Goal: Task Accomplishment & Management: Complete application form

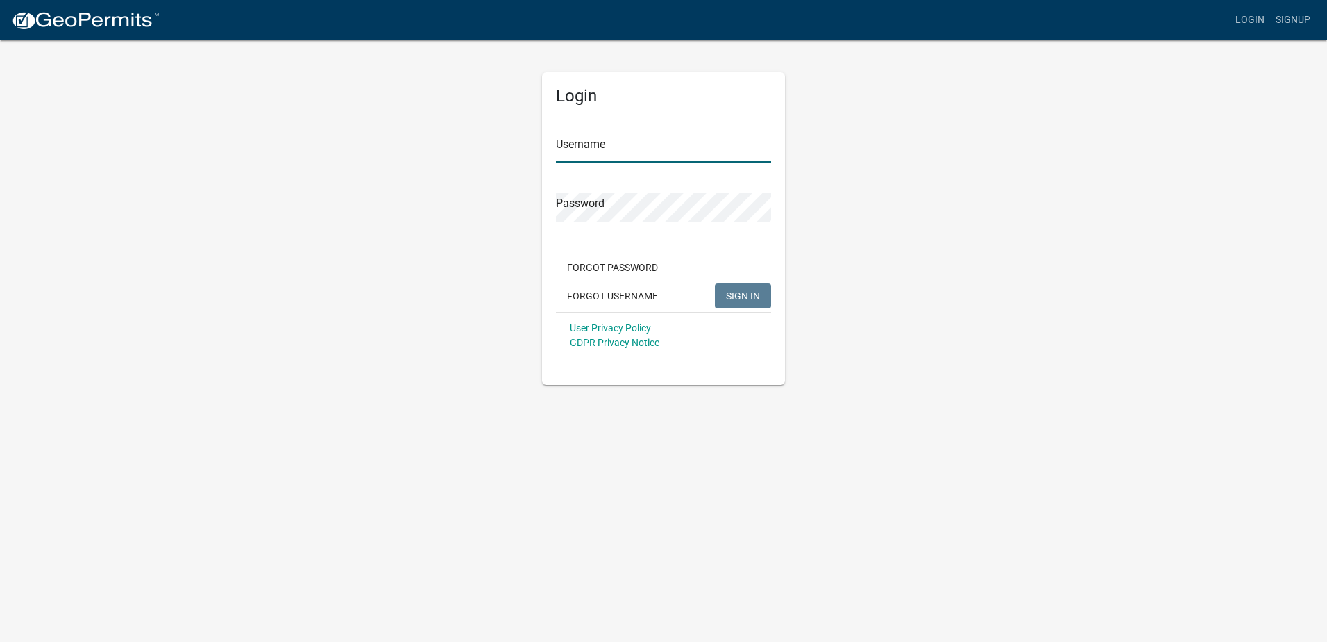
type input "[EMAIL_ADDRESS][DOMAIN_NAME]"
click at [748, 296] on span "SIGN IN" at bounding box center [743, 295] width 34 height 11
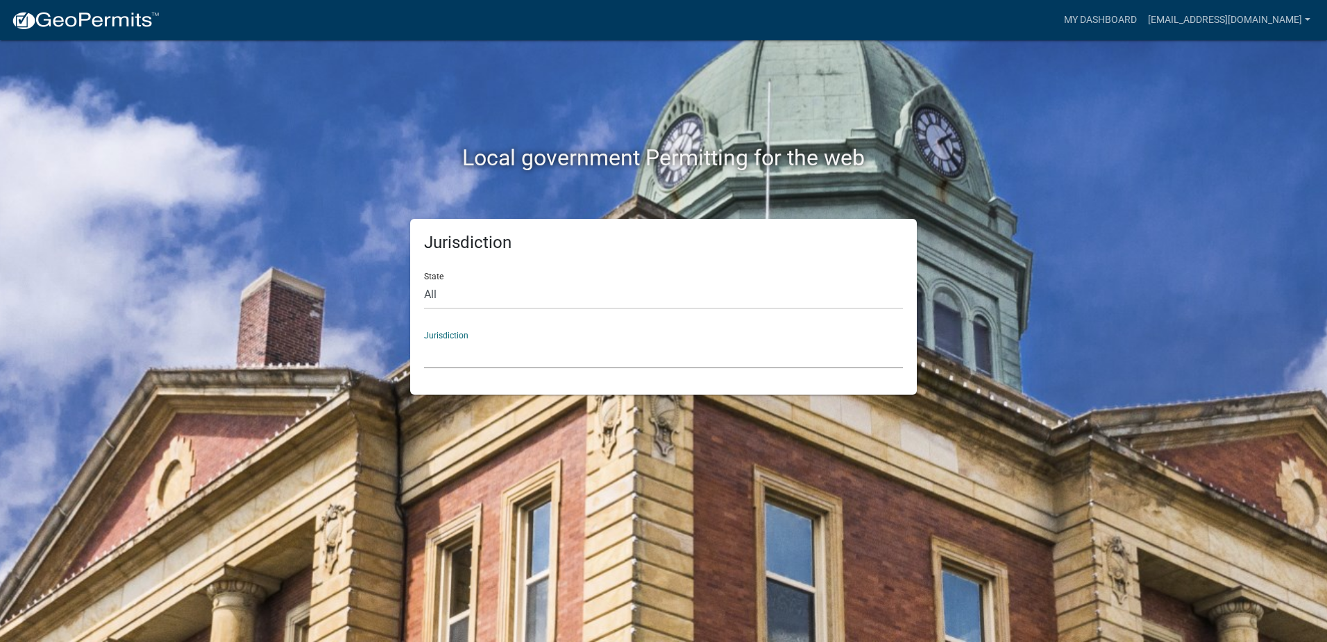
click at [511, 340] on select "[GEOGRAPHIC_DATA], [US_STATE] [GEOGRAPHIC_DATA], [US_STATE][PERSON_NAME][GEOGRA…" at bounding box center [663, 354] width 479 height 28
click at [359, 94] on div "Local government Permitting for the web" at bounding box center [663, 129] width 791 height 178
click at [445, 368] on div "Jurisdiction State All [US_STATE] [US_STATE] [US_STATE] [US_STATE] [US_STATE] […" at bounding box center [663, 307] width 507 height 176
click at [447, 354] on select "[GEOGRAPHIC_DATA], [US_STATE] [GEOGRAPHIC_DATA], [US_STATE][PERSON_NAME][GEOGRA…" at bounding box center [663, 354] width 479 height 28
click at [509, 300] on select "All [US_STATE] [US_STATE] [US_STATE] [US_STATE] [US_STATE] [US_STATE] [US_STATE…" at bounding box center [663, 294] width 479 height 28
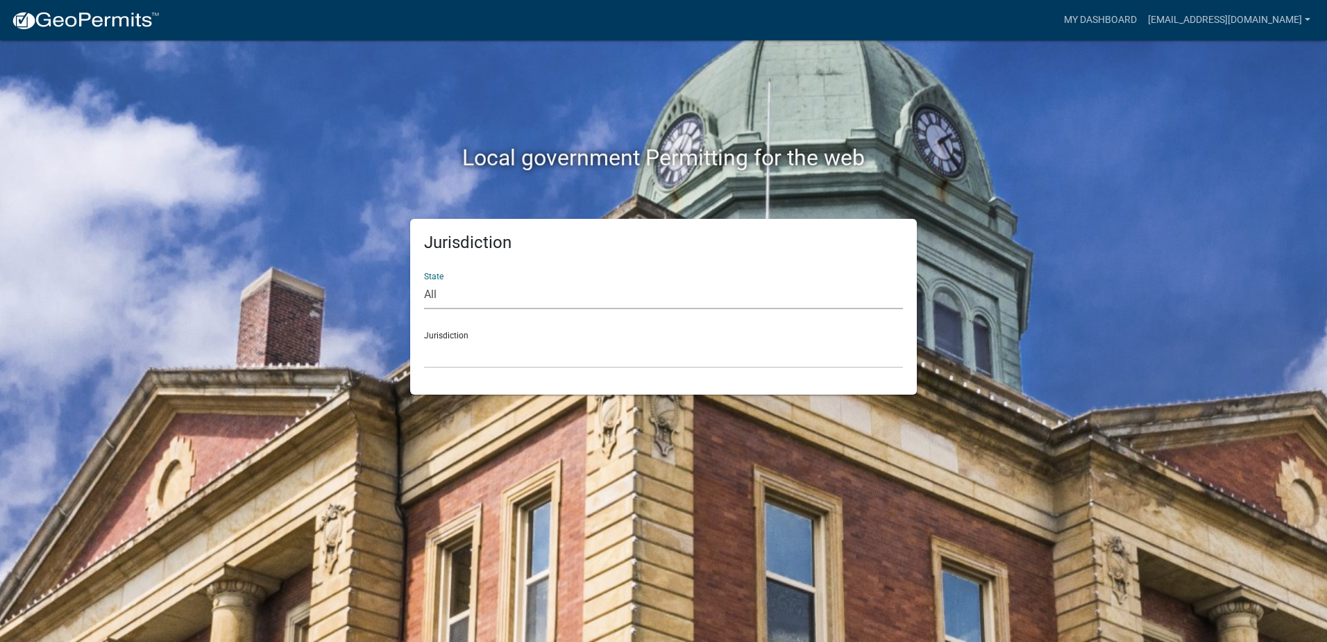
select select "[US_STATE]"
click at [424, 280] on select "All [US_STATE] [US_STATE] [US_STATE] [US_STATE] [US_STATE] [US_STATE] [US_STATE…" at bounding box center [663, 294] width 479 height 28
click at [462, 351] on select "[GEOGRAPHIC_DATA], [US_STATE][PERSON_NAME][GEOGRAPHIC_DATA], [US_STATE][PERSON_…" at bounding box center [663, 354] width 479 height 28
click at [156, 327] on div "Local government Permitting for the web Jurisdiction State All [US_STATE] [US_S…" at bounding box center [663, 321] width 1327 height 642
click at [1097, 17] on link "My Dashboard" at bounding box center [1101, 20] width 84 height 26
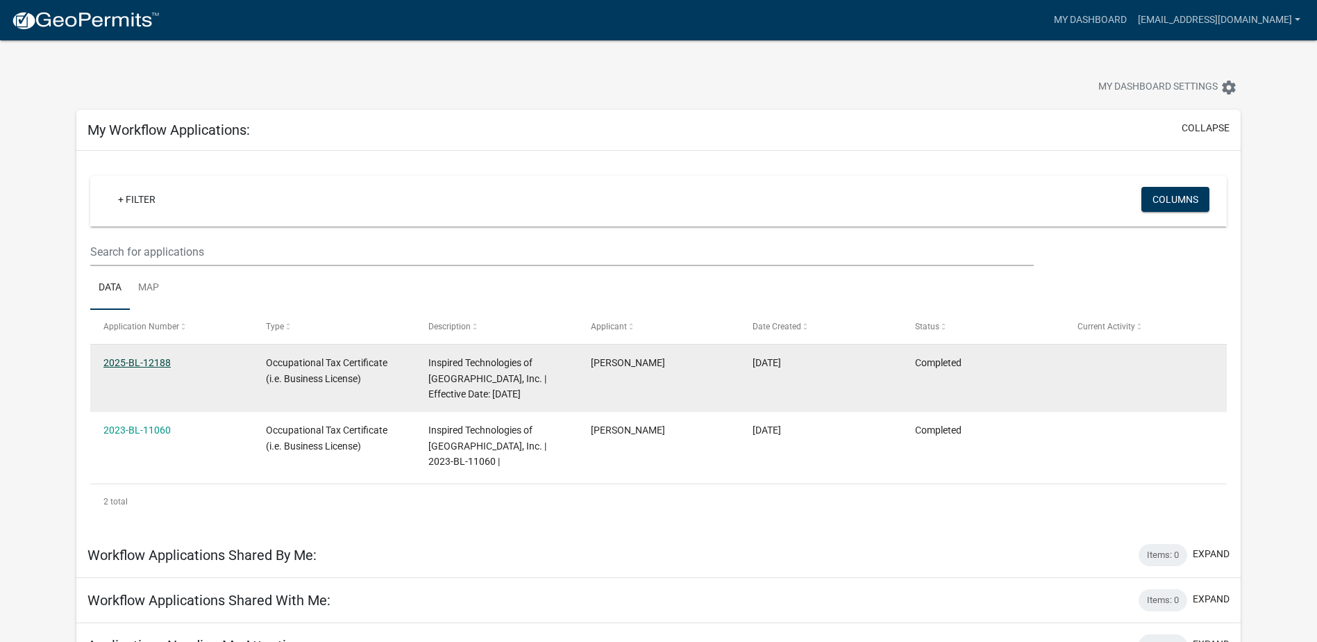
click at [131, 357] on link "2025-BL-12188" at bounding box center [136, 362] width 67 height 11
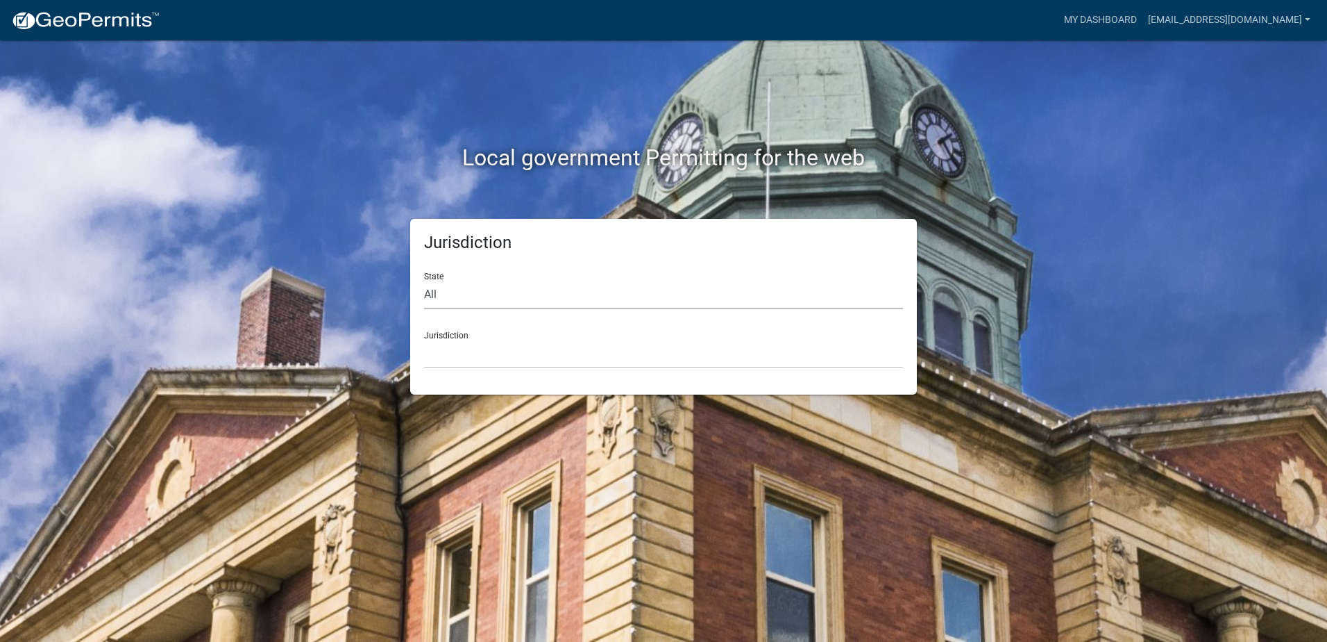
click at [458, 294] on select "All [US_STATE] [US_STATE] [US_STATE] [US_STATE] [US_STATE] [US_STATE] [US_STATE…" at bounding box center [663, 294] width 479 height 28
select select "[US_STATE]"
click at [424, 280] on select "All [US_STATE] [US_STATE] [US_STATE] [US_STATE] [US_STATE] [US_STATE] [US_STATE…" at bounding box center [663, 294] width 479 height 28
drag, startPoint x: 460, startPoint y: 308, endPoint x: 454, endPoint y: 358, distance: 51.1
click at [454, 358] on select "[GEOGRAPHIC_DATA], [US_STATE][PERSON_NAME][GEOGRAPHIC_DATA], [US_STATE][PERSON_…" at bounding box center [663, 354] width 479 height 28
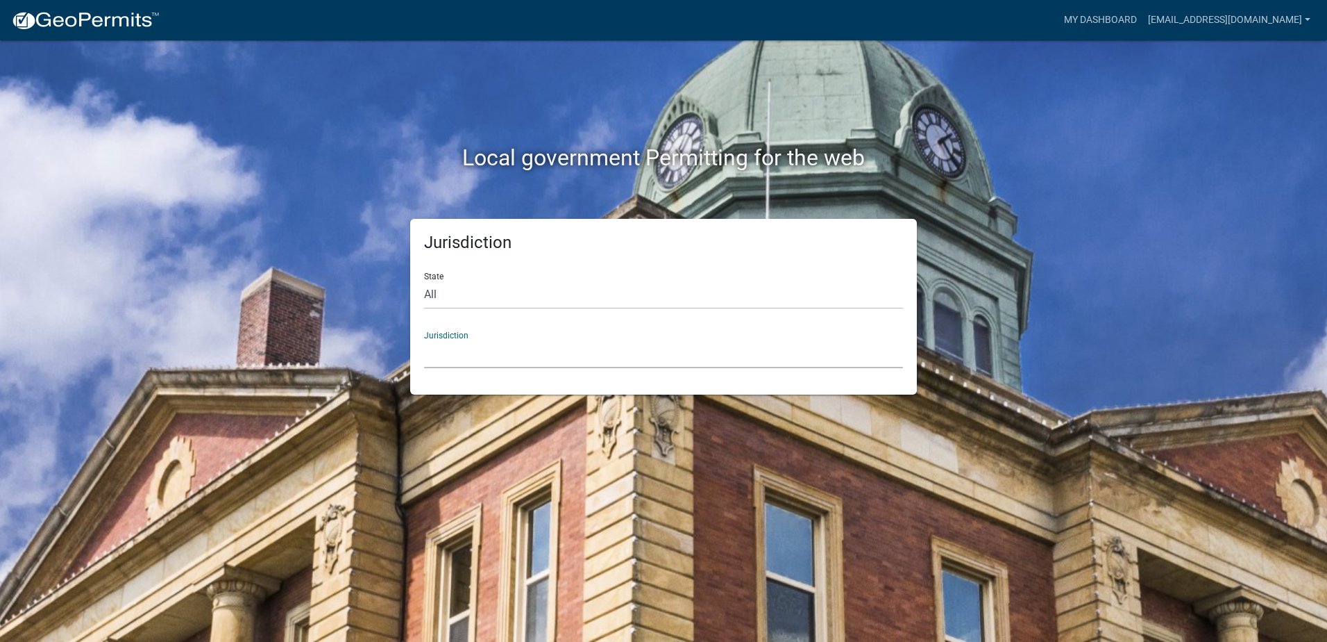
click at [454, 358] on select "[GEOGRAPHIC_DATA], [US_STATE][PERSON_NAME][GEOGRAPHIC_DATA], [US_STATE][PERSON_…" at bounding box center [663, 354] width 479 height 28
click at [1311, 23] on link "[EMAIL_ADDRESS][DOMAIN_NAME]" at bounding box center [1230, 20] width 174 height 26
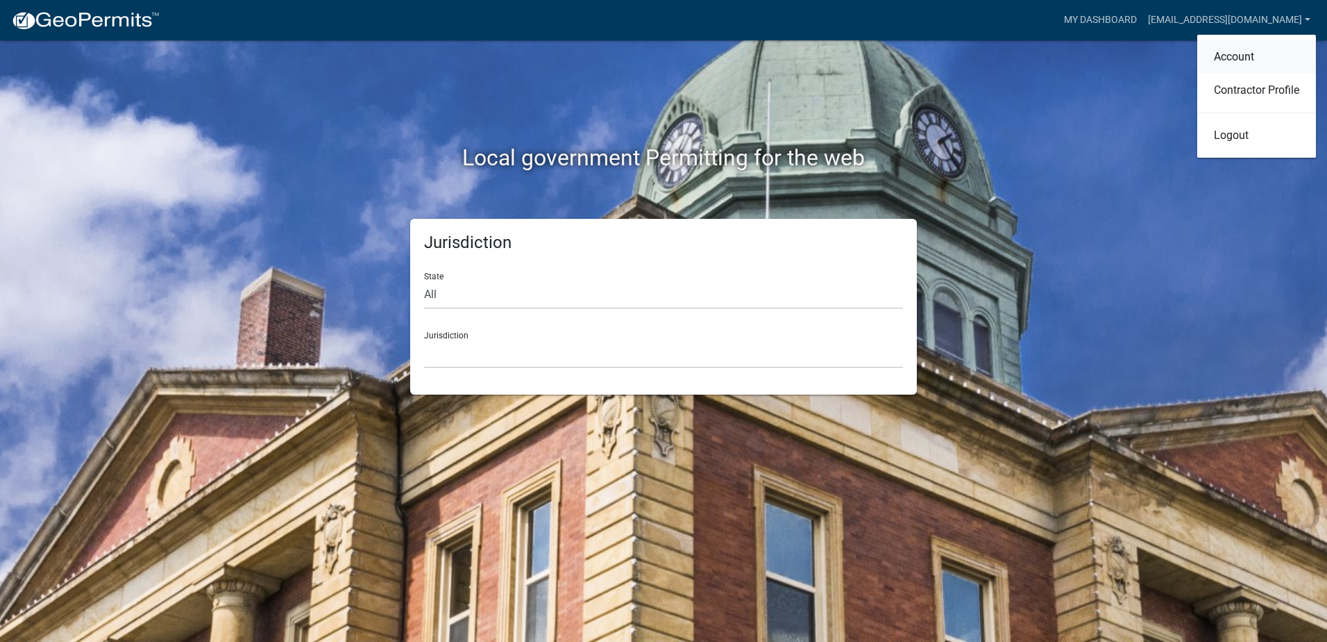
click at [1259, 58] on link "Account" at bounding box center [1257, 56] width 119 height 33
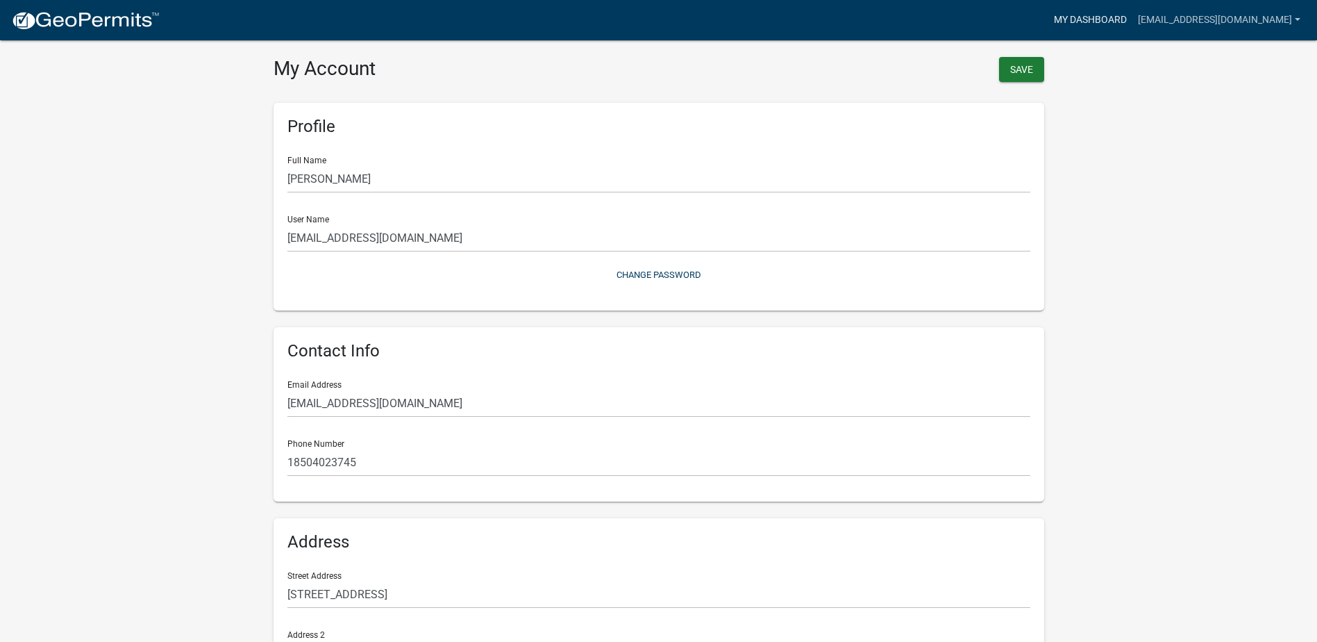
click at [1087, 17] on link "My Dashboard" at bounding box center [1090, 20] width 84 height 26
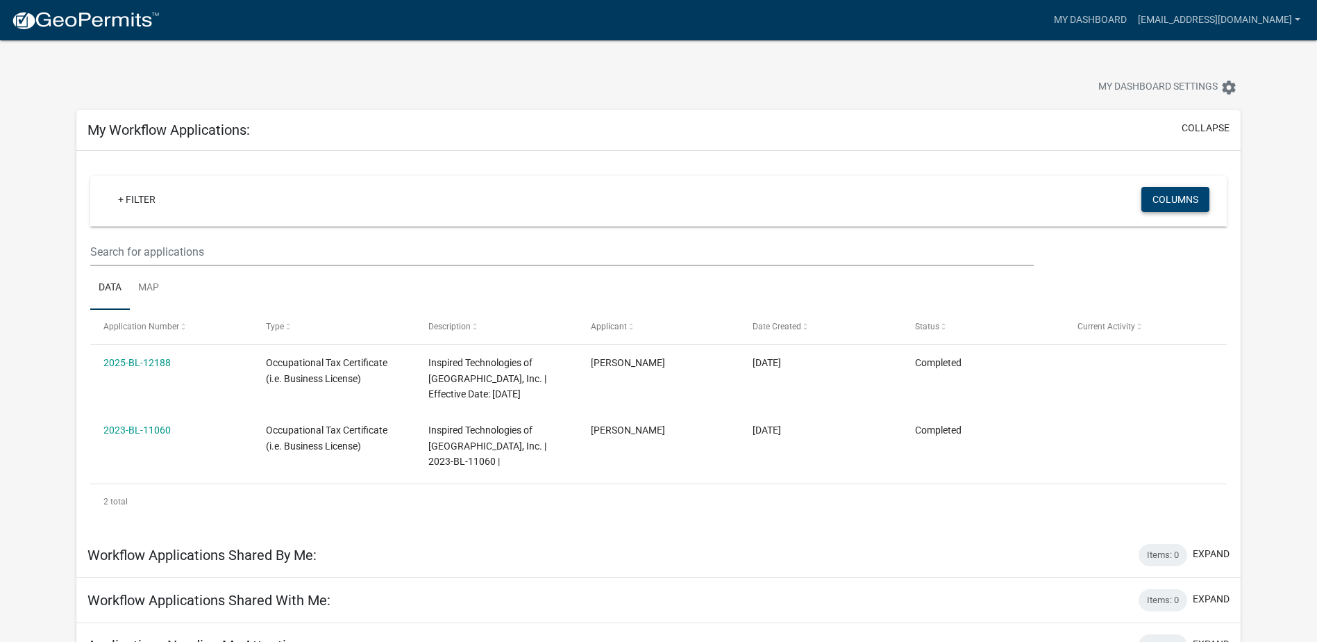
click at [1189, 195] on button "Columns" at bounding box center [1175, 199] width 68 height 25
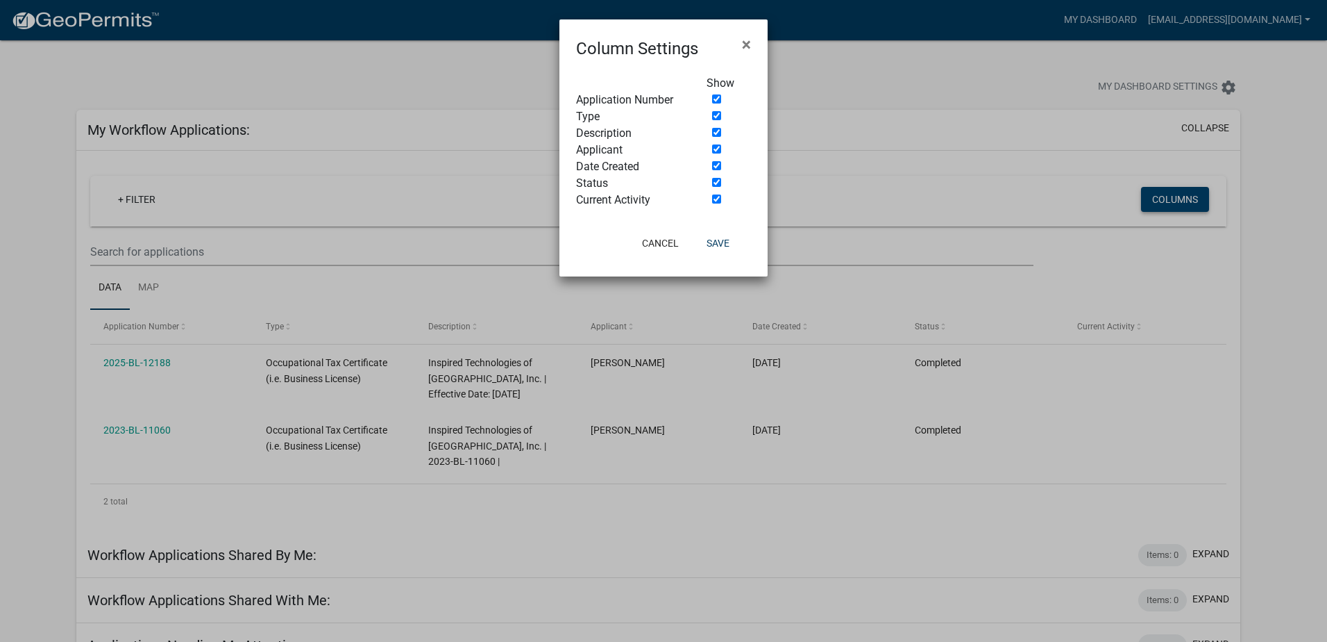
click at [1189, 196] on ngb-modal-window "Column Settings × Show Application Number Type Description Applicant Date Creat…" at bounding box center [663, 321] width 1327 height 642
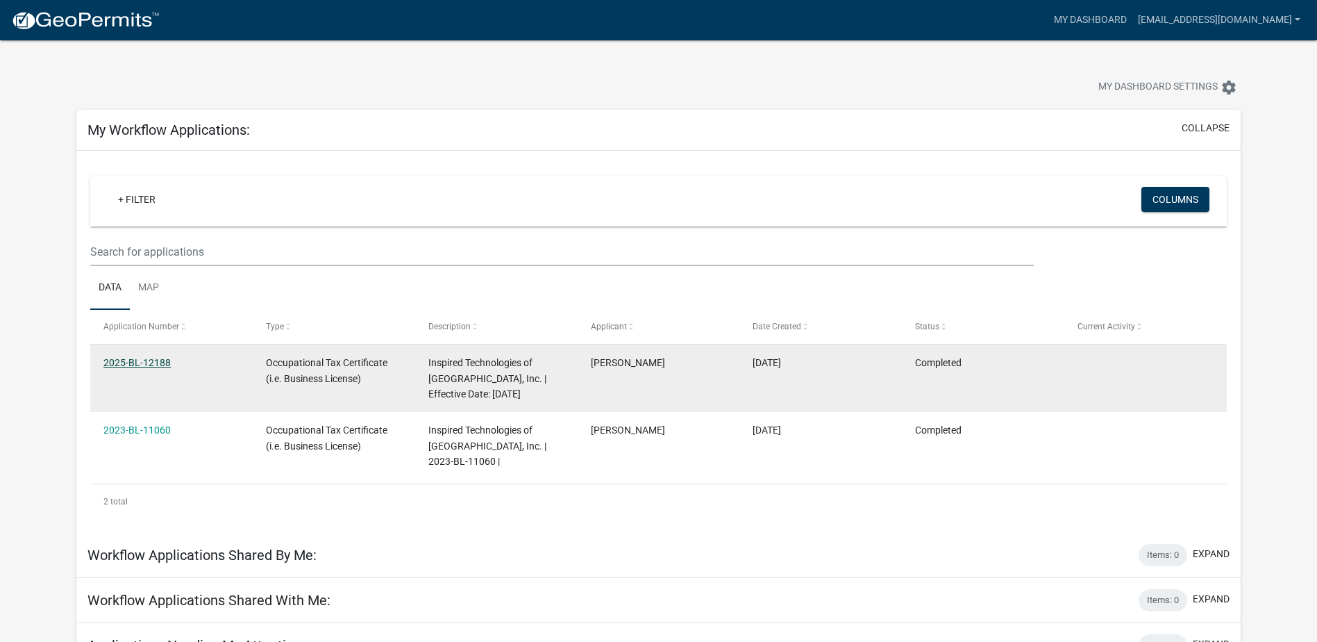
click at [134, 361] on link "2025-BL-12188" at bounding box center [136, 362] width 67 height 11
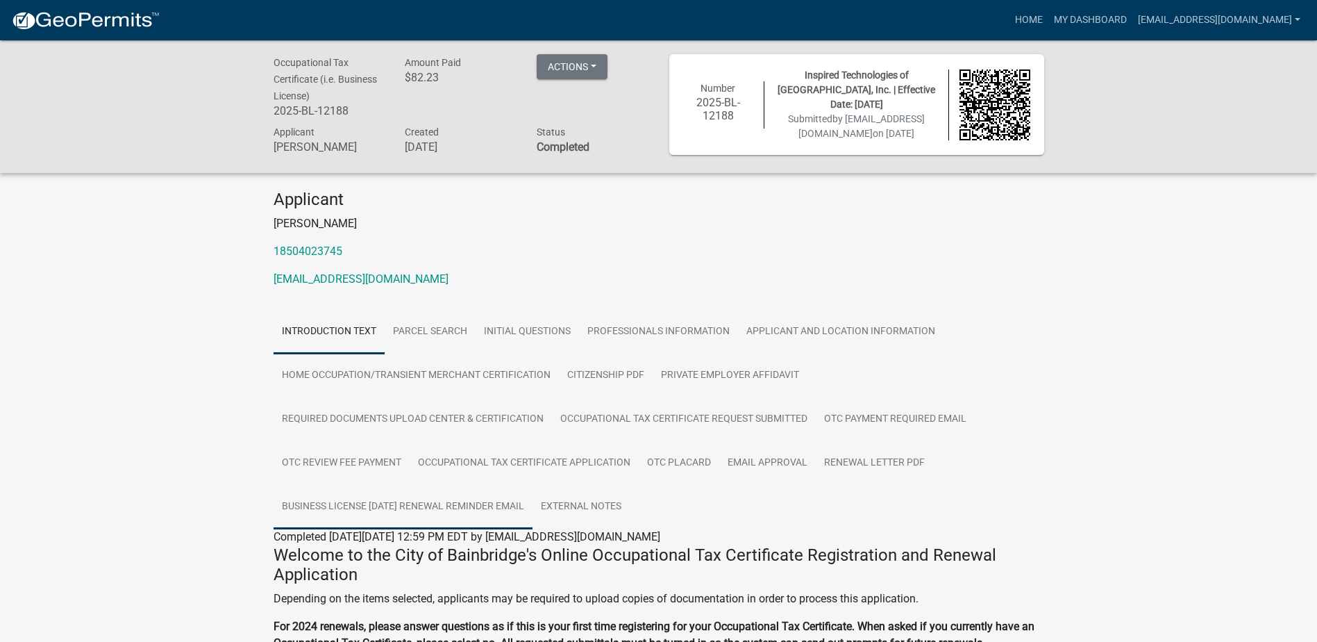
click at [341, 500] on link "Business License [DATE] Renewal Reminder Email" at bounding box center [403, 507] width 259 height 44
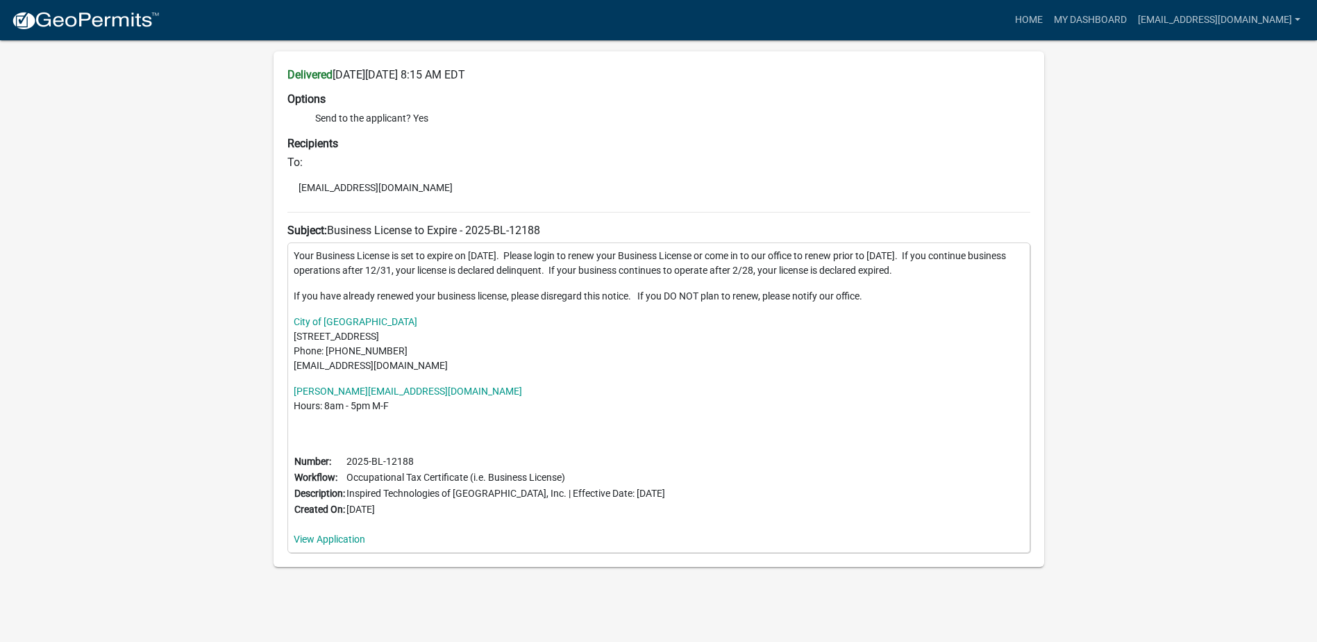
scroll to position [94, 0]
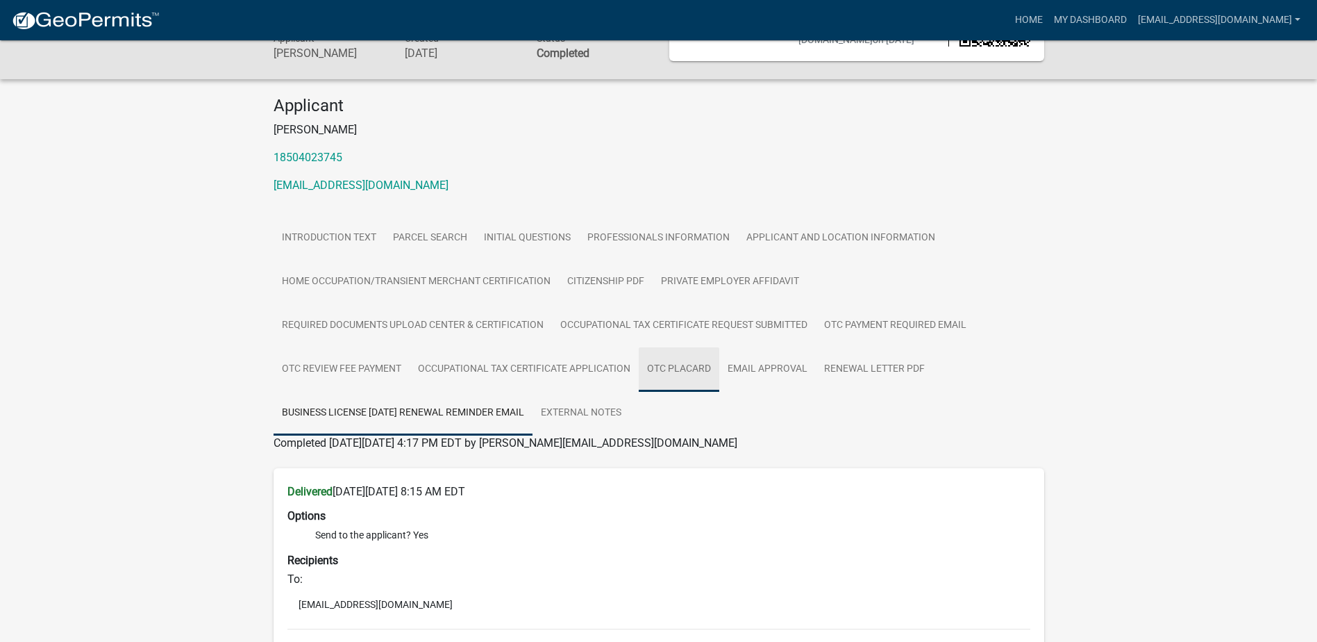
click at [671, 366] on link "OTC Placard" at bounding box center [679, 369] width 81 height 44
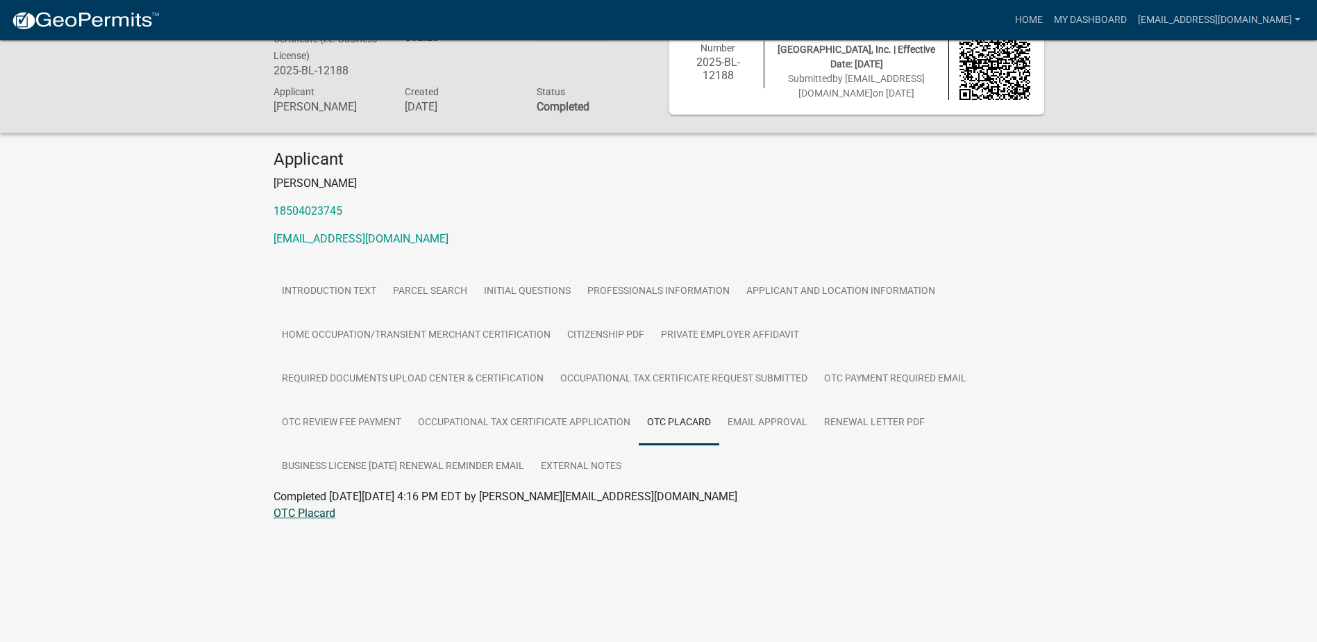
click at [289, 512] on link "OTC Placard" at bounding box center [305, 512] width 62 height 13
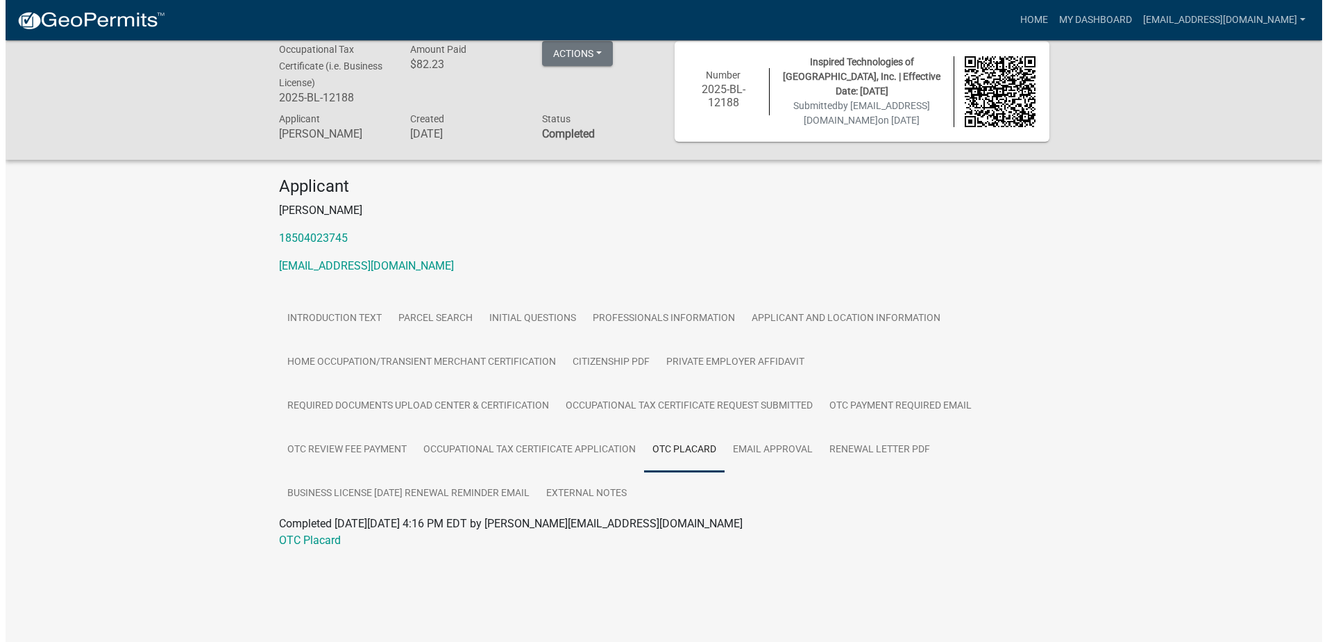
scroll to position [0, 0]
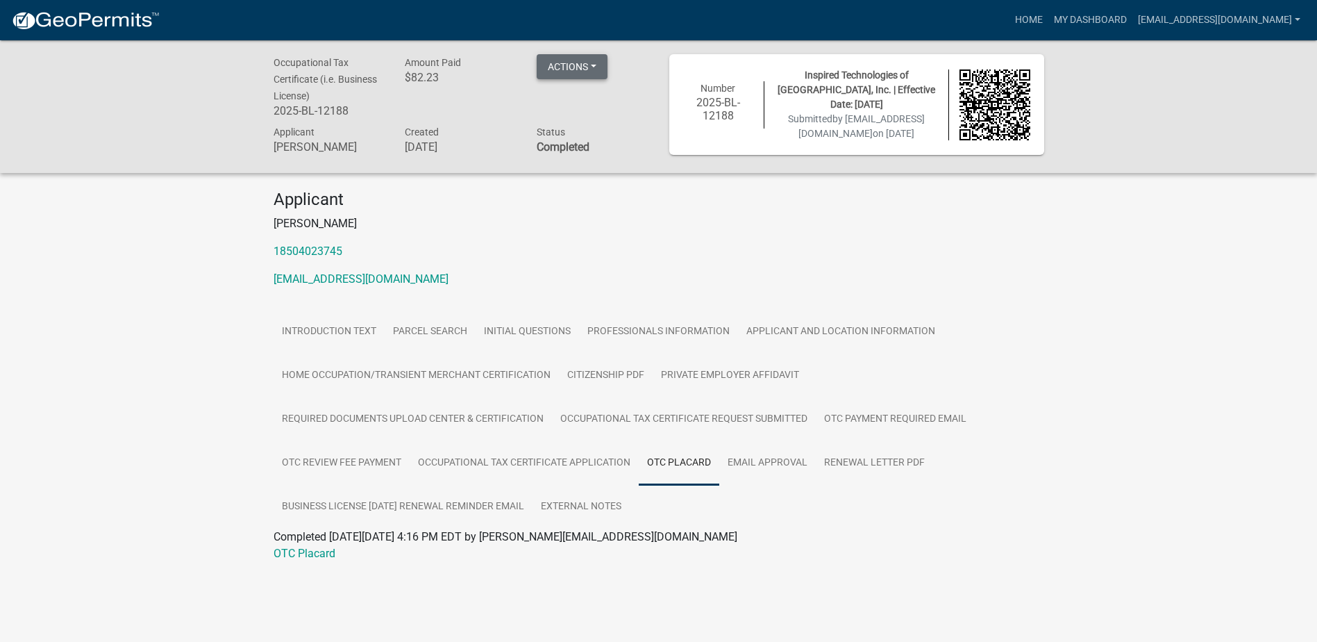
click at [594, 59] on button "Actions" at bounding box center [572, 66] width 71 height 25
click at [567, 160] on link "Renew" at bounding box center [592, 169] width 111 height 33
click at [596, 63] on button "Actions" at bounding box center [572, 66] width 71 height 25
click at [584, 156] on link "Renew" at bounding box center [592, 169] width 111 height 33
click at [603, 70] on button "Actions" at bounding box center [572, 66] width 71 height 25
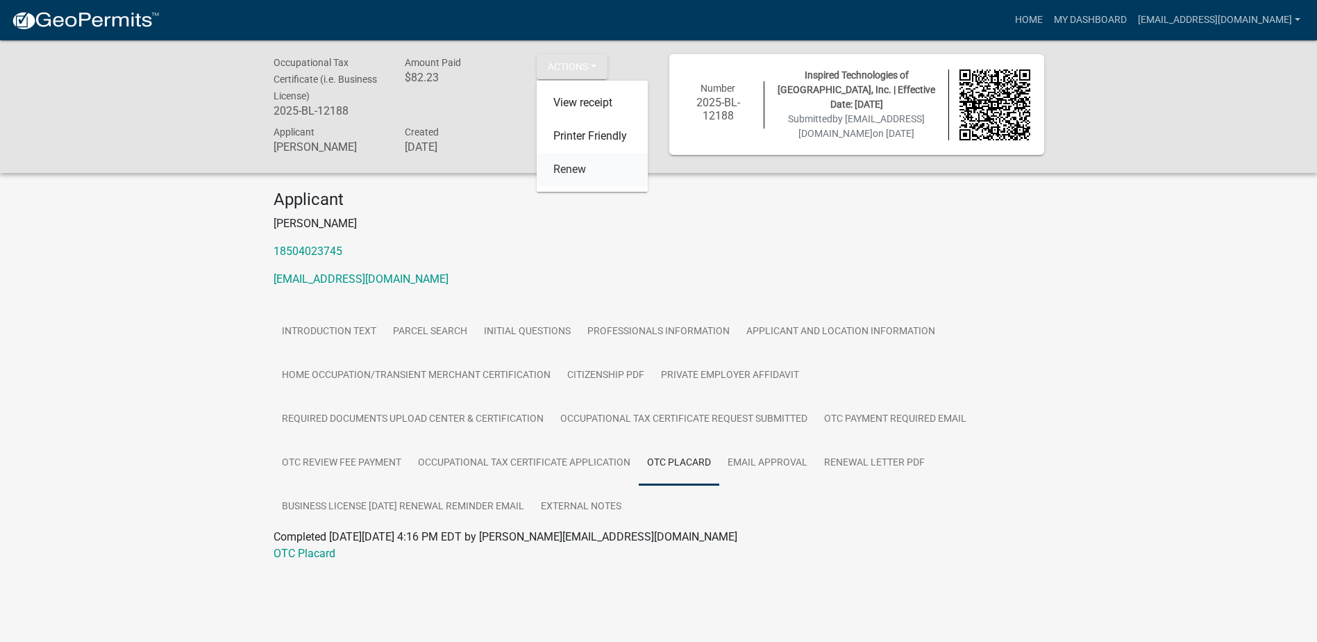
click at [569, 169] on link "Renew" at bounding box center [592, 169] width 111 height 33
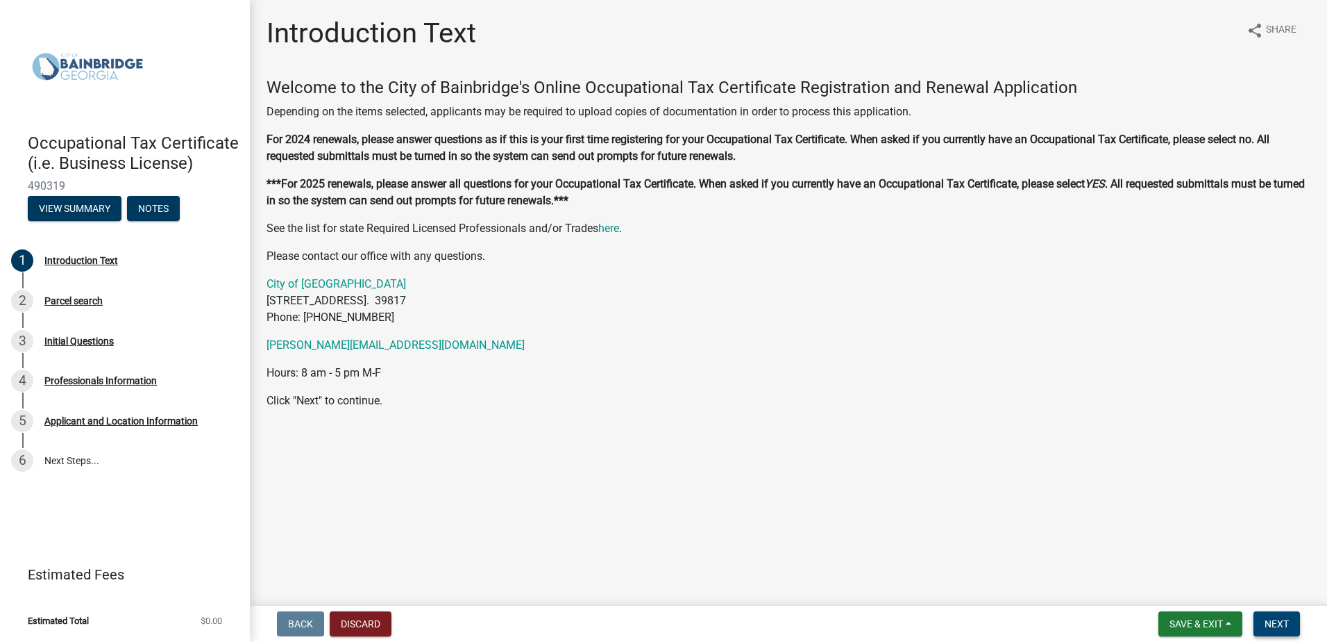
click at [1273, 620] on span "Next" at bounding box center [1277, 623] width 24 height 11
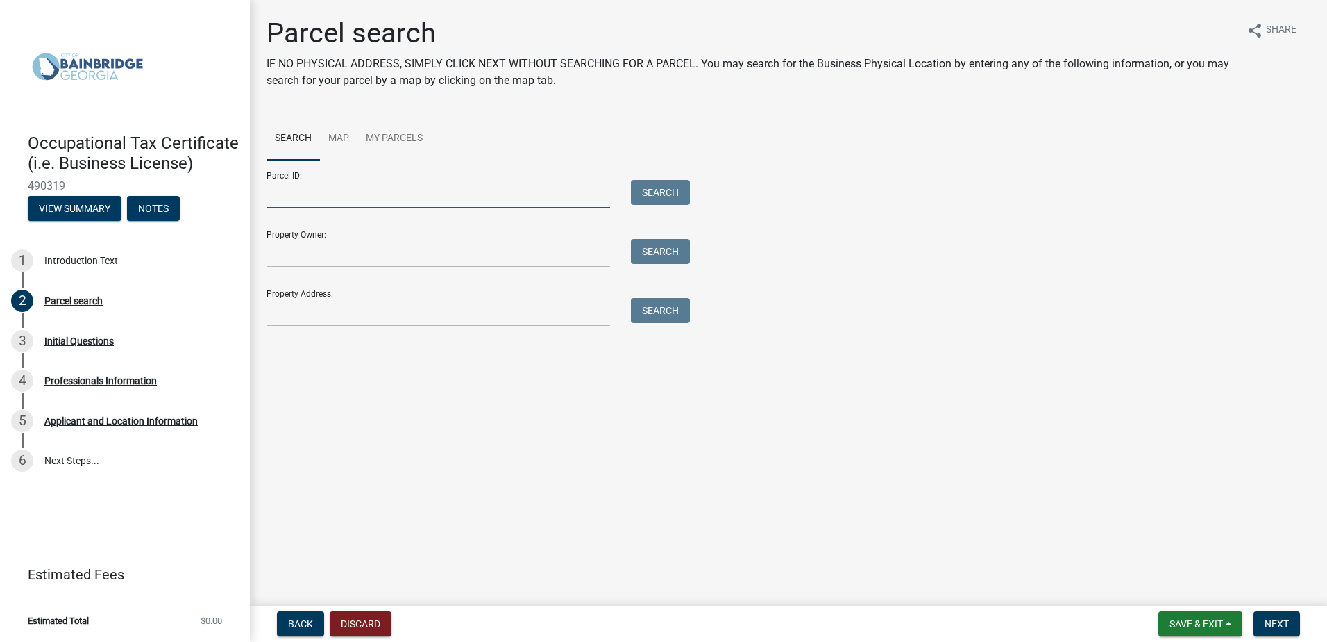
click at [276, 200] on input "Parcel ID:" at bounding box center [439, 194] width 344 height 28
click at [273, 244] on input "Property Owner:" at bounding box center [439, 253] width 344 height 28
click at [283, 260] on input "Property Owner:" at bounding box center [439, 253] width 344 height 28
type input "[PERSON_NAME]"
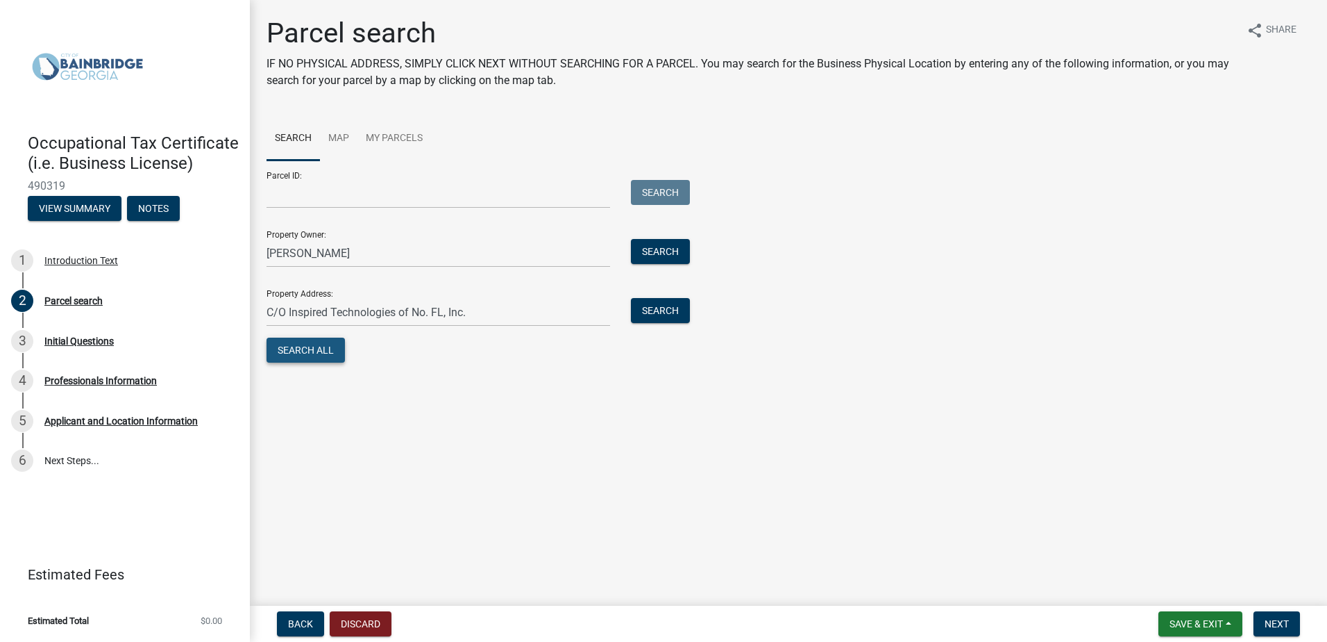
click at [308, 348] on button "Search All" at bounding box center [306, 349] width 78 height 25
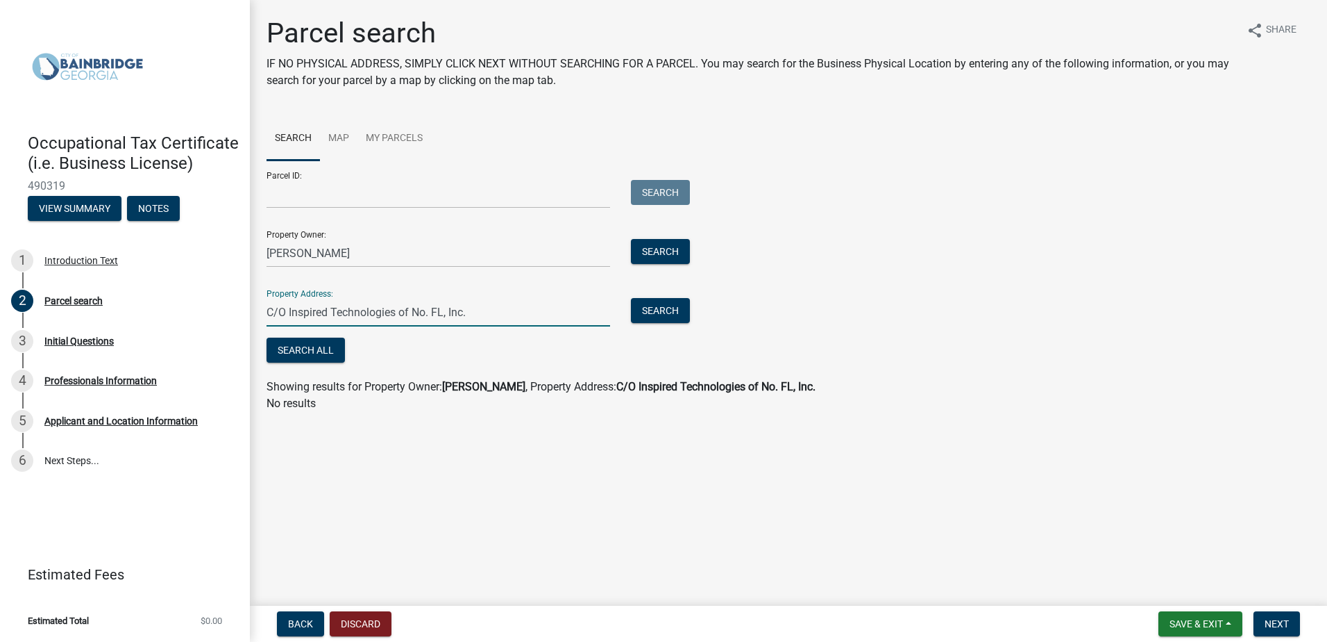
click at [287, 313] on input "C/O Inspired Technologies of No. FL, Inc." at bounding box center [439, 312] width 344 height 28
drag, startPoint x: 287, startPoint y: 313, endPoint x: 253, endPoint y: 313, distance: 34.7
click at [253, 313] on div "Parcel search IF NO PHYSICAL ADDRESS, SIMPLY CLICK NEXT WITHOUT SEARCHING FOR A…" at bounding box center [789, 221] width 1078 height 408
type input "Inspired Technologies of No. FL, Inc."
click at [299, 351] on button "Search All" at bounding box center [306, 349] width 78 height 25
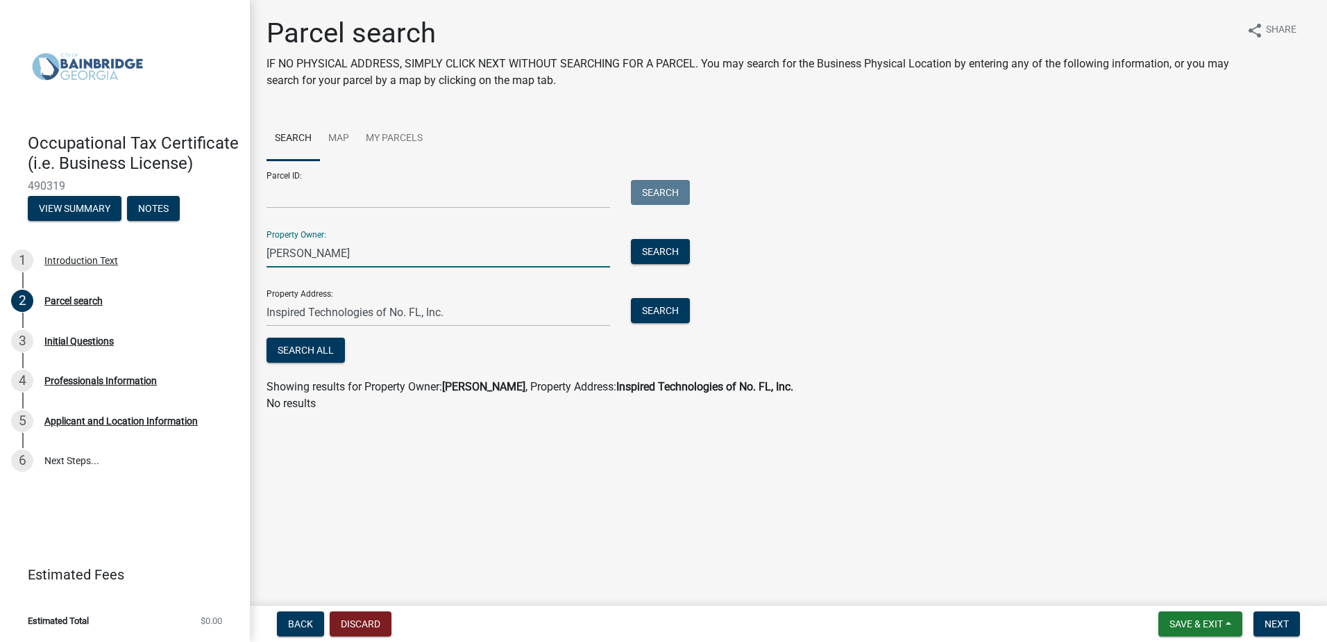
drag, startPoint x: 354, startPoint y: 256, endPoint x: 254, endPoint y: 256, distance: 100.0
click at [254, 256] on div "Parcel search IF NO PHYSICAL ADDRESS, SIMPLY CLICK NEXT WITHOUT SEARCHING FOR A…" at bounding box center [789, 221] width 1078 height 408
type input "[PERSON_NAME]"
click at [311, 344] on button "Search All" at bounding box center [306, 349] width 78 height 25
click at [500, 318] on input "Inspired Technologies of No. FL, Inc." at bounding box center [439, 312] width 344 height 28
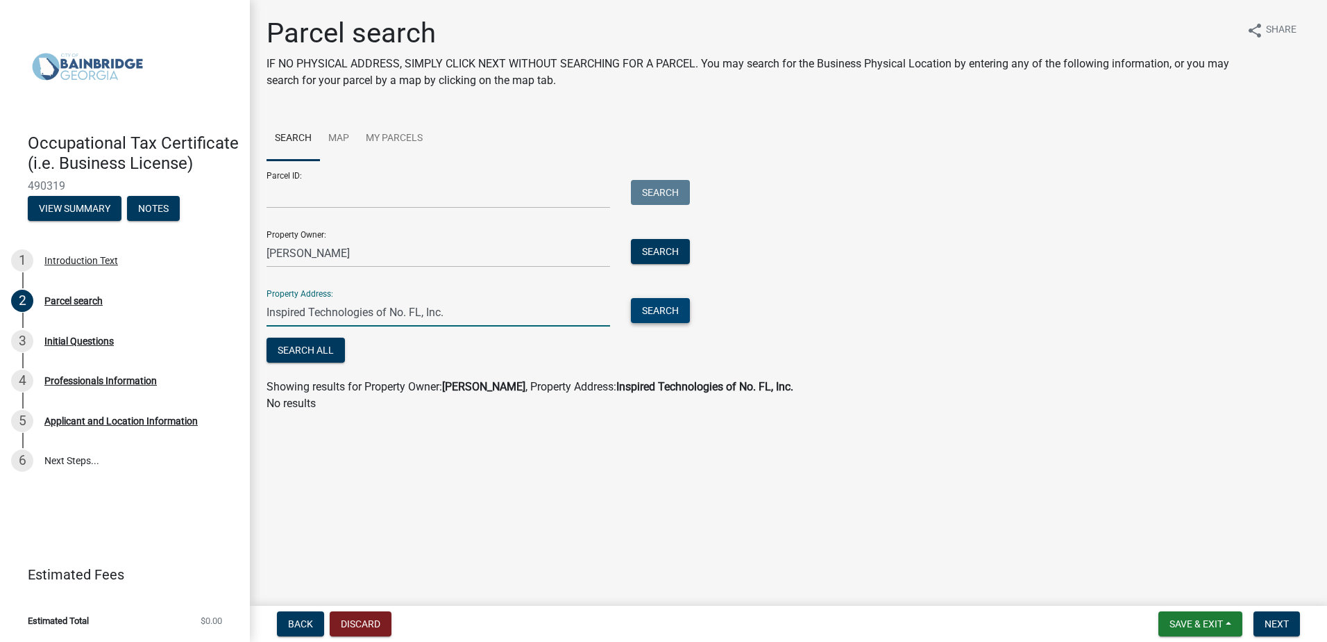
click at [640, 305] on button "Search" at bounding box center [660, 310] width 59 height 25
click at [334, 135] on link "Map" at bounding box center [338, 139] width 37 height 44
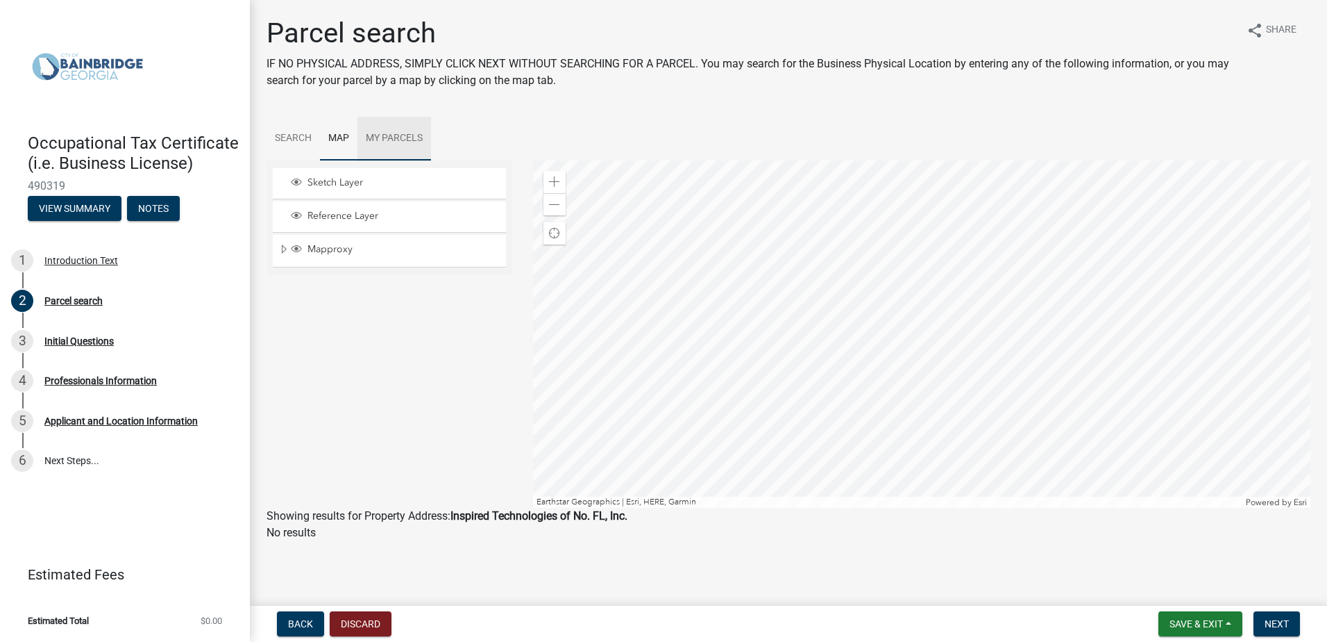
click at [423, 135] on link "My Parcels" at bounding box center [395, 139] width 74 height 44
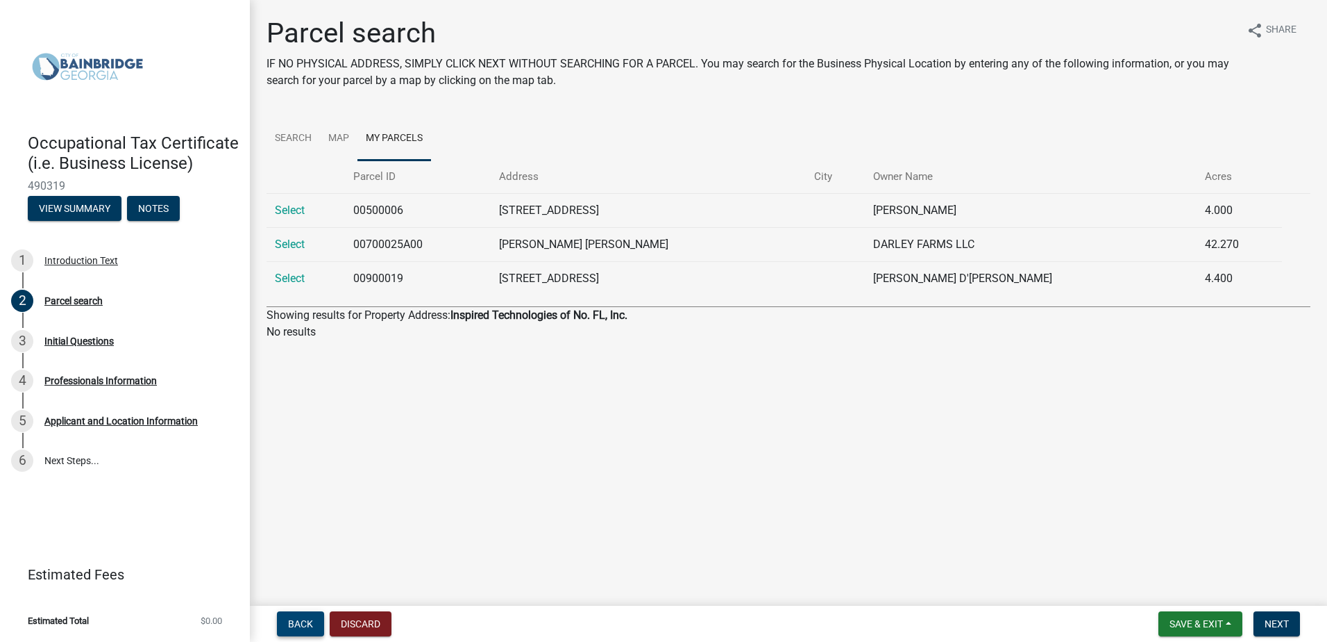
click at [303, 625] on span "Back" at bounding box center [300, 623] width 25 height 11
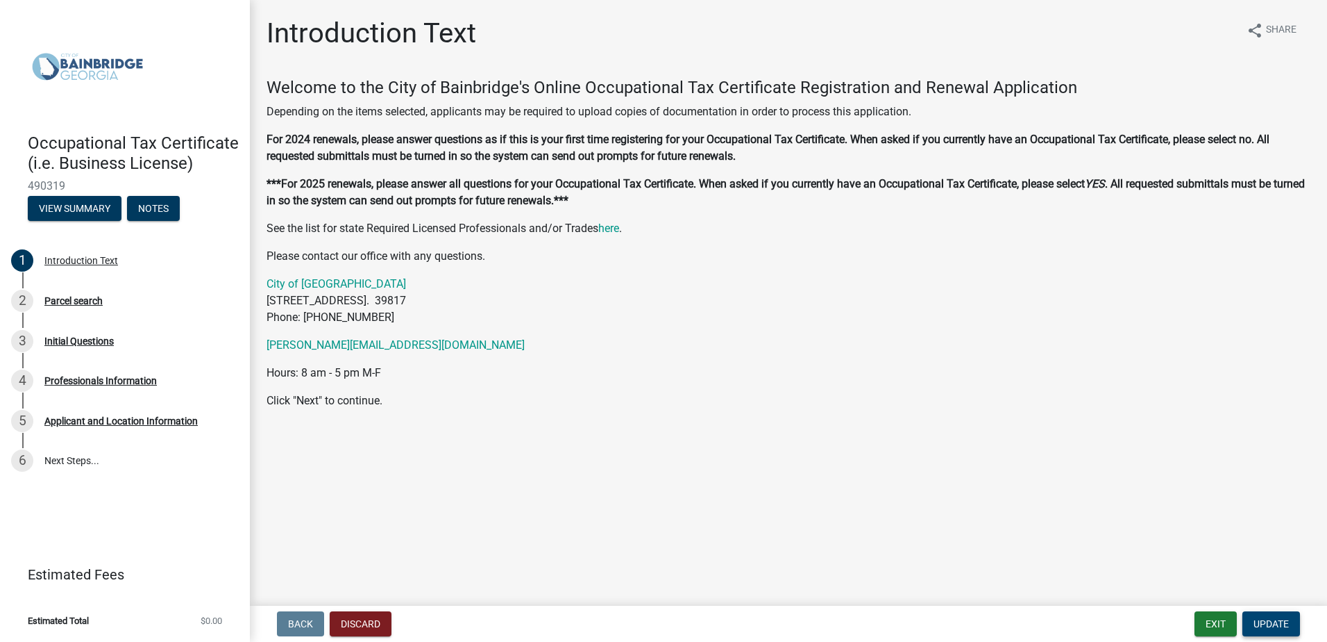
click at [1280, 620] on span "Update" at bounding box center [1271, 623] width 35 height 11
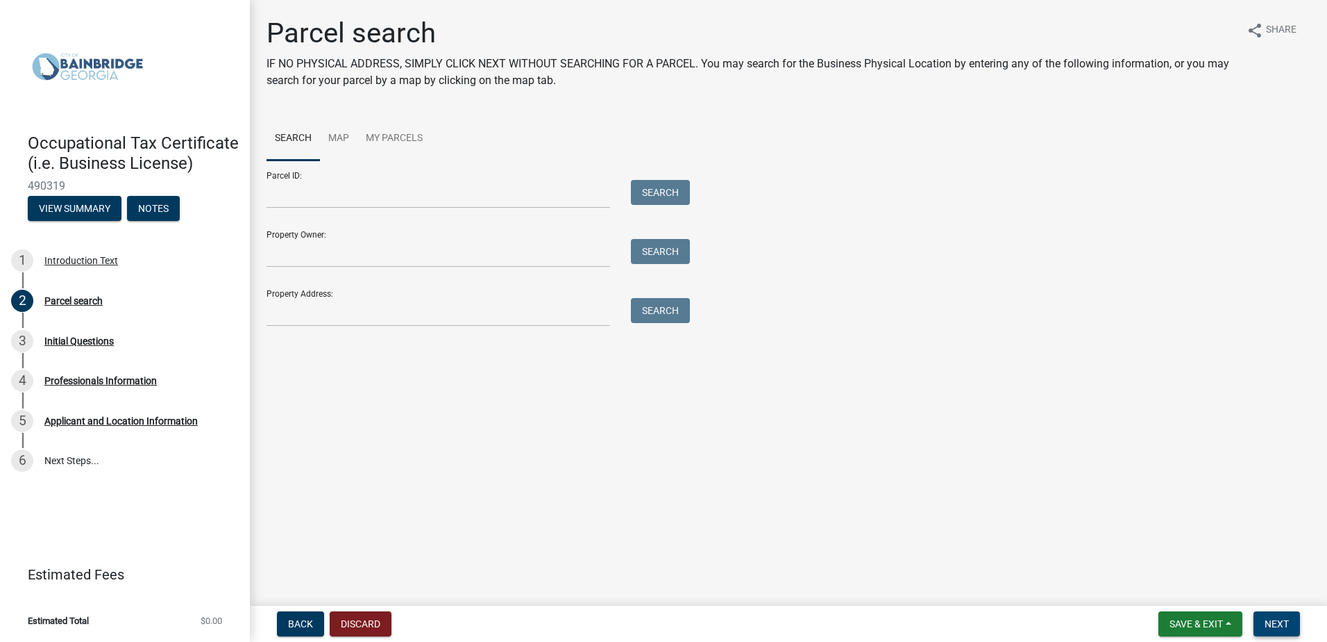
click at [1280, 621] on span "Next" at bounding box center [1277, 623] width 24 height 11
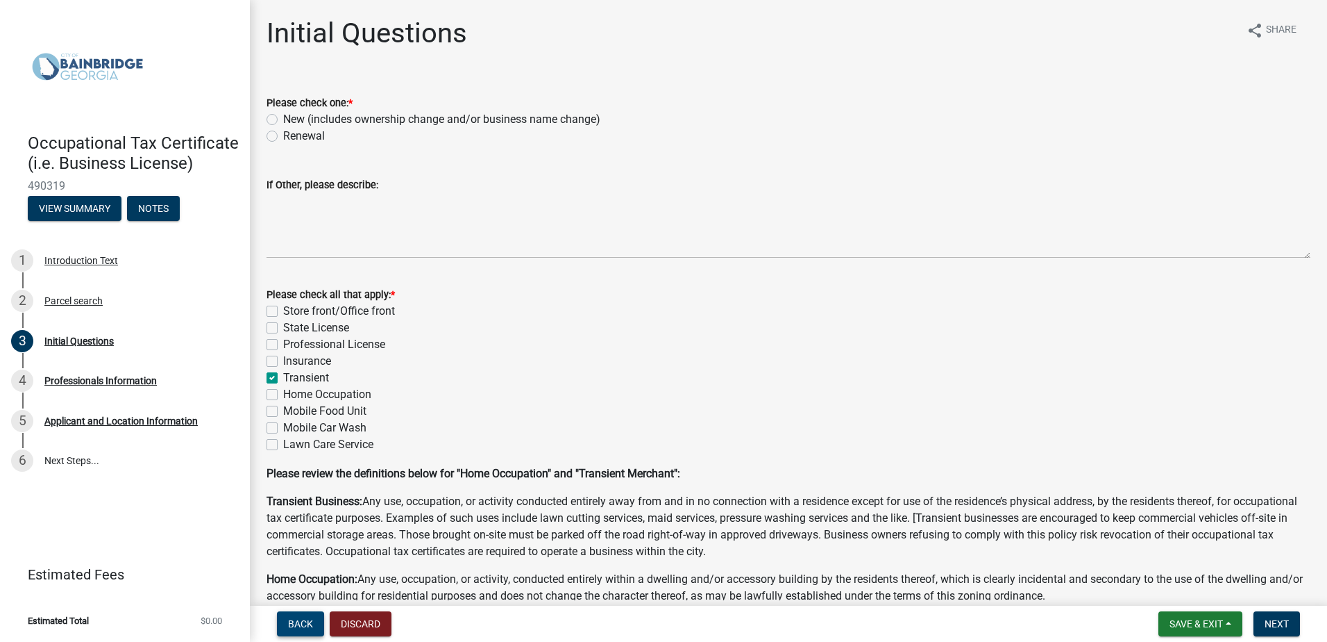
click at [301, 623] on span "Back" at bounding box center [300, 623] width 25 height 11
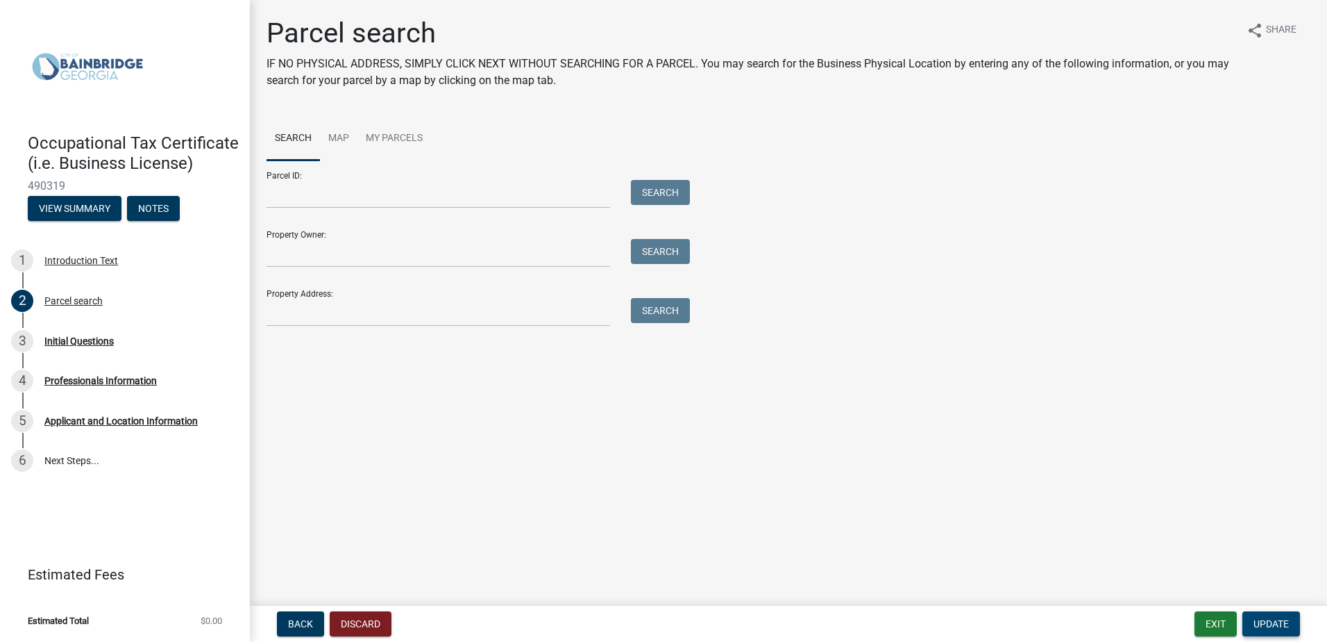
click at [1259, 618] on span "Update" at bounding box center [1271, 623] width 35 height 11
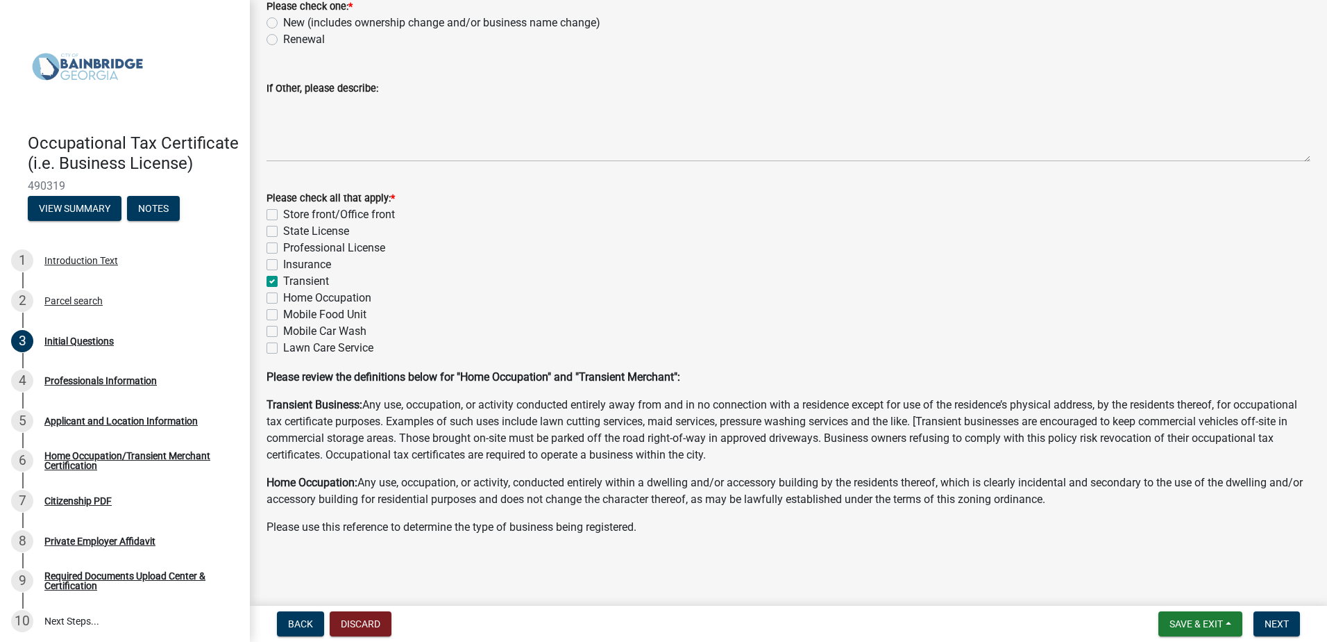
scroll to position [97, 0]
click at [1280, 621] on span "Next" at bounding box center [1277, 623] width 24 height 11
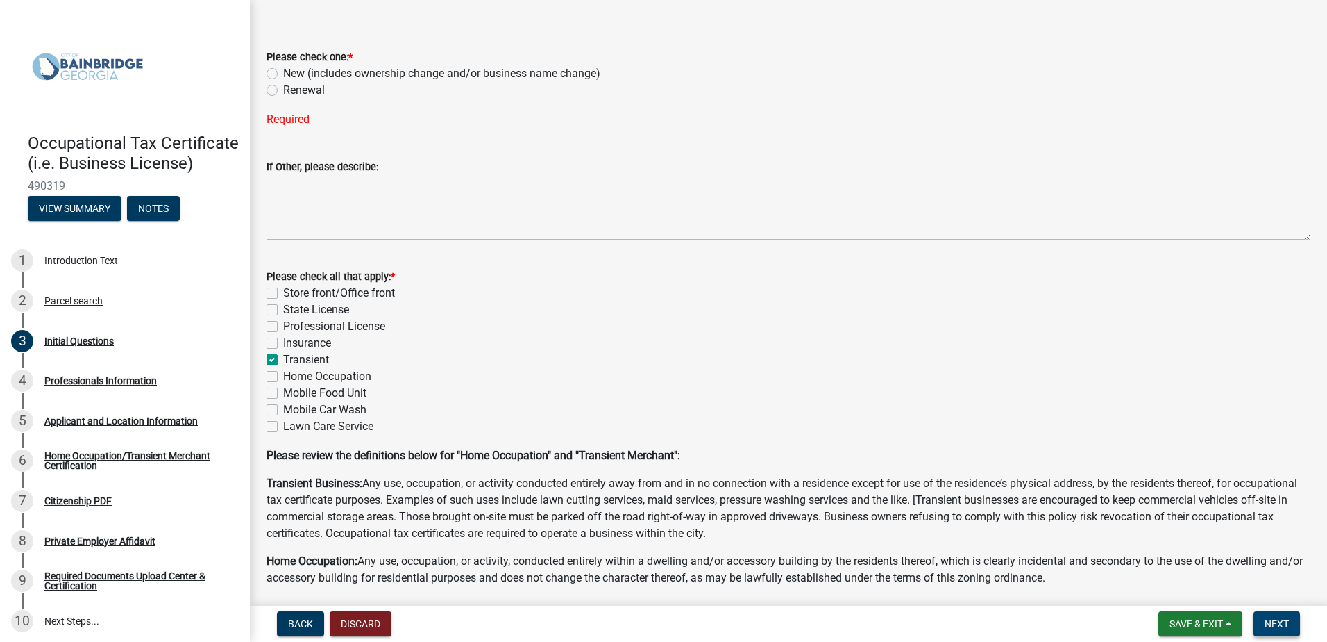
scroll to position [0, 0]
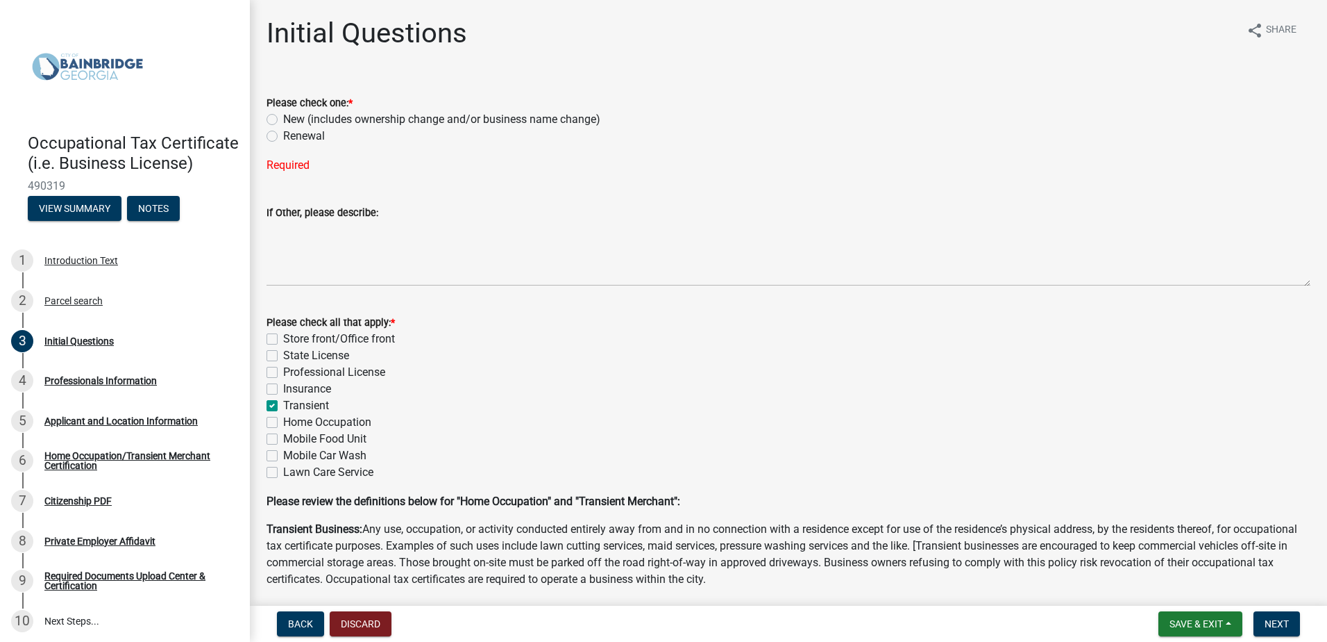
click at [283, 131] on label "Renewal" at bounding box center [304, 136] width 42 height 17
click at [283, 131] on input "Renewal" at bounding box center [287, 132] width 9 height 9
radio input "true"
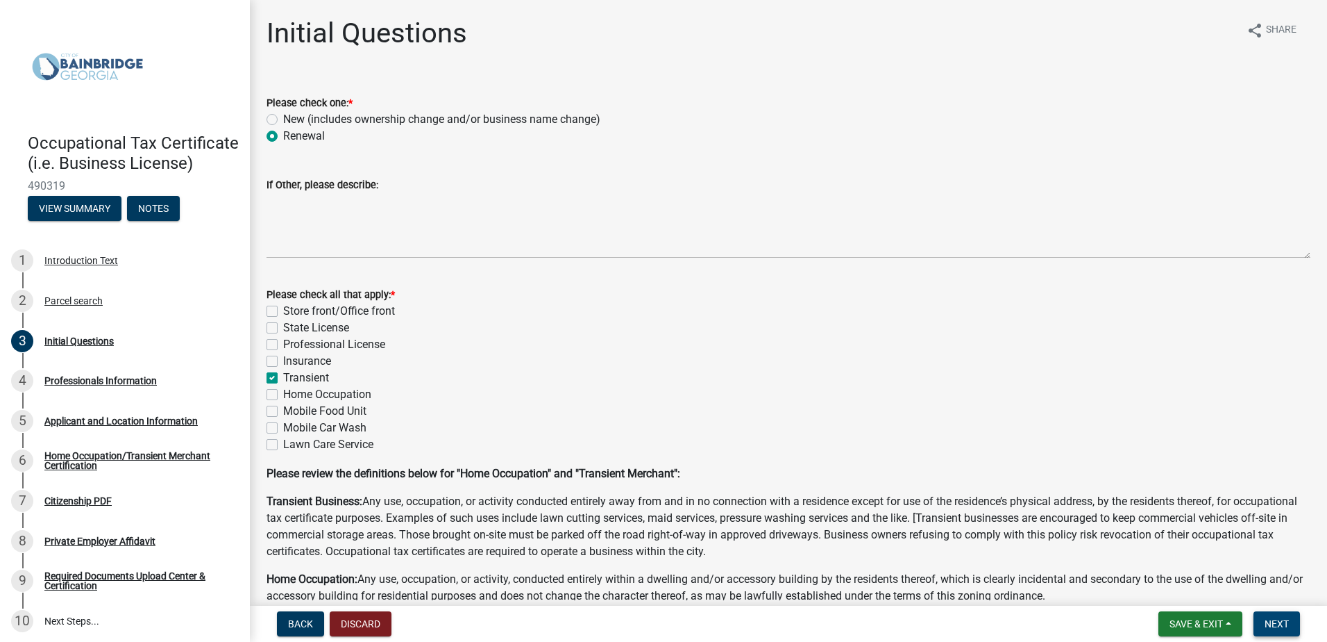
click at [1275, 625] on span "Next" at bounding box center [1277, 623] width 24 height 11
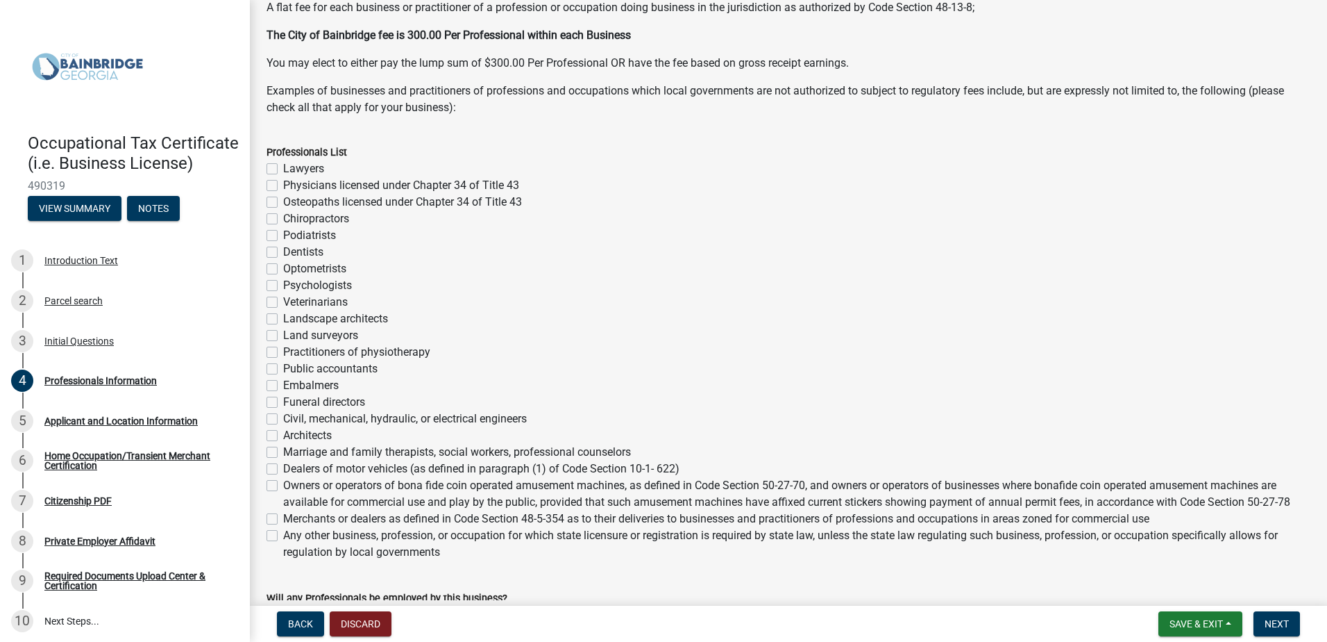
scroll to position [208, 0]
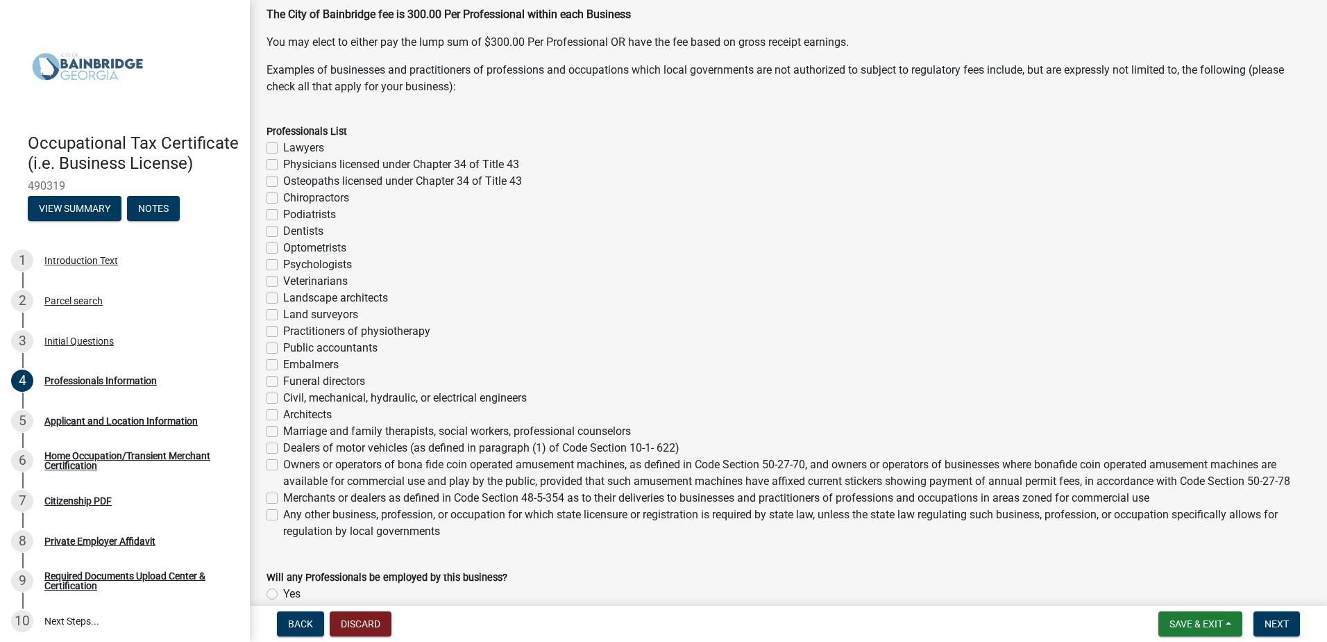
click at [283, 512] on label "Any other business, profession, or occupation for which state licensure or regi…" at bounding box center [797, 522] width 1028 height 33
click at [283, 512] on input "Any other business, profession, or occupation for which state licensure or regi…" at bounding box center [287, 510] width 9 height 9
checkbox input "true"
checkbox input "false"
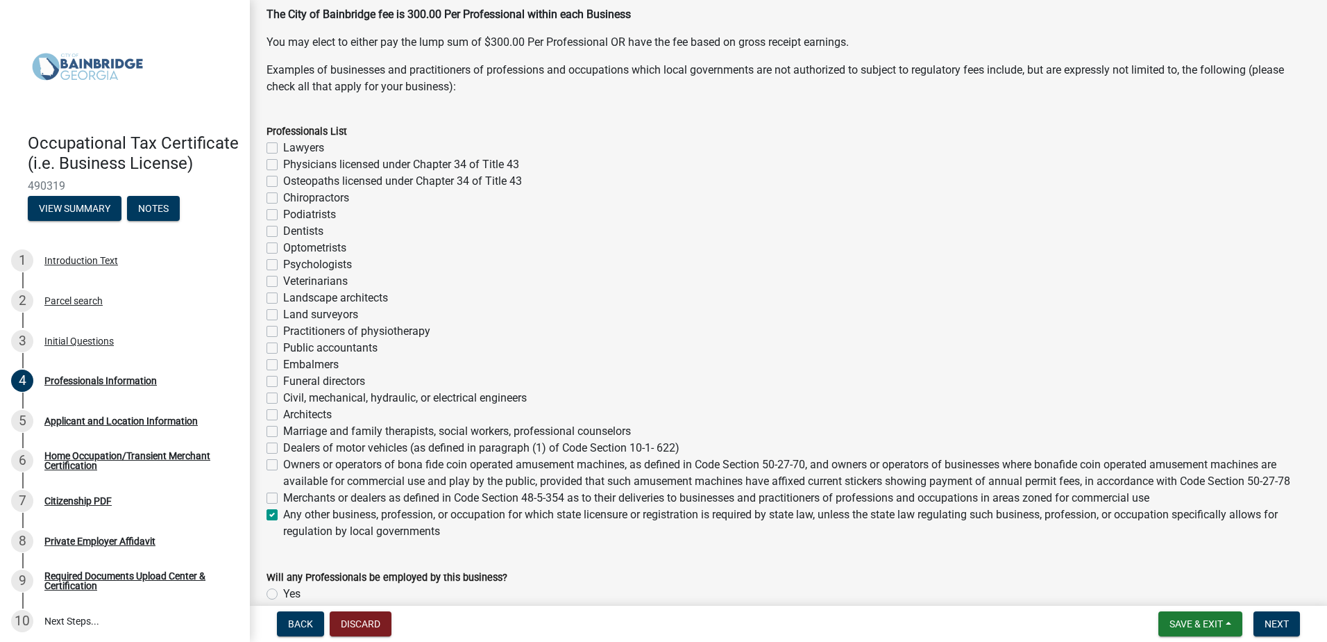
checkbox input "false"
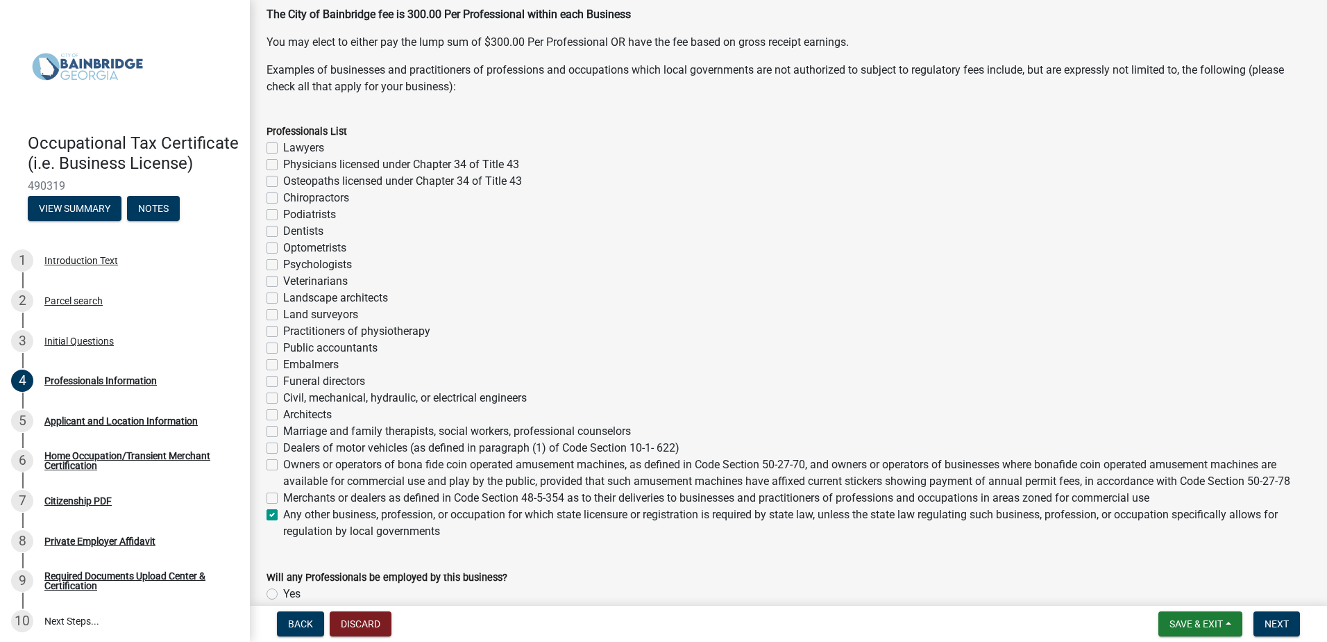
checkbox input "false"
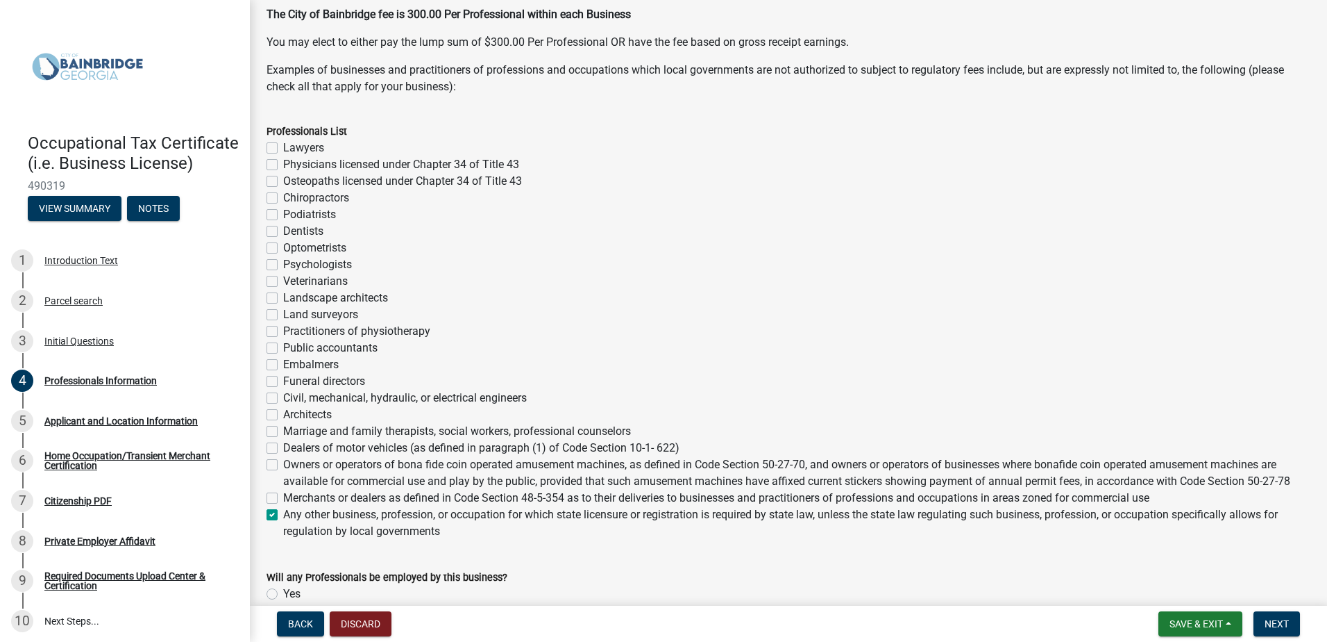
checkbox input "false"
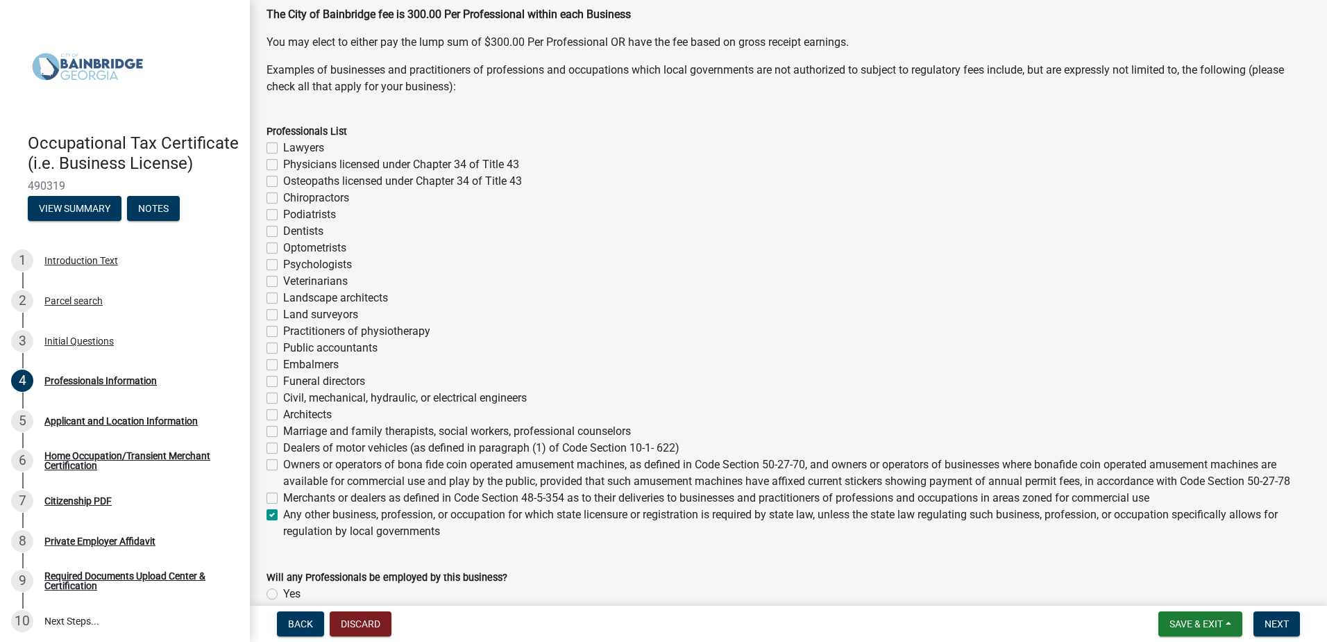
checkbox input "false"
checkbox input "true"
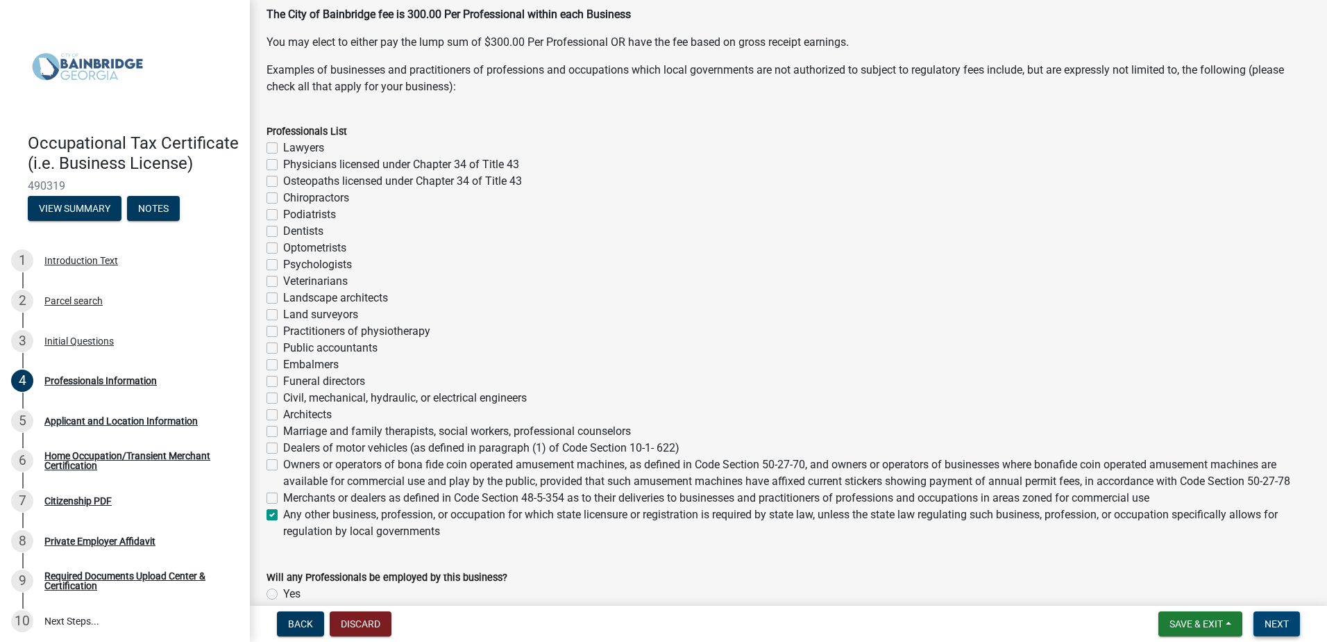
click at [1277, 617] on button "Next" at bounding box center [1277, 623] width 47 height 25
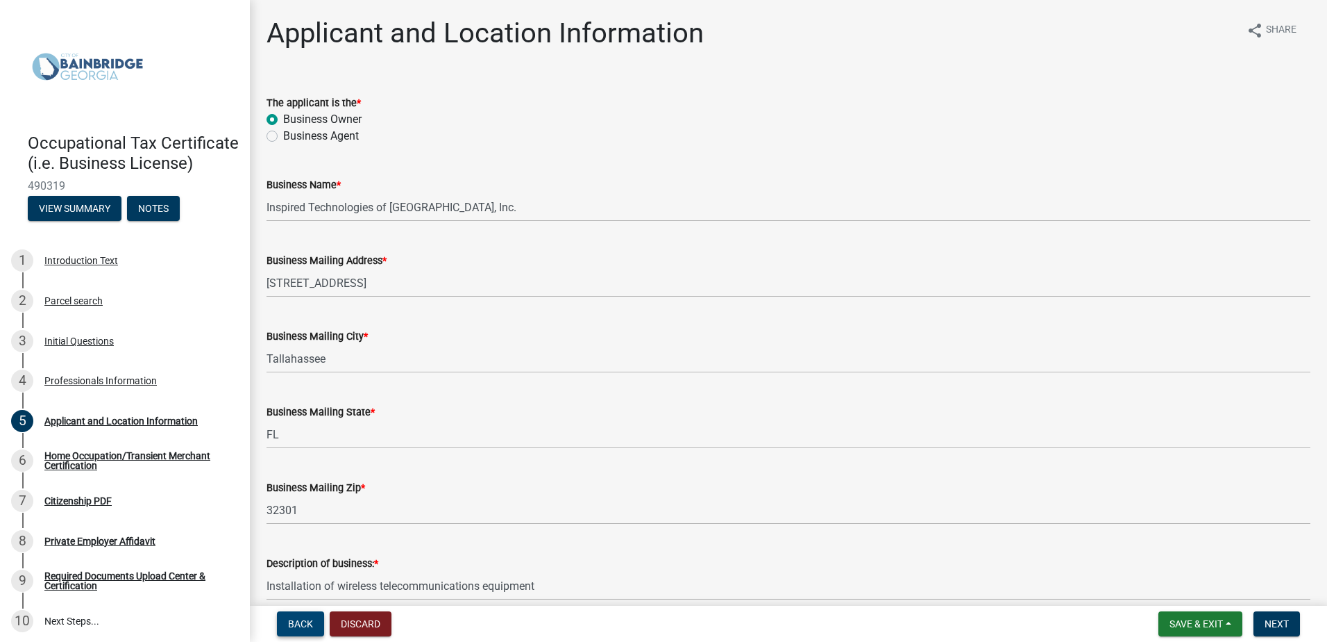
drag, startPoint x: 290, startPoint y: 626, endPoint x: 303, endPoint y: 621, distance: 14.3
click at [291, 626] on span "Back" at bounding box center [300, 623] width 25 height 11
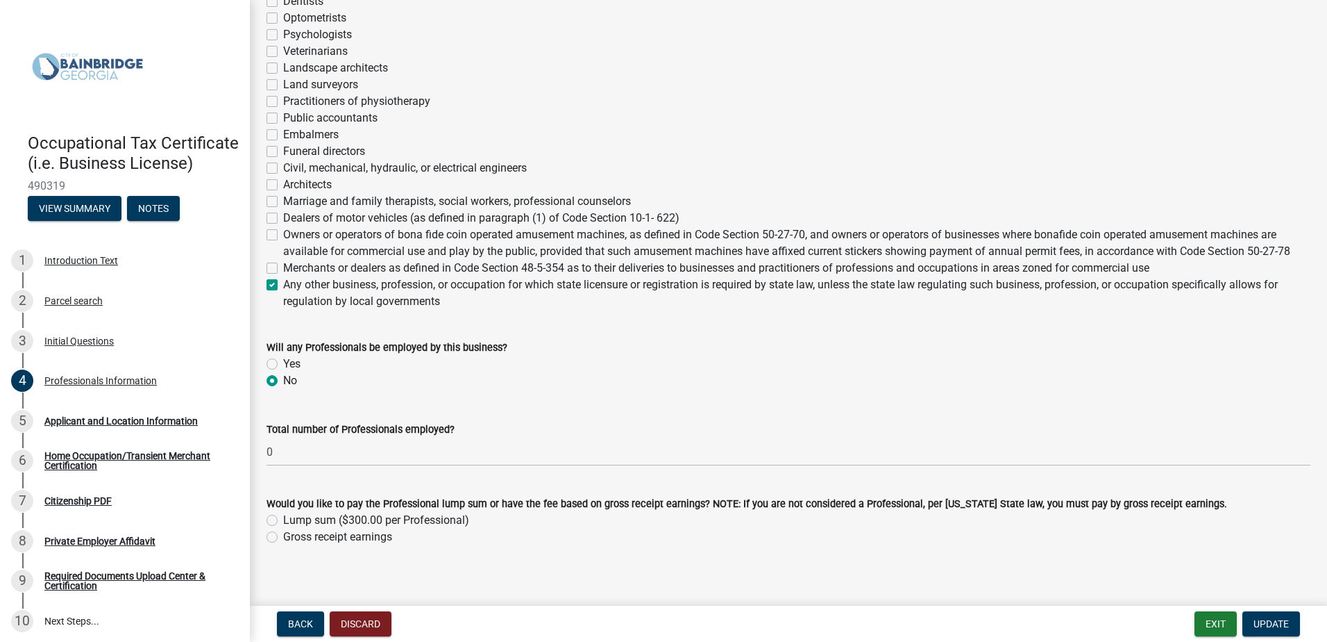
scroll to position [450, 0]
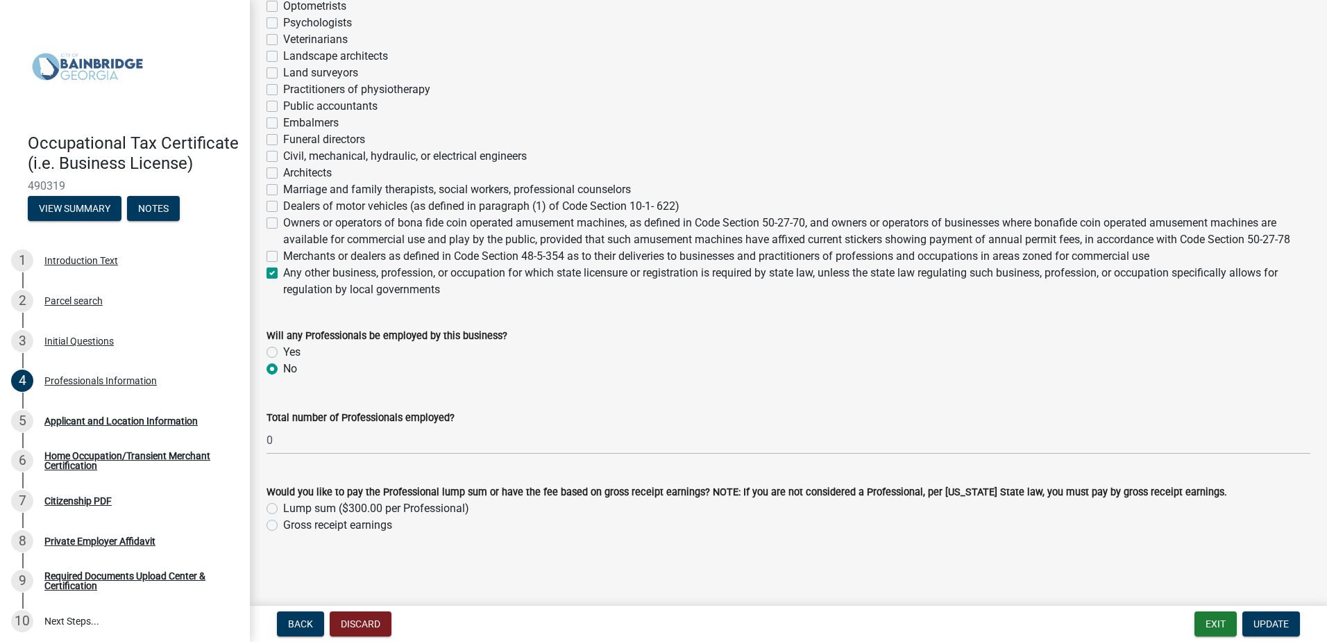
click at [283, 524] on label "Gross receipt earnings" at bounding box center [337, 525] width 109 height 17
click at [283, 524] on input "Gross receipt earnings" at bounding box center [287, 521] width 9 height 9
radio input "true"
click at [1263, 623] on span "Update" at bounding box center [1271, 623] width 35 height 11
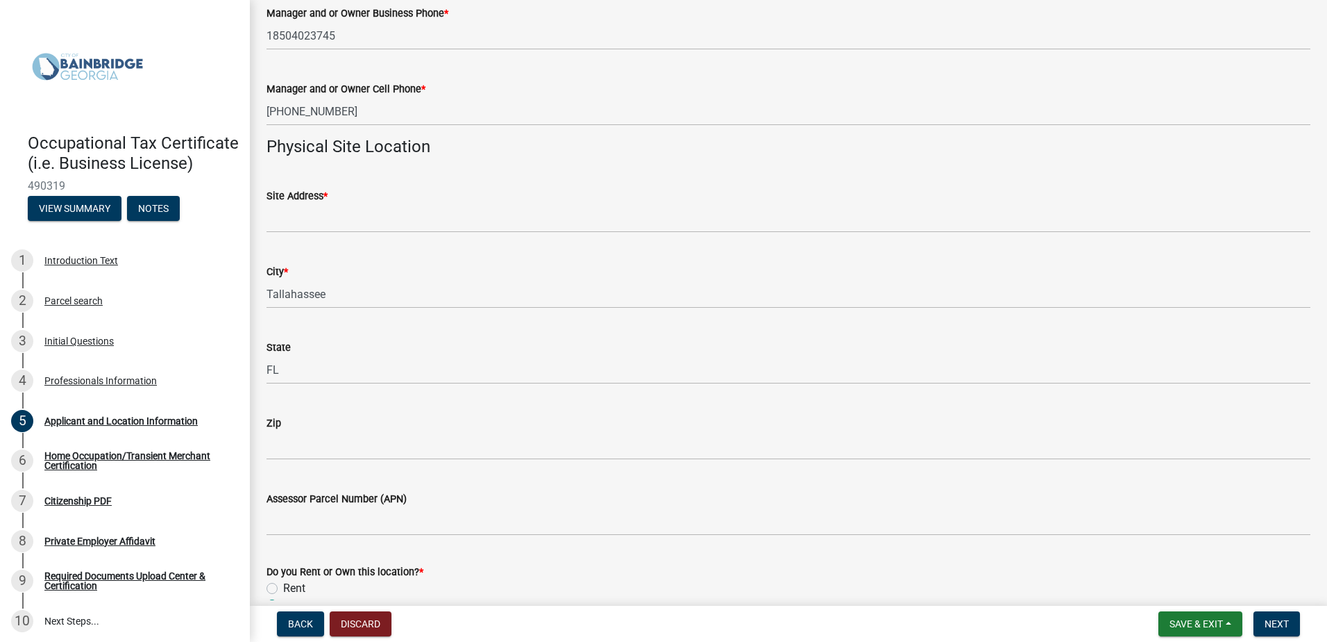
scroll to position [972, 0]
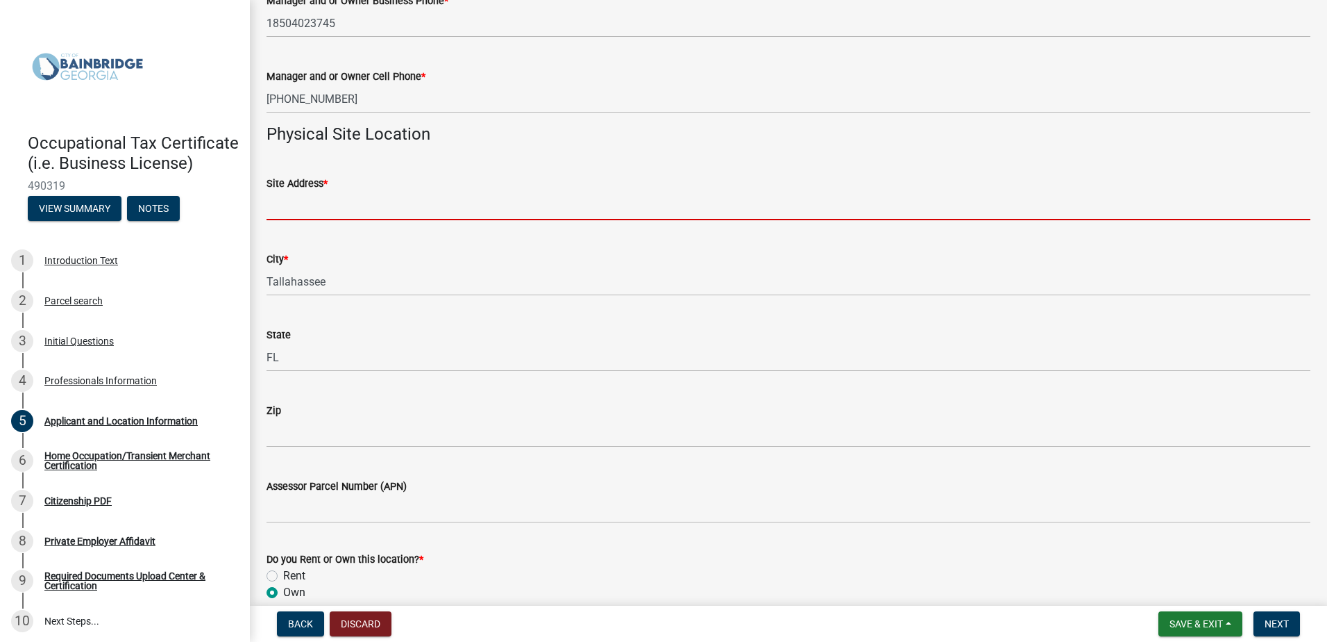
click at [293, 209] on input "Site Address *" at bounding box center [789, 206] width 1044 height 28
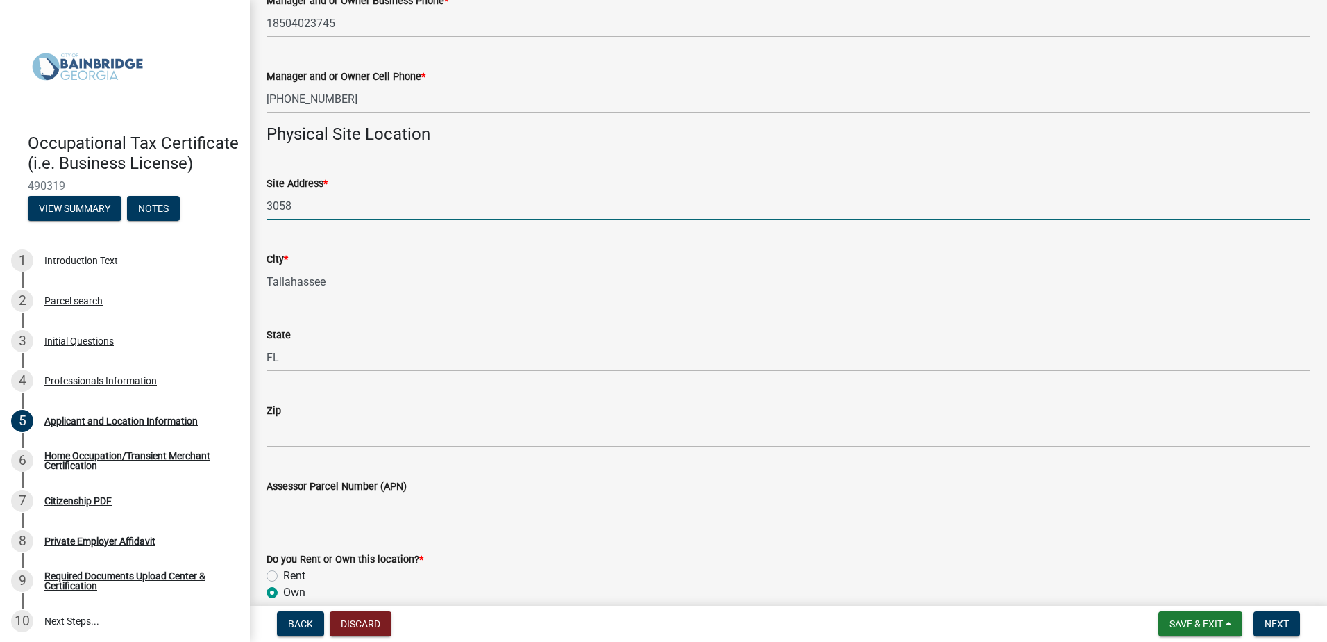
type input "[STREET_ADDRESS]"
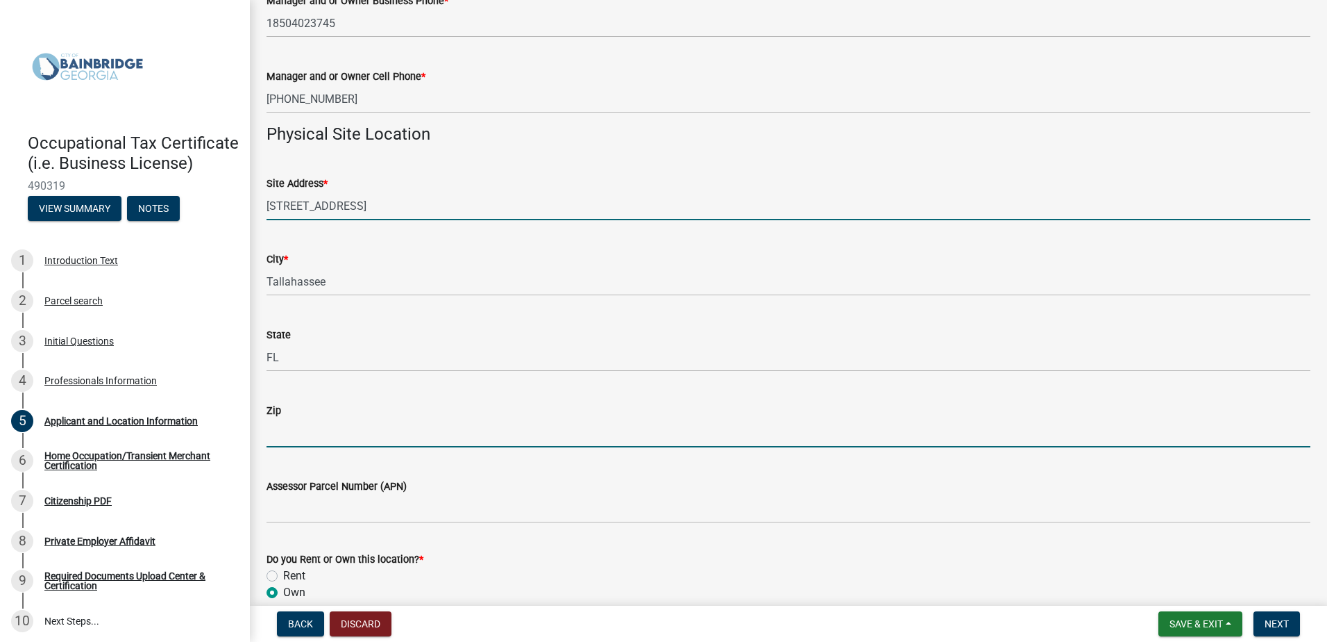
type input "32301"
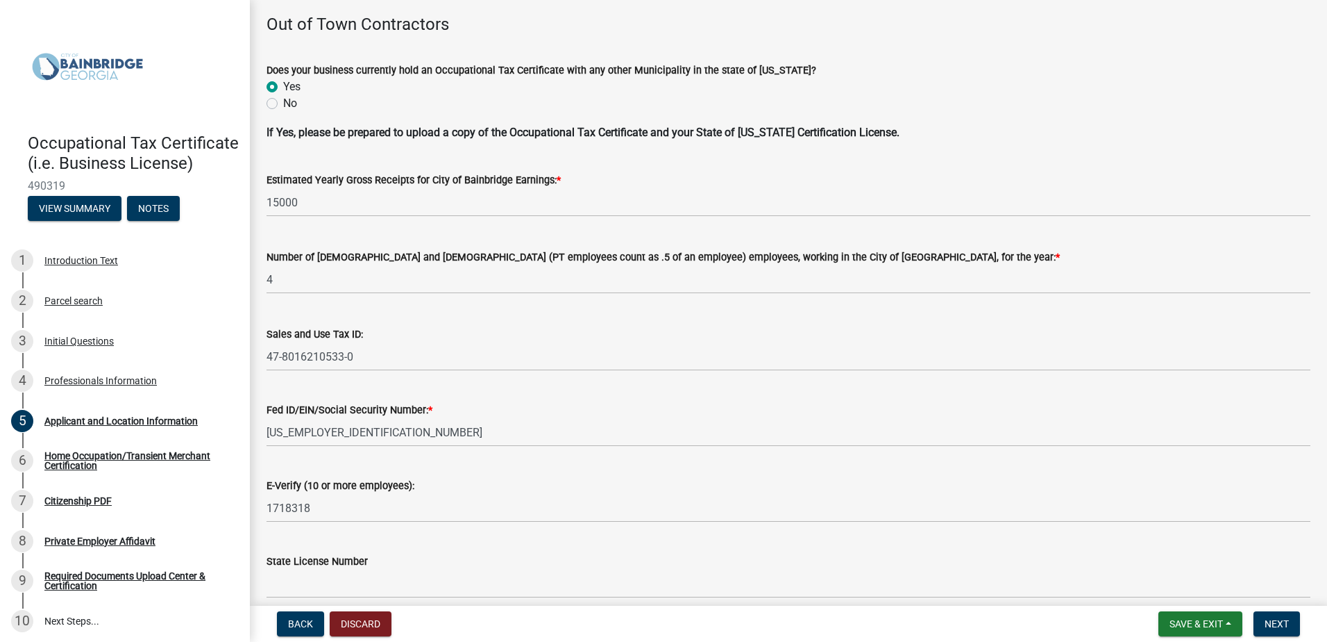
scroll to position [1711, 0]
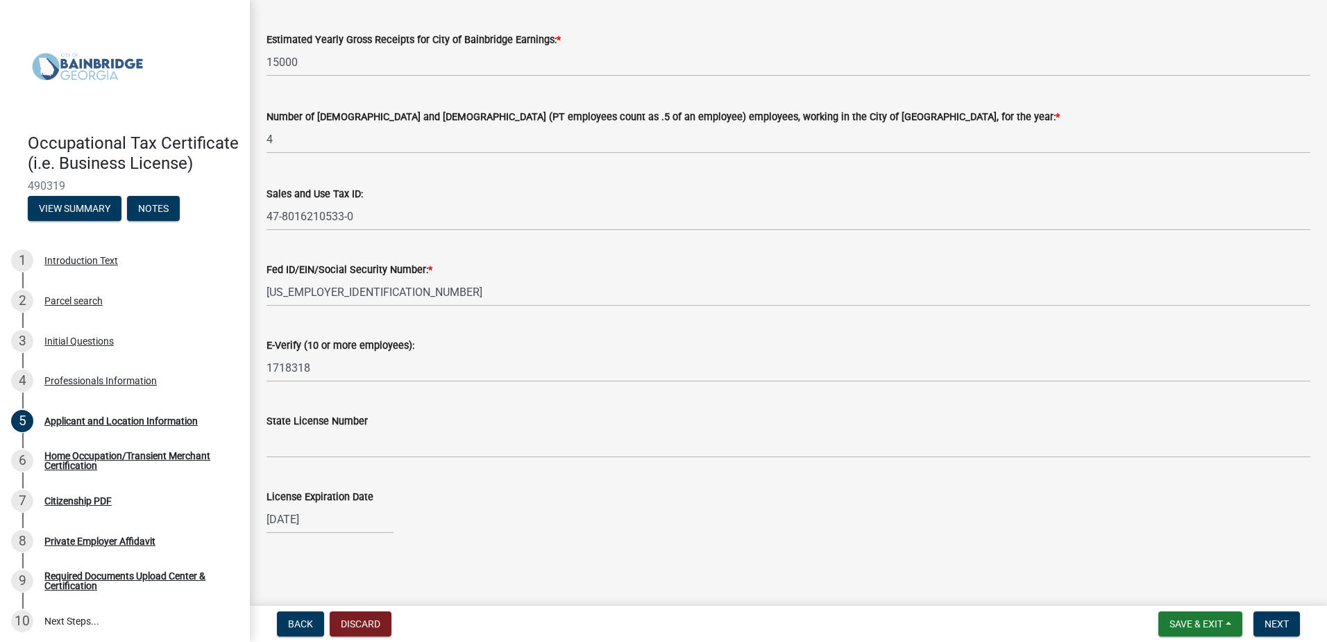
click at [335, 513] on div "[DATE]" at bounding box center [330, 519] width 127 height 28
select select "12"
select select "2024"
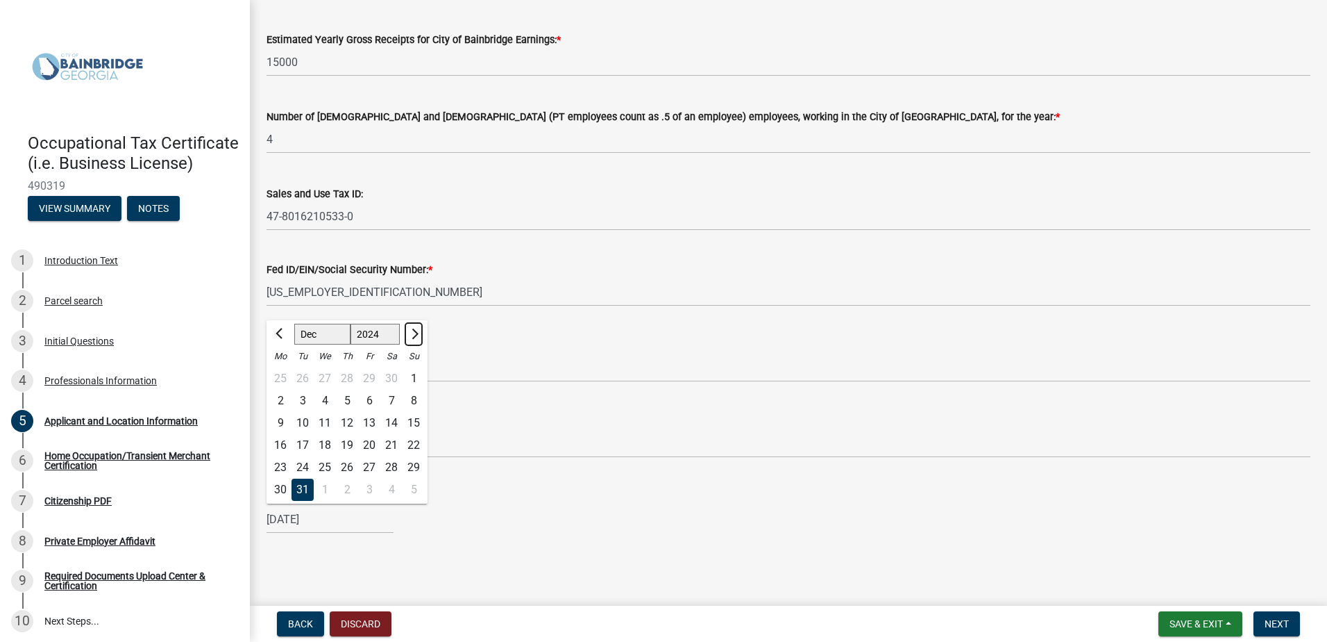
click at [416, 333] on span "Next month" at bounding box center [413, 333] width 10 height 10
select select "1"
select select "2025"
click at [325, 333] on select "Jan Feb Mar Apr May Jun [DATE] Aug Sep Oct Nov Dec" at bounding box center [322, 334] width 56 height 21
select select "12"
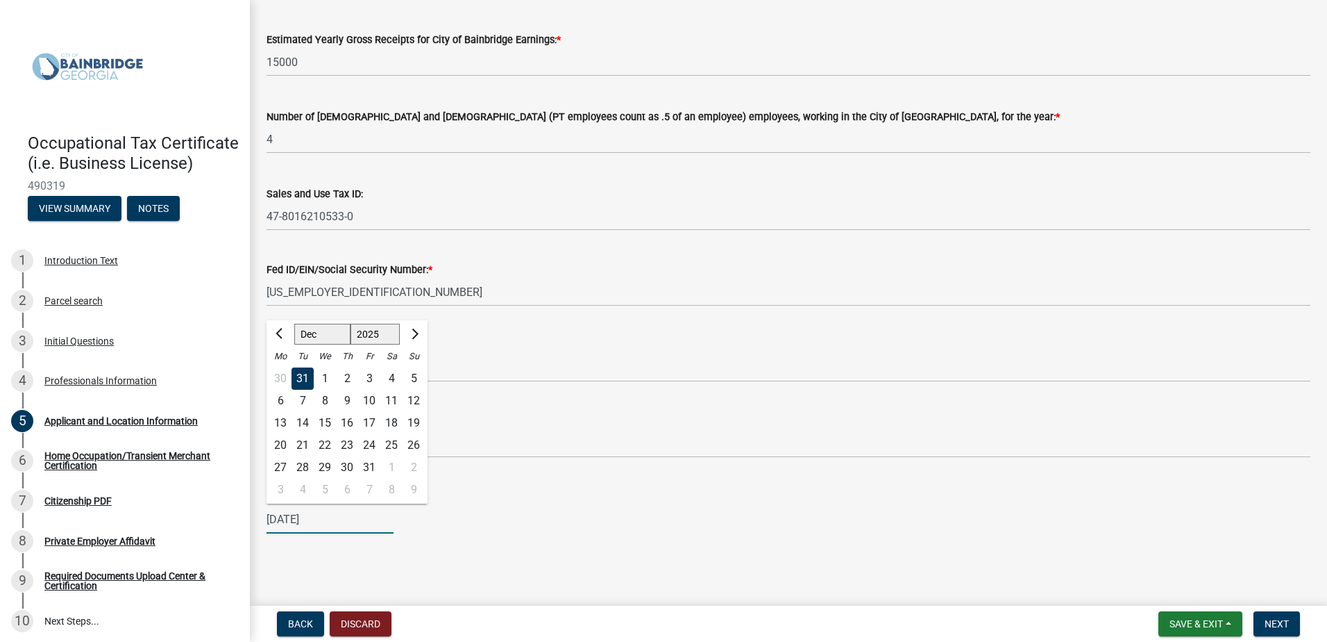
click at [294, 324] on select "Jan Feb Mar Apr May Jun [DATE] Aug Sep Oct Nov Dec" at bounding box center [322, 334] width 56 height 21
click at [328, 462] on div "31" at bounding box center [325, 467] width 22 height 22
type input "[DATE]"
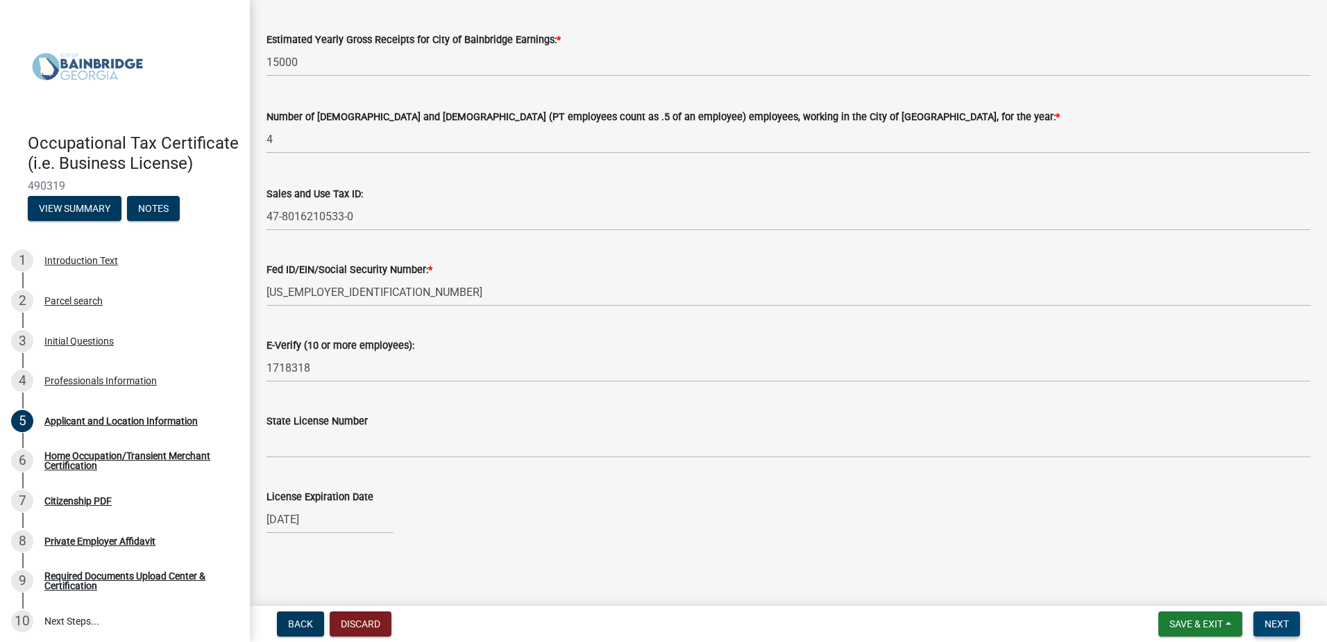
click at [1273, 621] on span "Next" at bounding box center [1277, 623] width 24 height 11
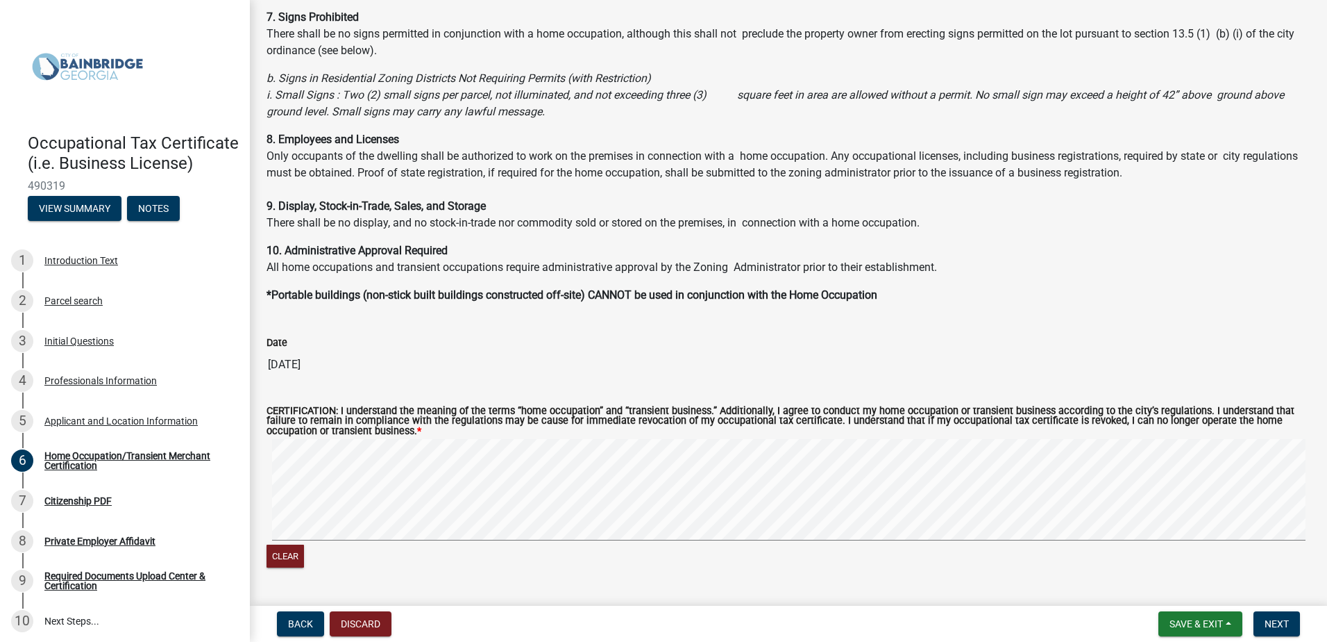
scroll to position [1111, 0]
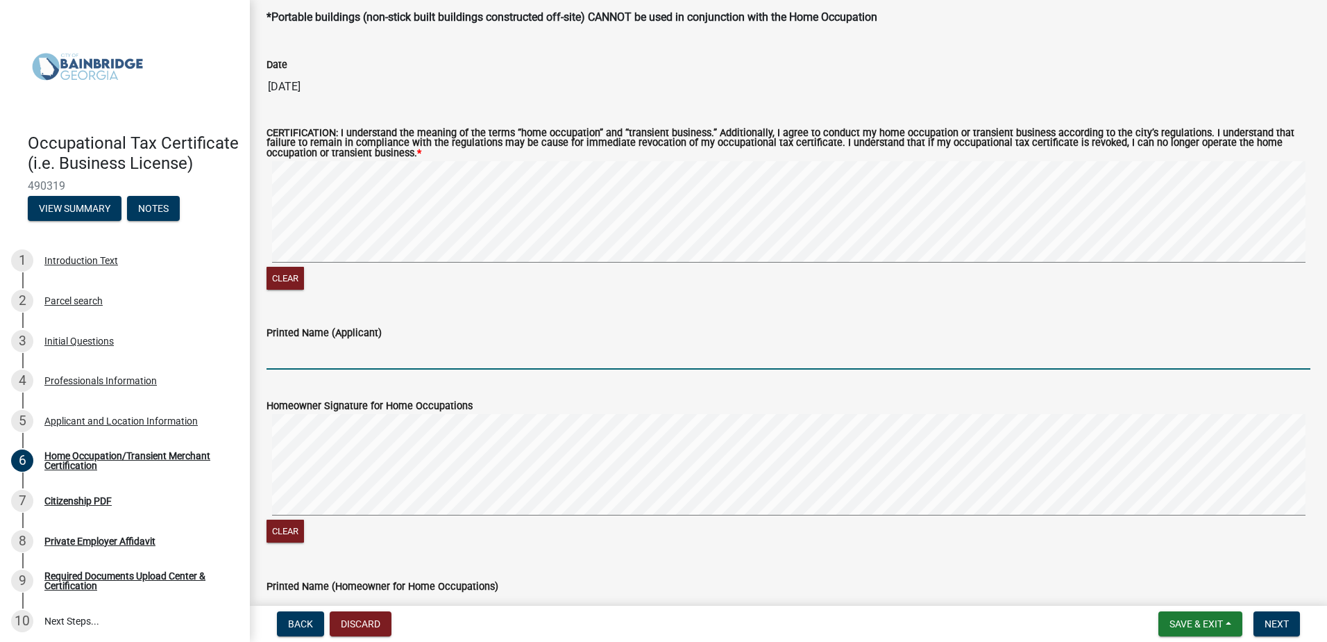
click at [284, 355] on input "Printed Name (Applicant)" at bounding box center [789, 355] width 1044 height 28
type input "[PERSON_NAME]"
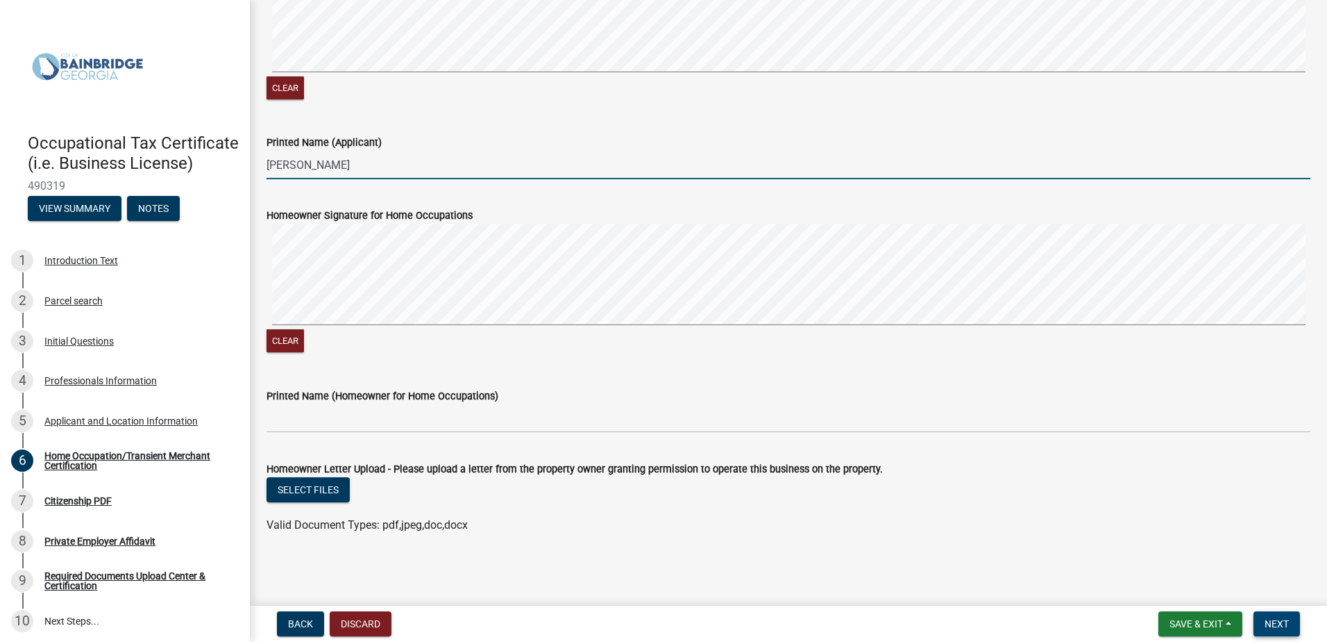
click at [1290, 620] on button "Next" at bounding box center [1277, 623] width 47 height 25
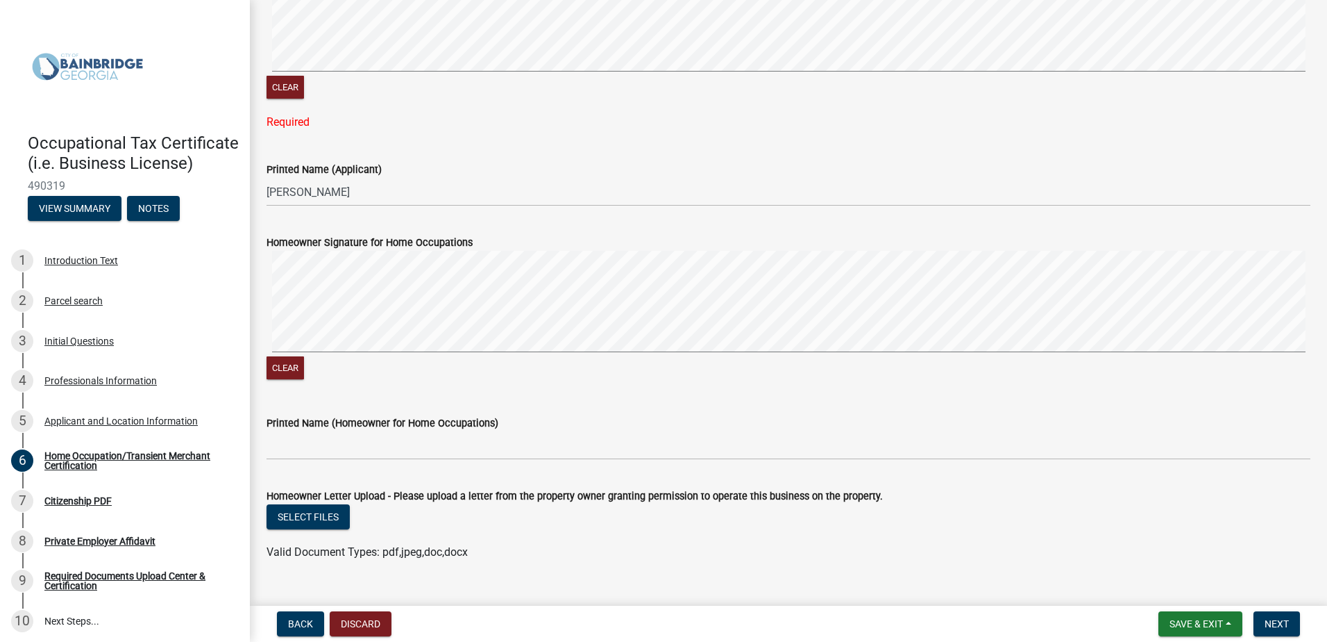
click at [286, 129] on div "Required" at bounding box center [789, 122] width 1044 height 17
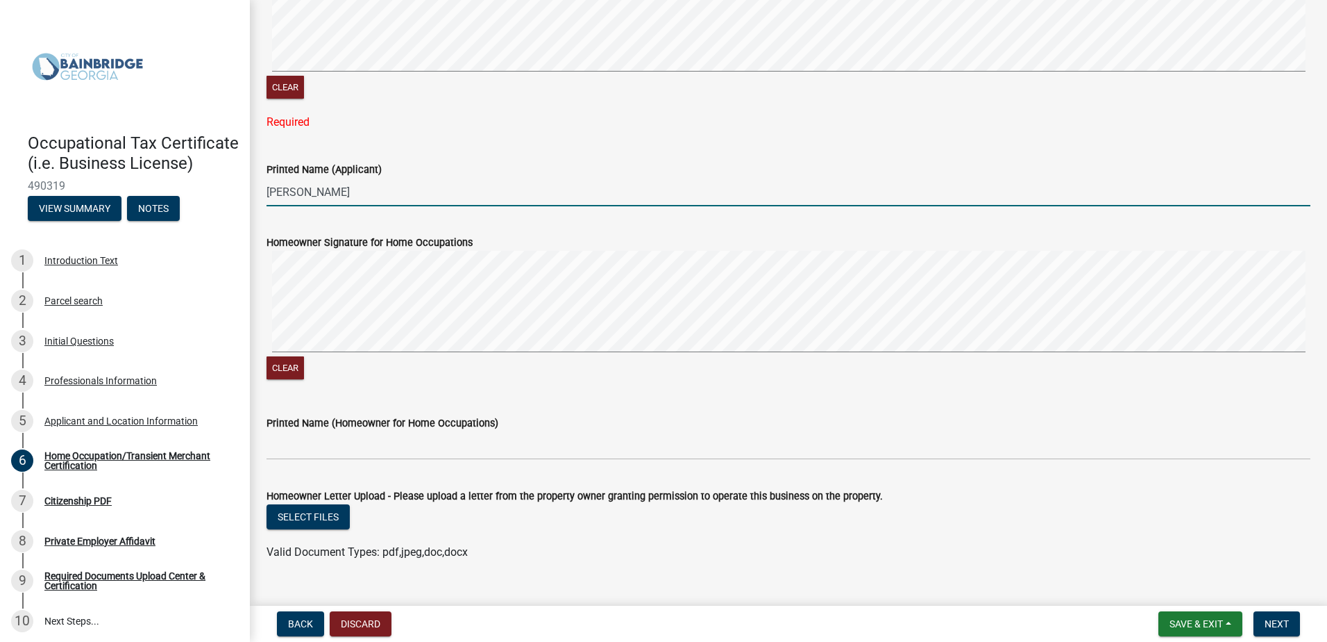
click at [303, 193] on input "[PERSON_NAME]" at bounding box center [789, 192] width 1044 height 28
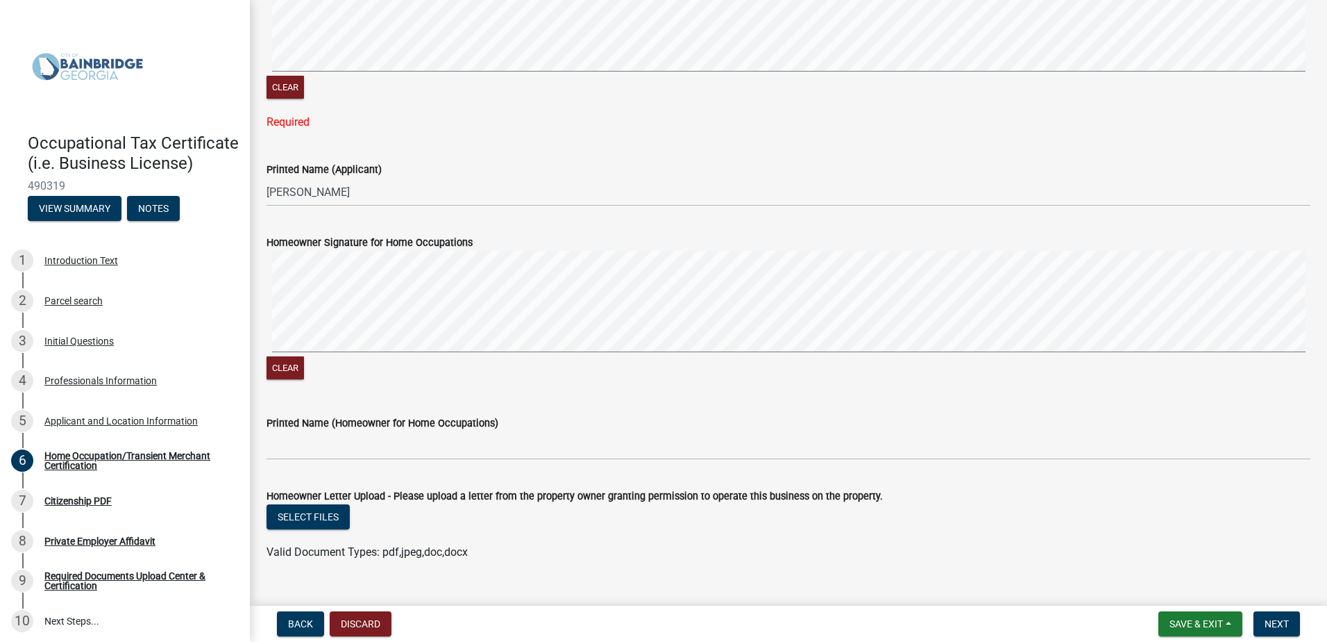
click at [390, 116] on div "Required" at bounding box center [789, 122] width 1044 height 17
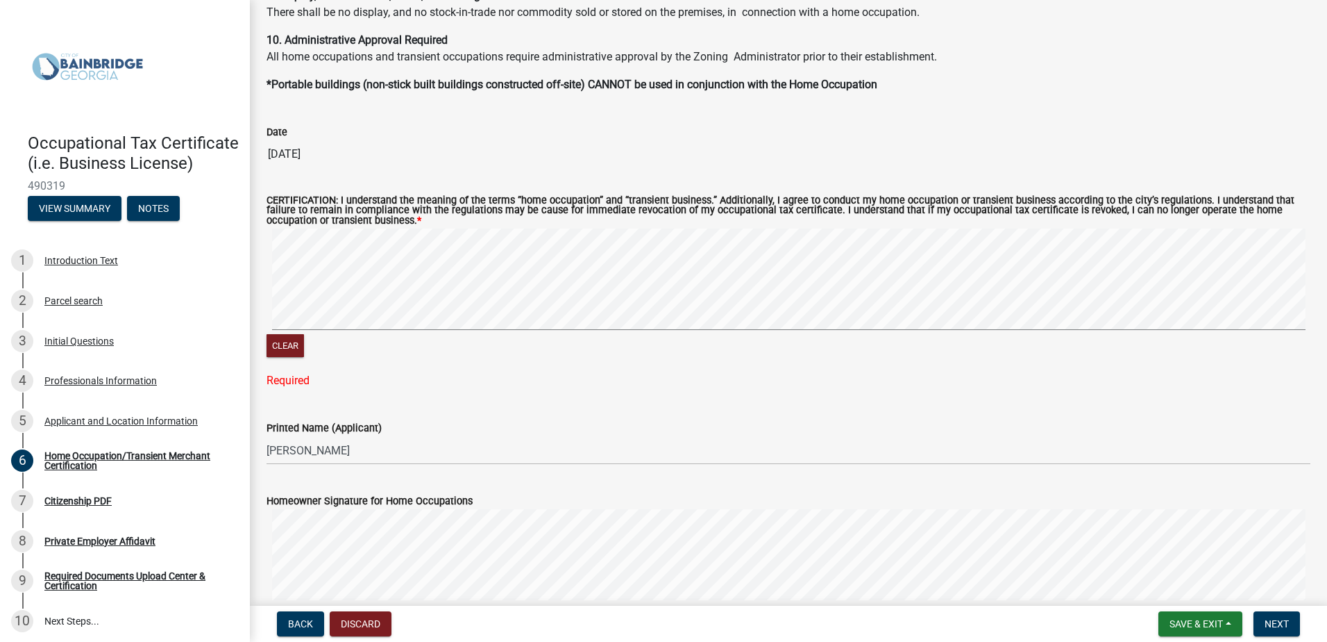
scroll to position [1052, 0]
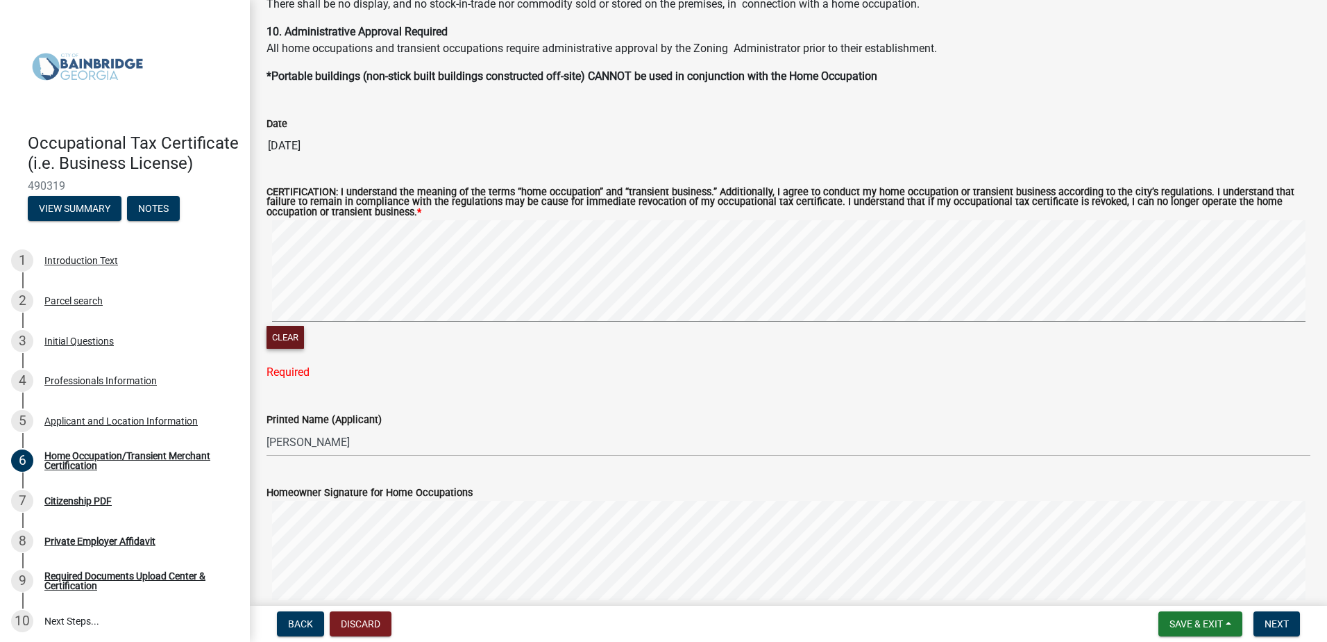
click at [280, 341] on button "Clear" at bounding box center [285, 337] width 37 height 23
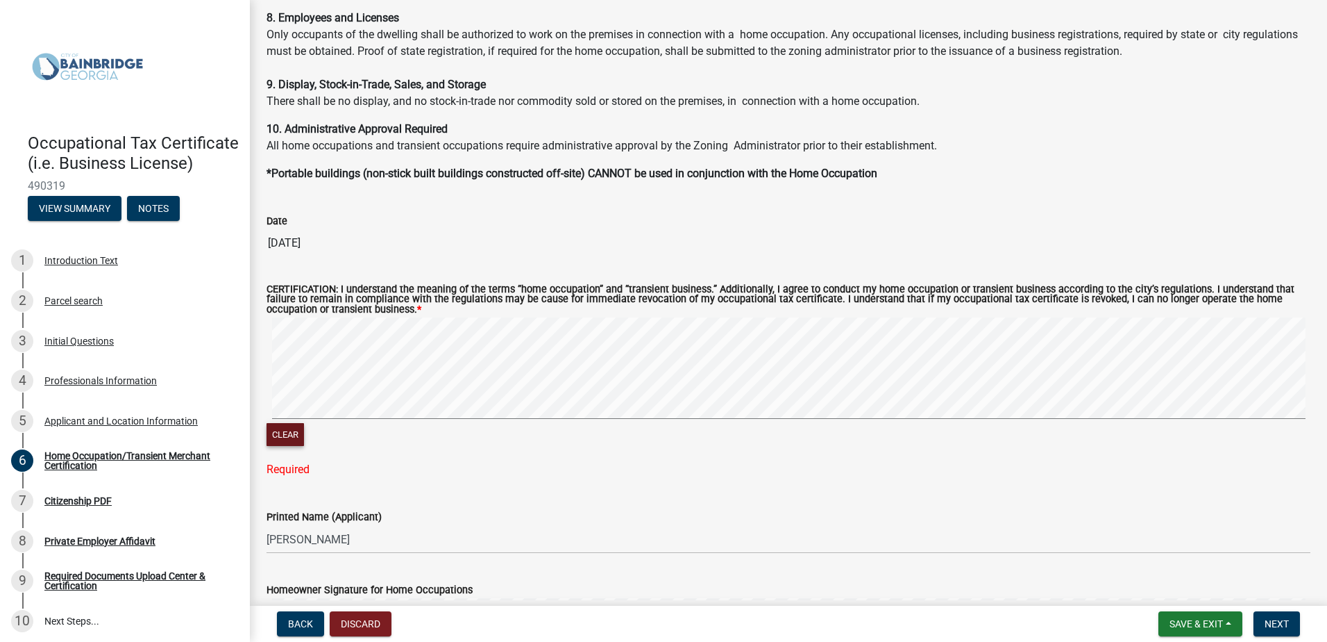
scroll to position [1121, 0]
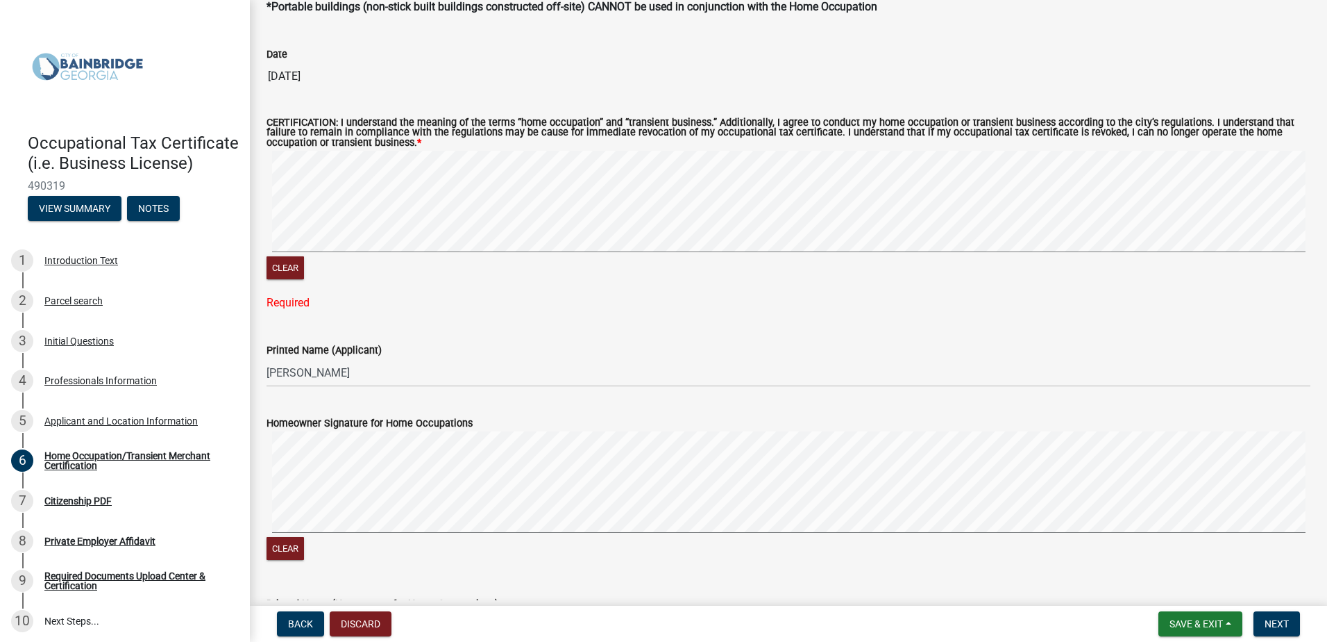
click at [341, 310] on div "Required" at bounding box center [789, 302] width 1044 height 17
click at [365, 343] on div "Printed Name (Applicant)" at bounding box center [789, 350] width 1044 height 17
click at [1285, 618] on span "Next" at bounding box center [1277, 623] width 24 height 11
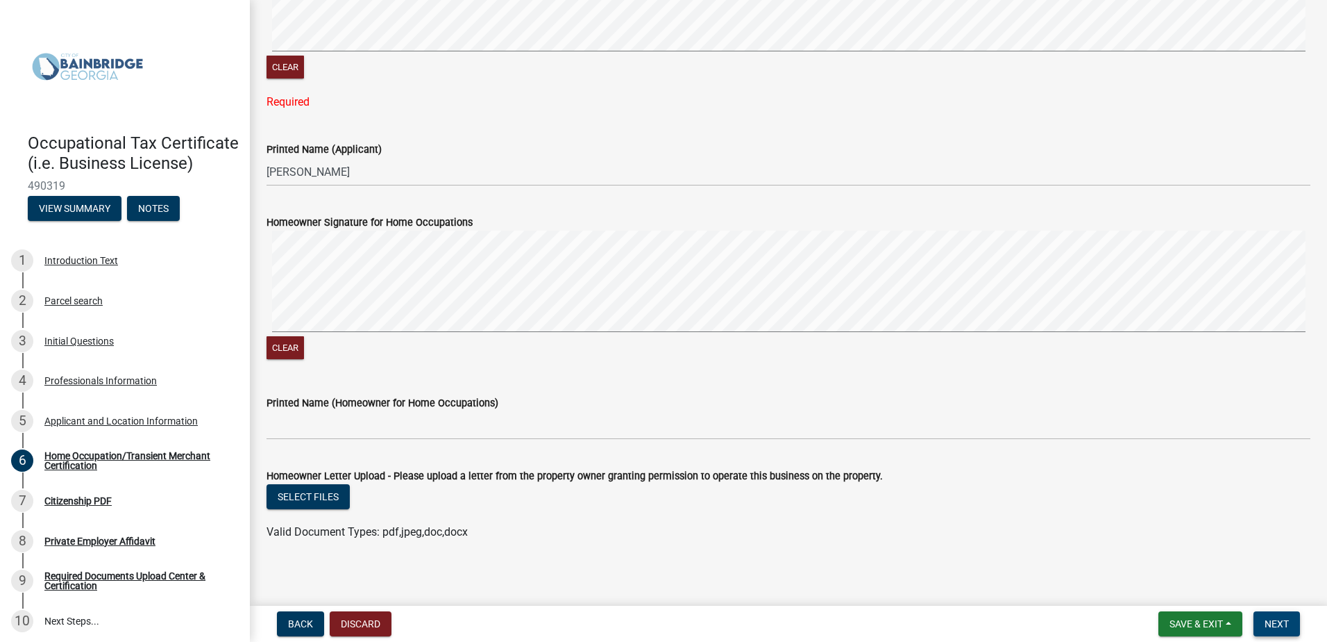
scroll to position [1330, 0]
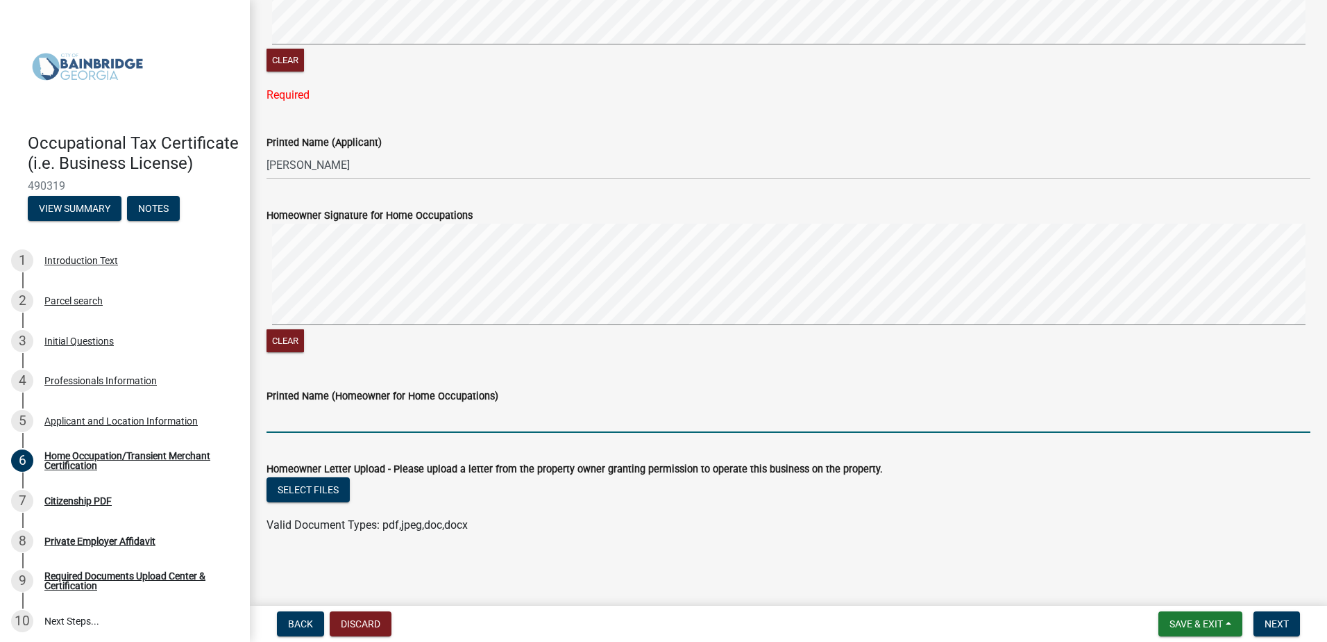
click at [297, 419] on input "Printed Name (Homeowner for Home Occupations)" at bounding box center [789, 418] width 1044 height 28
click at [297, 418] on input "Printed Name (Homeowner for Home Occupations)" at bounding box center [789, 418] width 1044 height 28
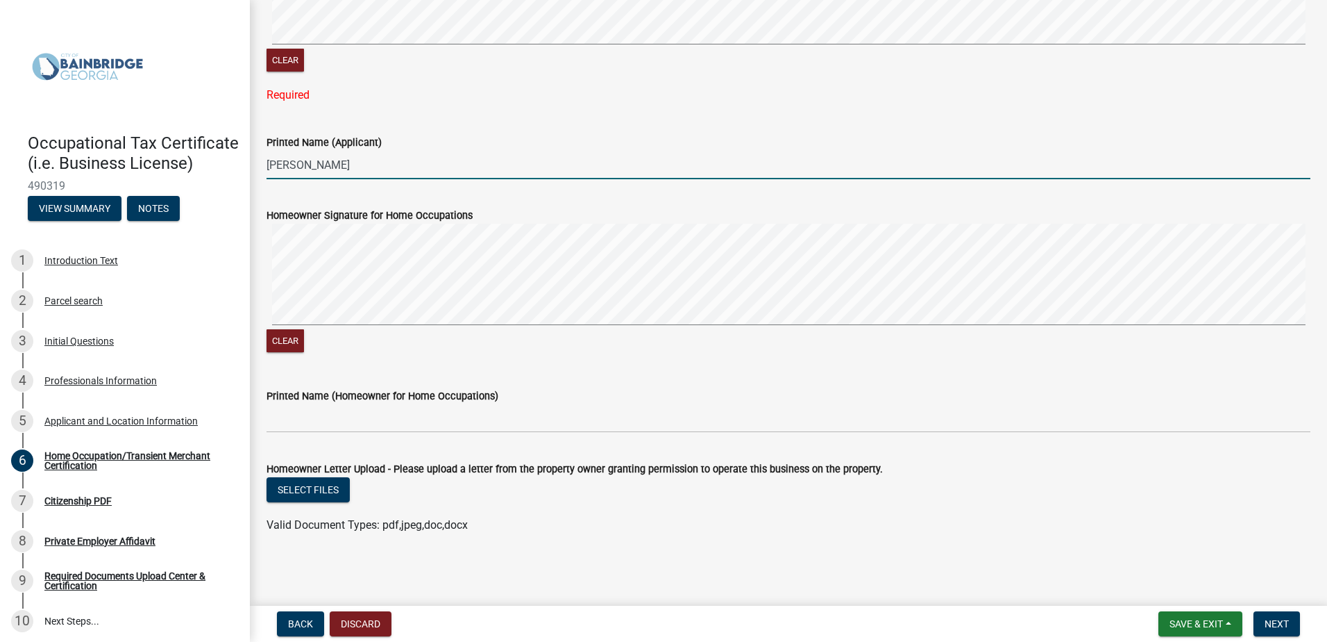
drag, startPoint x: 377, startPoint y: 167, endPoint x: 259, endPoint y: 157, distance: 118.5
click at [259, 157] on div "Printed Name (Applicant) [PERSON_NAME]" at bounding box center [788, 147] width 1065 height 65
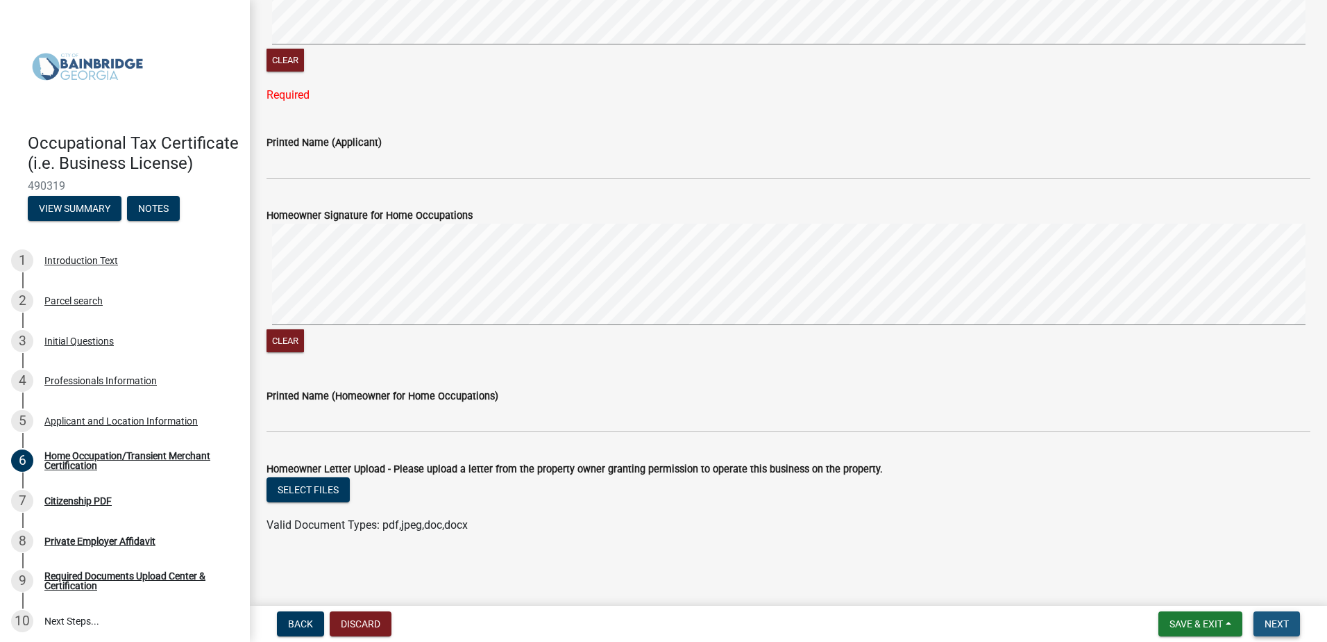
click at [1271, 625] on span "Next" at bounding box center [1277, 623] width 24 height 11
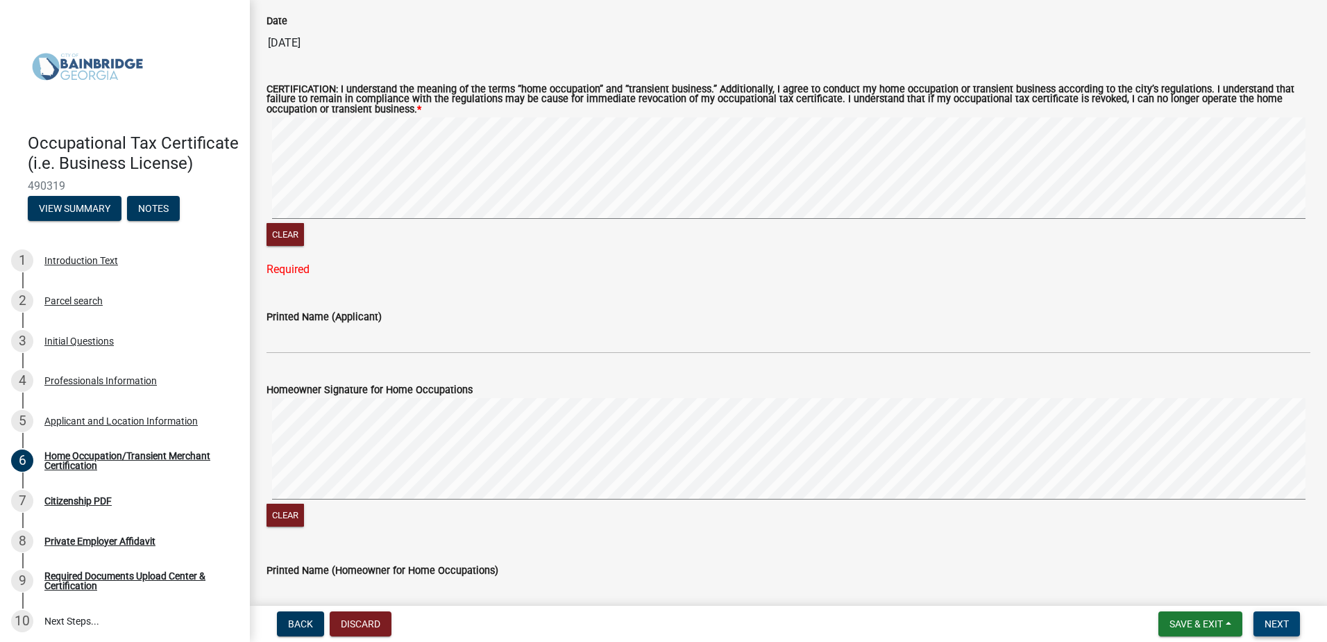
scroll to position [1121, 0]
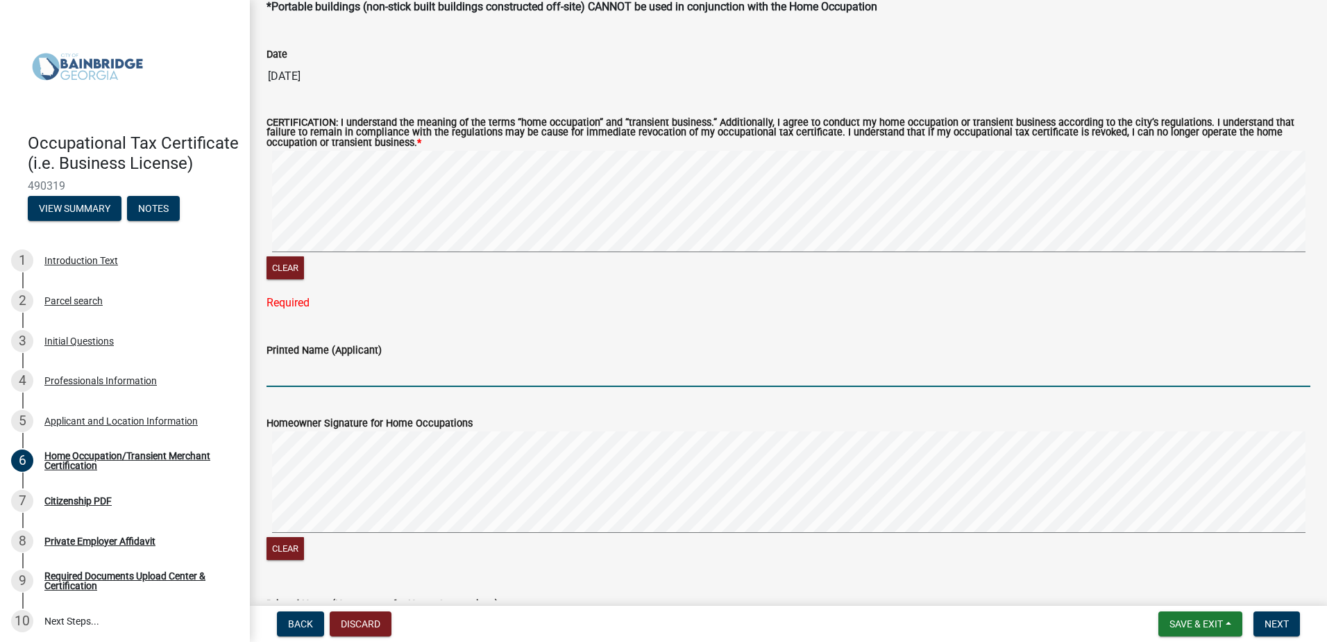
click at [314, 375] on input "Printed Name (Applicant)" at bounding box center [789, 372] width 1044 height 28
type input "[PERSON_NAME]"
click at [320, 420] on label "Homeowner Signature for Home Occupations" at bounding box center [370, 424] width 206 height 10
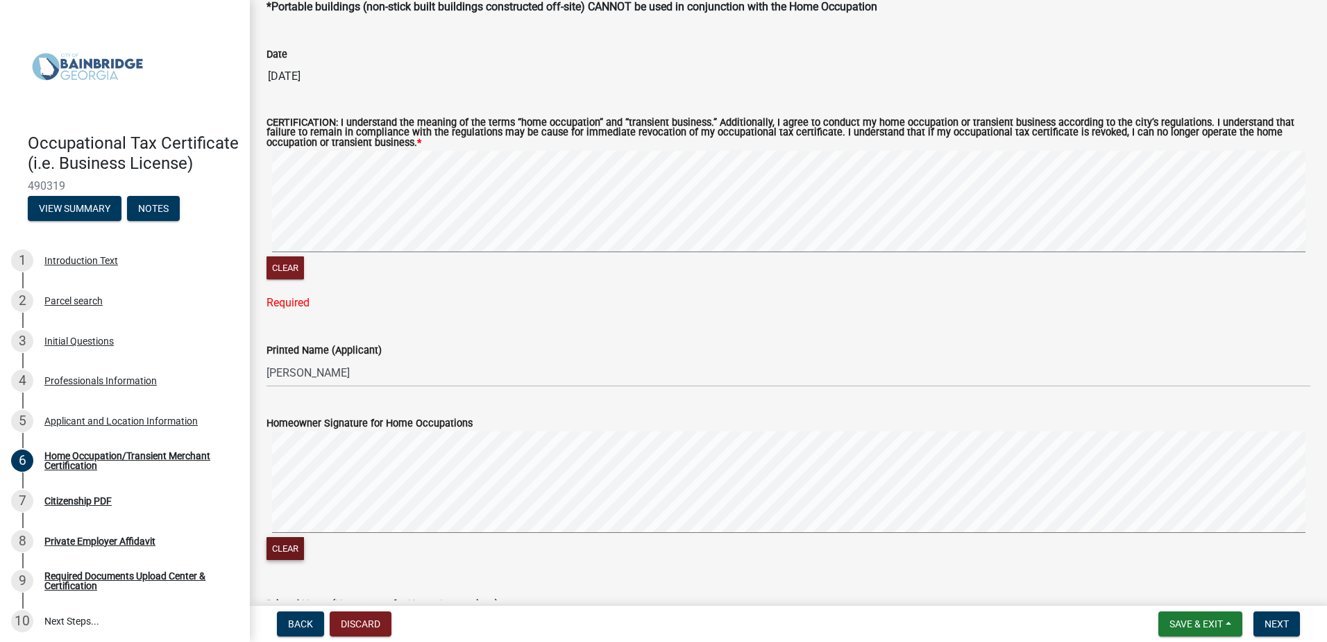
click at [286, 546] on button "Clear" at bounding box center [285, 548] width 37 height 23
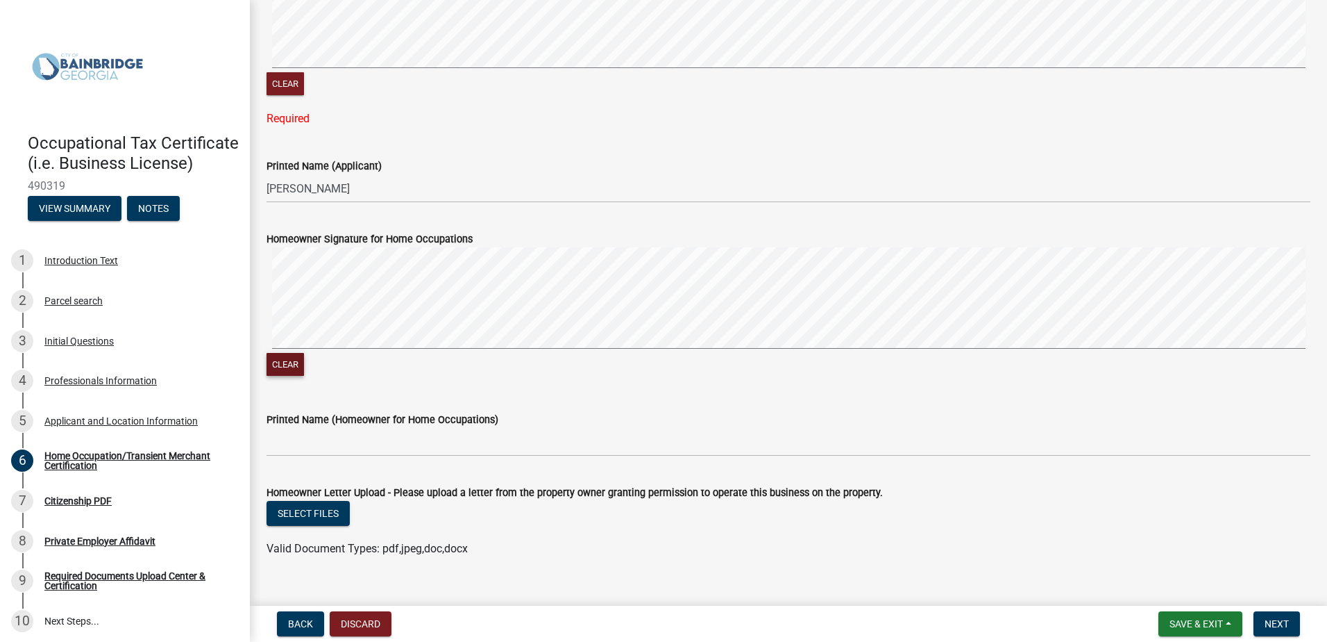
scroll to position [1330, 0]
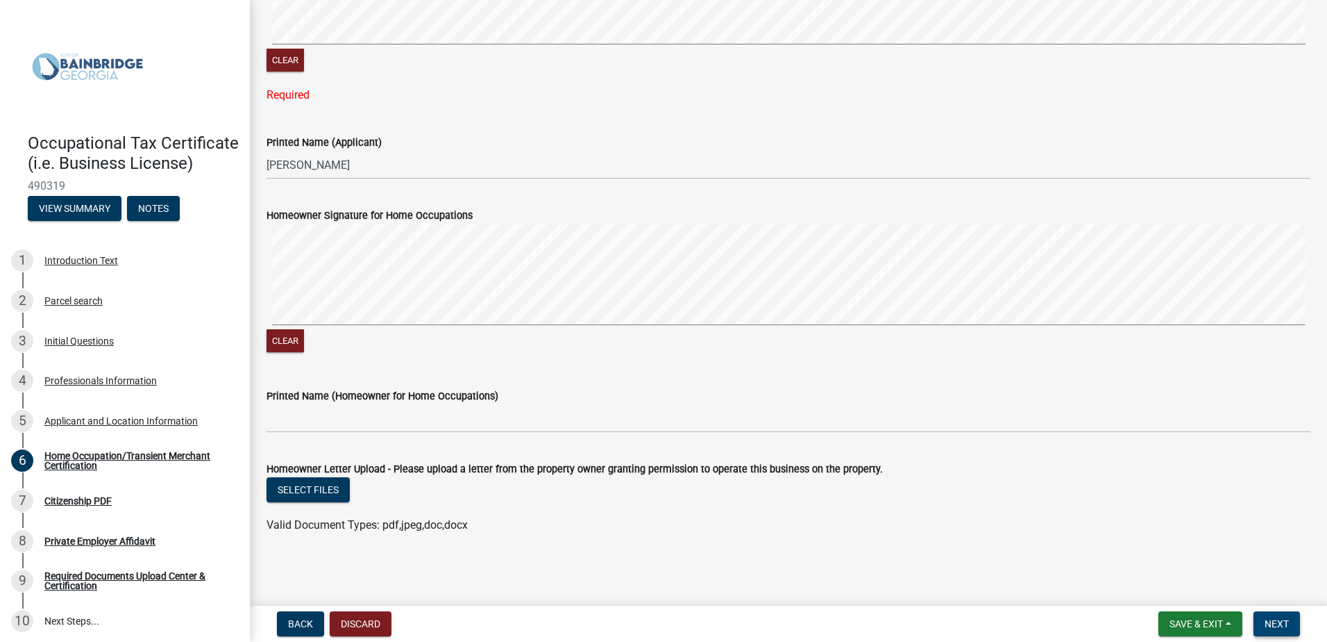
click at [1282, 614] on button "Next" at bounding box center [1277, 623] width 47 height 25
click at [1271, 623] on span "Next" at bounding box center [1277, 623] width 24 height 11
click at [287, 341] on button "Clear" at bounding box center [285, 340] width 37 height 23
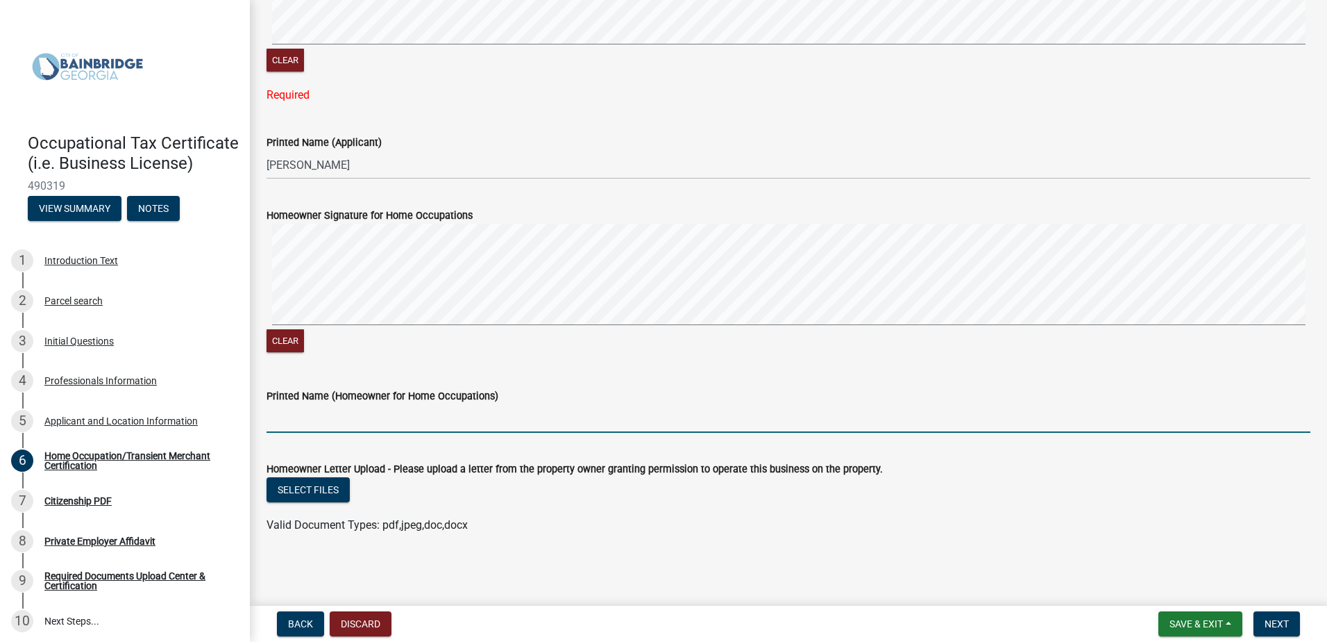
click at [297, 417] on input "Printed Name (Homeowner for Home Occupations)" at bounding box center [789, 418] width 1044 height 28
type input "[PERSON_NAME]"
click at [1270, 624] on span "Next" at bounding box center [1277, 623] width 24 height 11
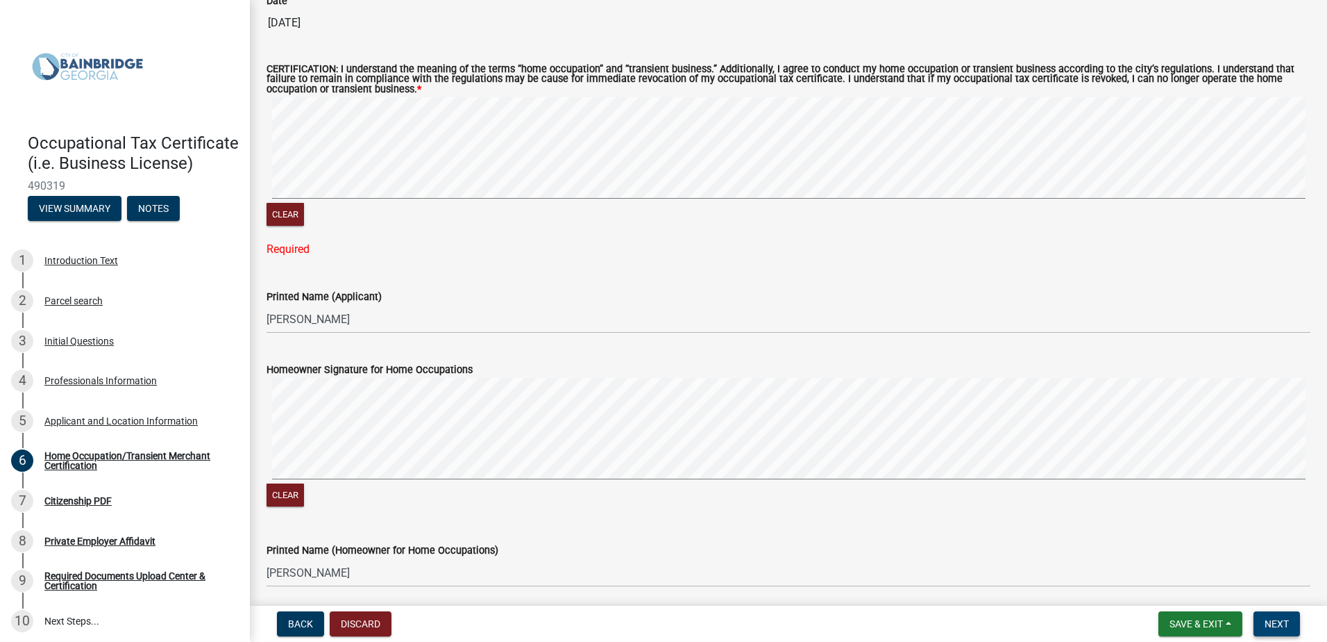
scroll to position [982, 0]
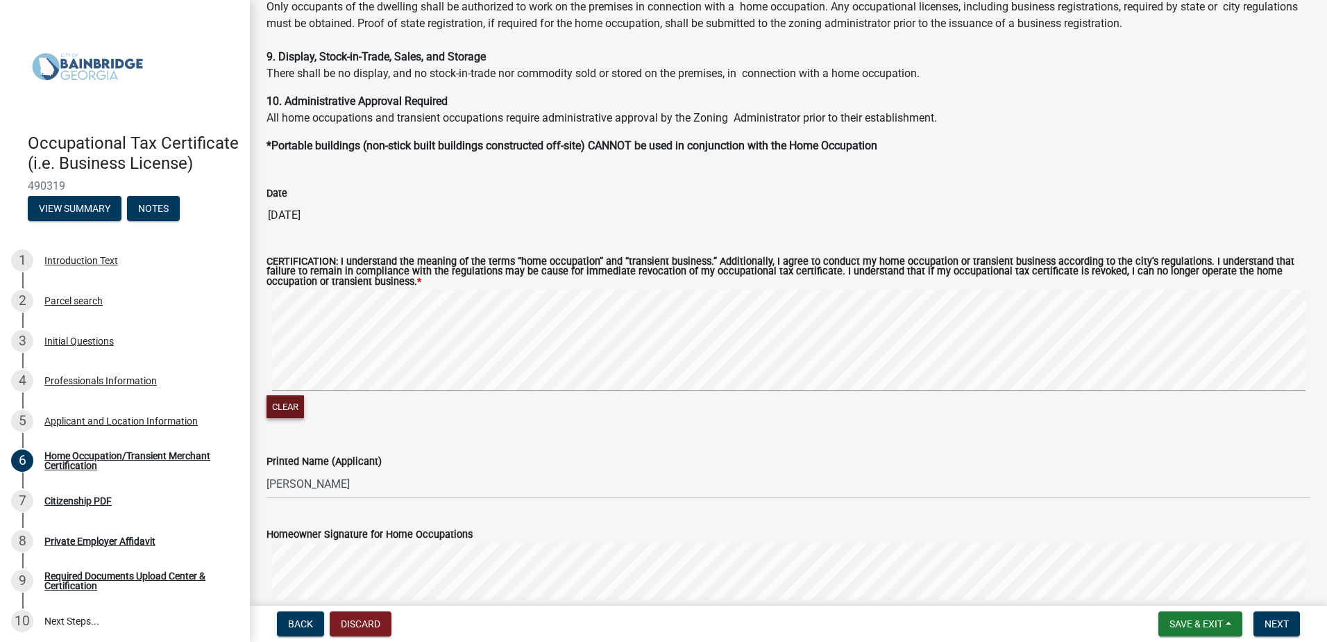
click at [296, 403] on button "Clear" at bounding box center [285, 406] width 37 height 23
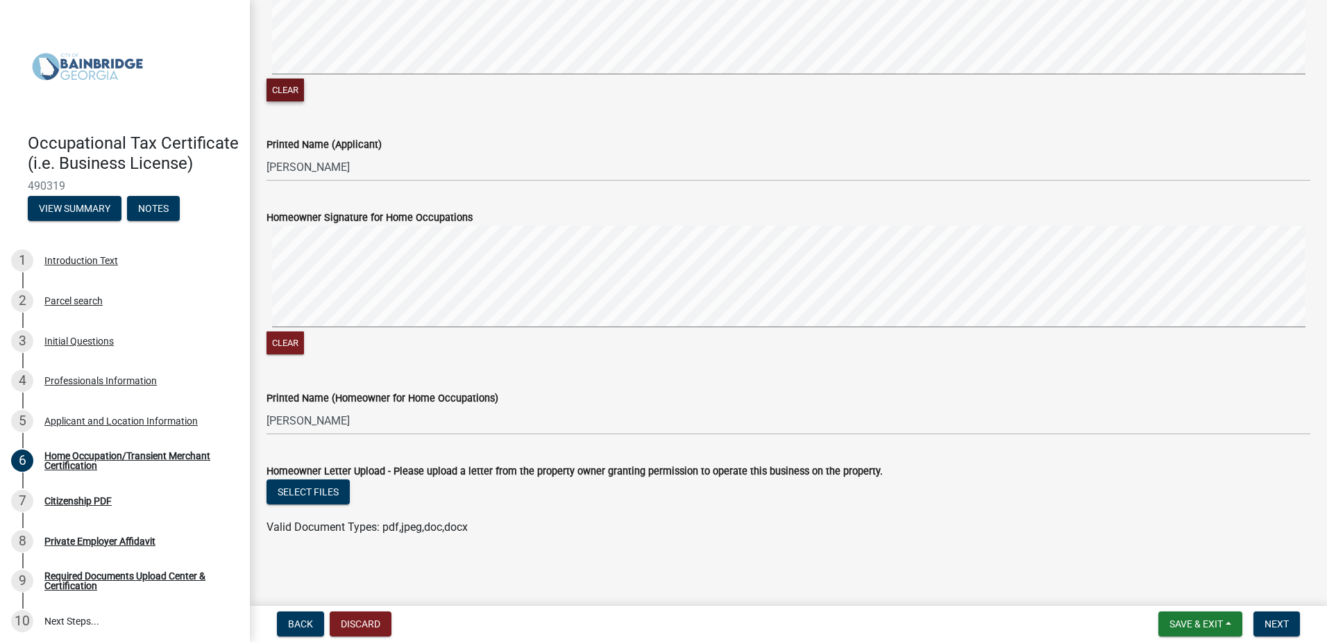
scroll to position [1302, 0]
click at [1275, 618] on span "Next" at bounding box center [1277, 623] width 24 height 11
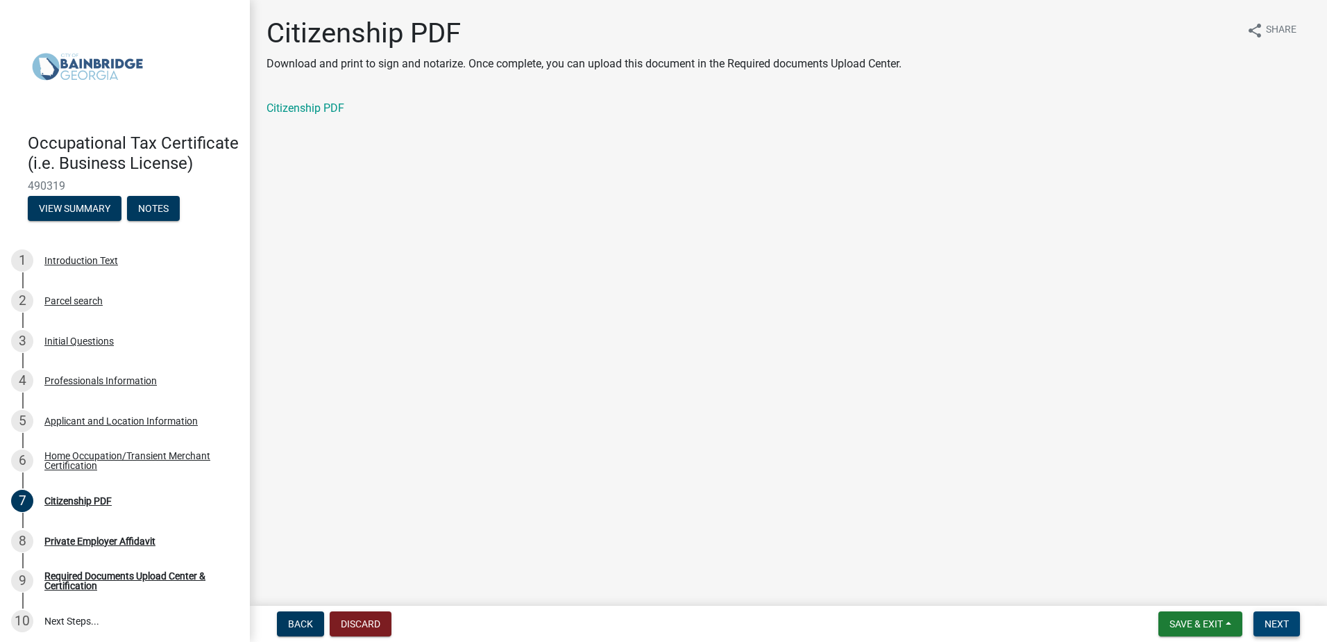
click at [1277, 621] on span "Next" at bounding box center [1277, 623] width 24 height 11
click at [1279, 621] on span "Next" at bounding box center [1277, 623] width 24 height 11
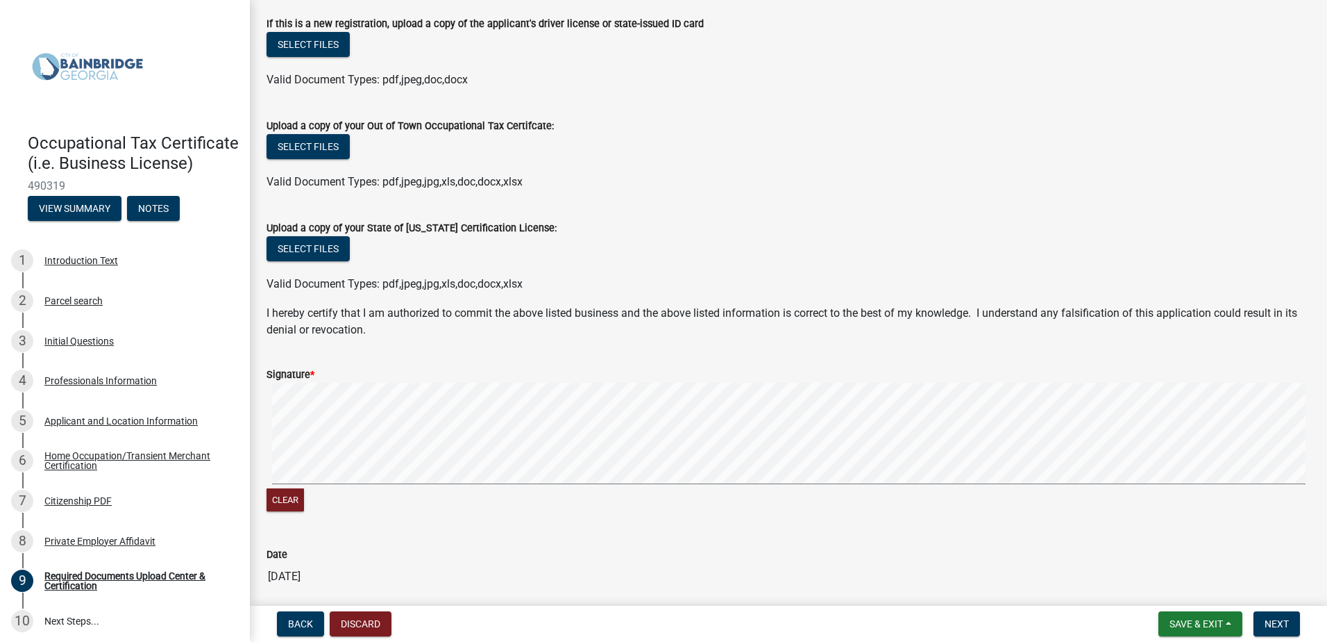
scroll to position [347, 0]
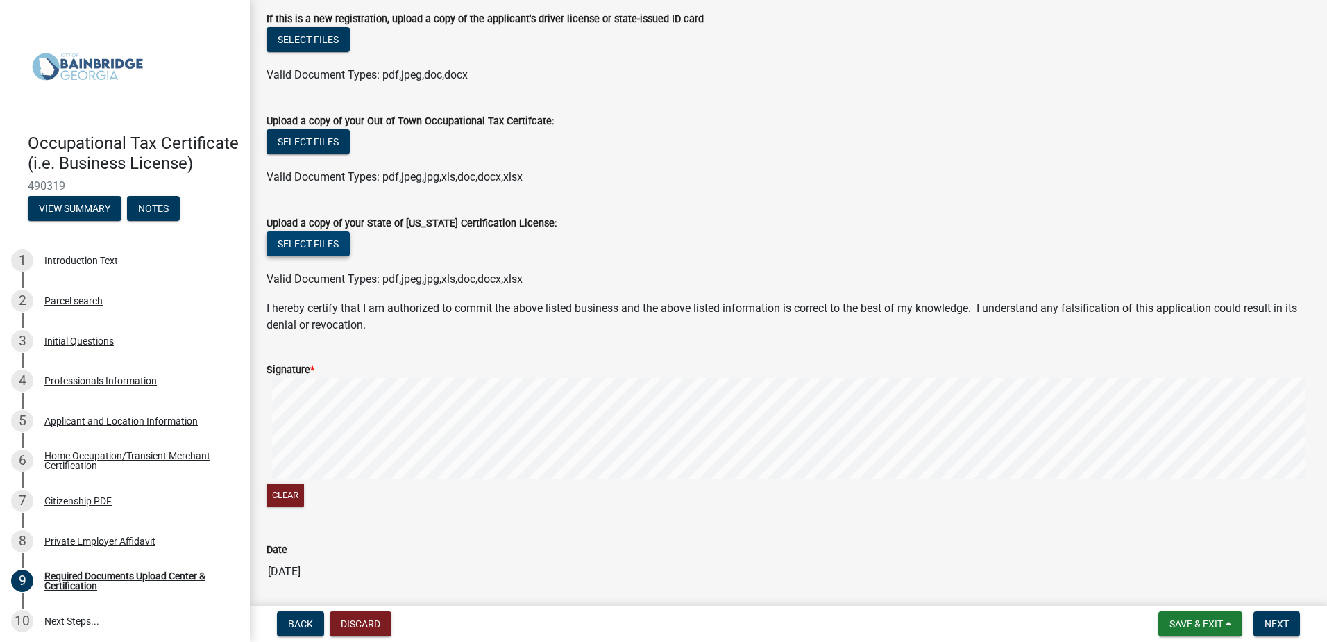
click at [317, 247] on button "Select files" at bounding box center [308, 243] width 83 height 25
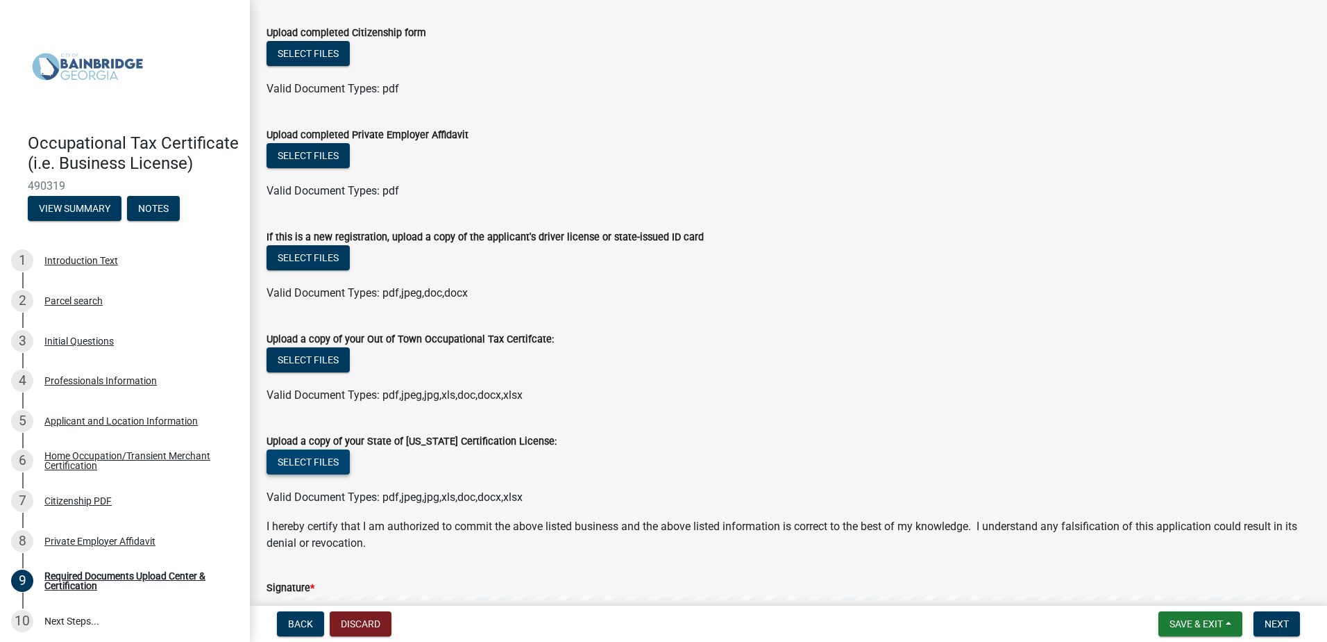
scroll to position [208, 0]
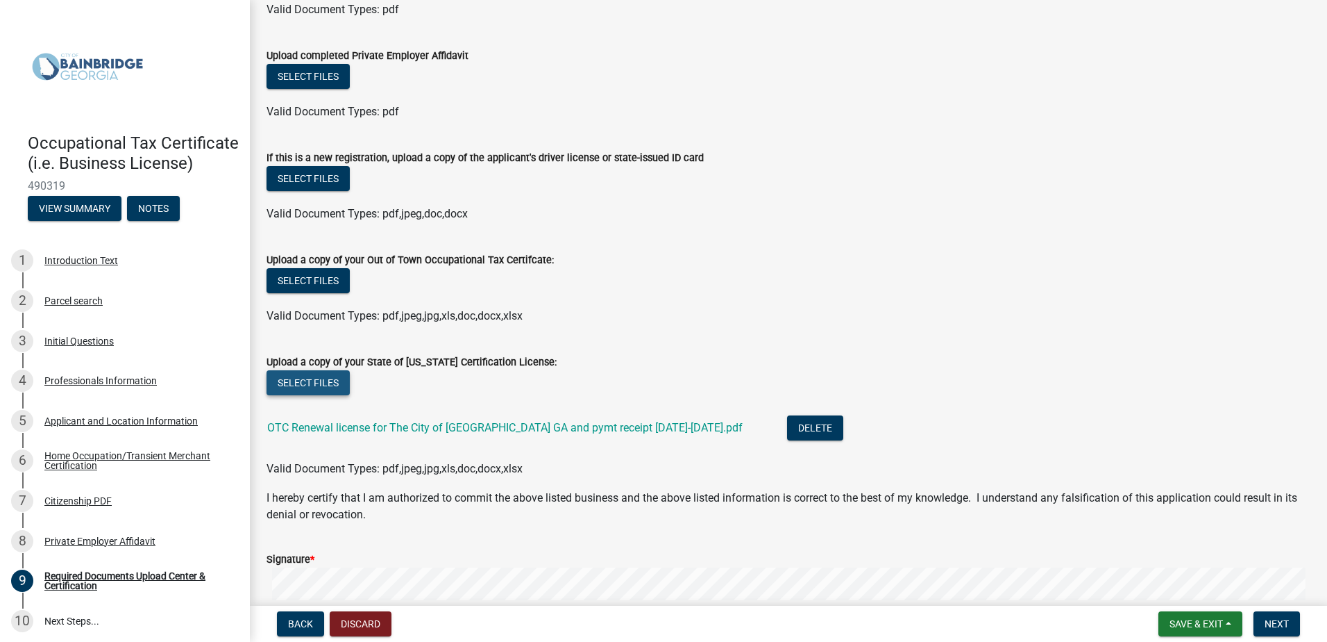
click at [285, 383] on button "Select files" at bounding box center [308, 382] width 83 height 25
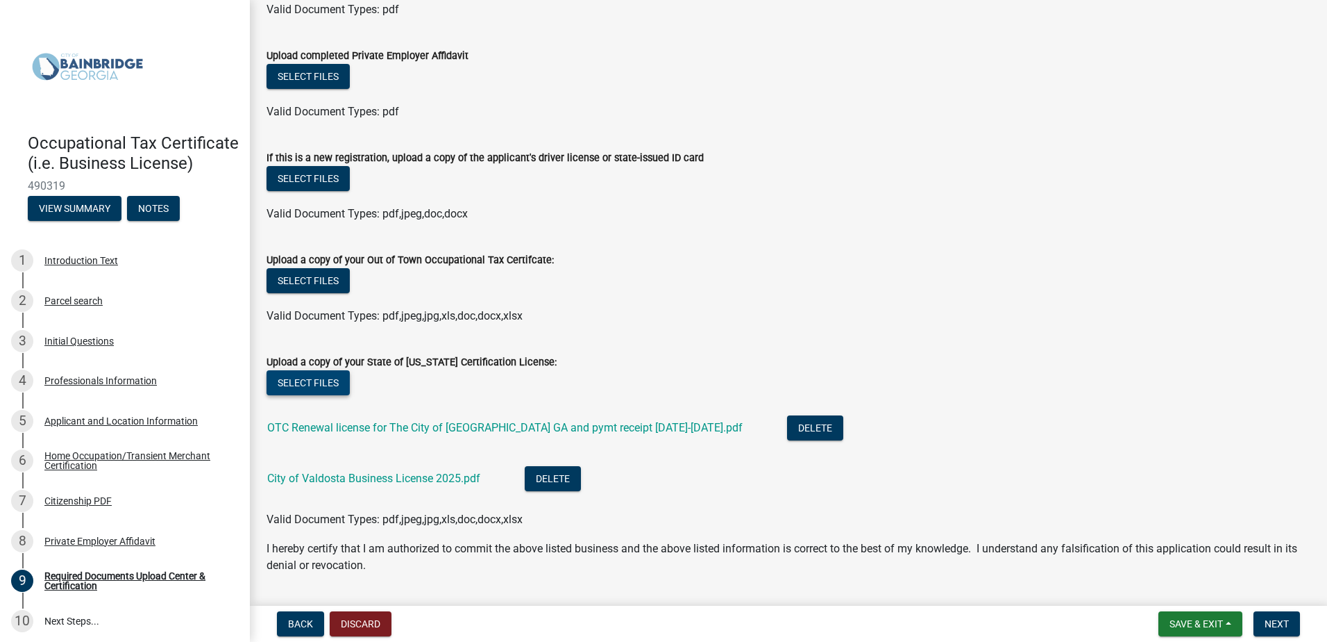
click at [325, 376] on button "Select files" at bounding box center [308, 382] width 83 height 25
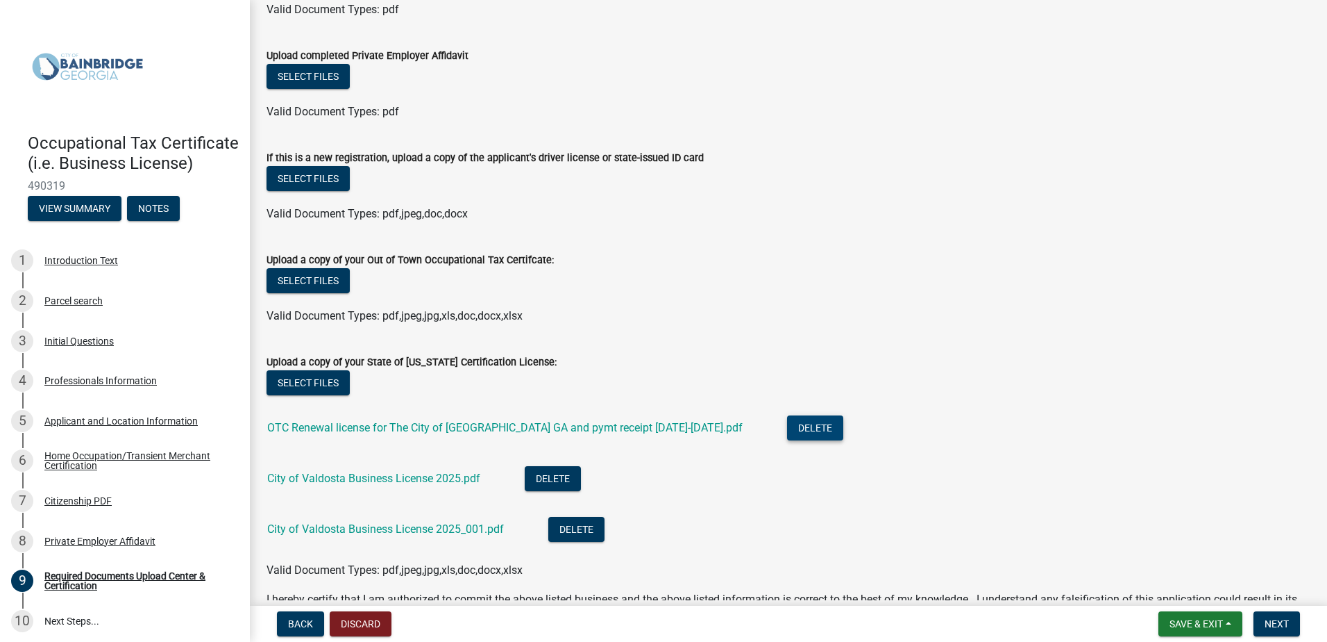
click at [787, 425] on button "Delete" at bounding box center [815, 427] width 56 height 25
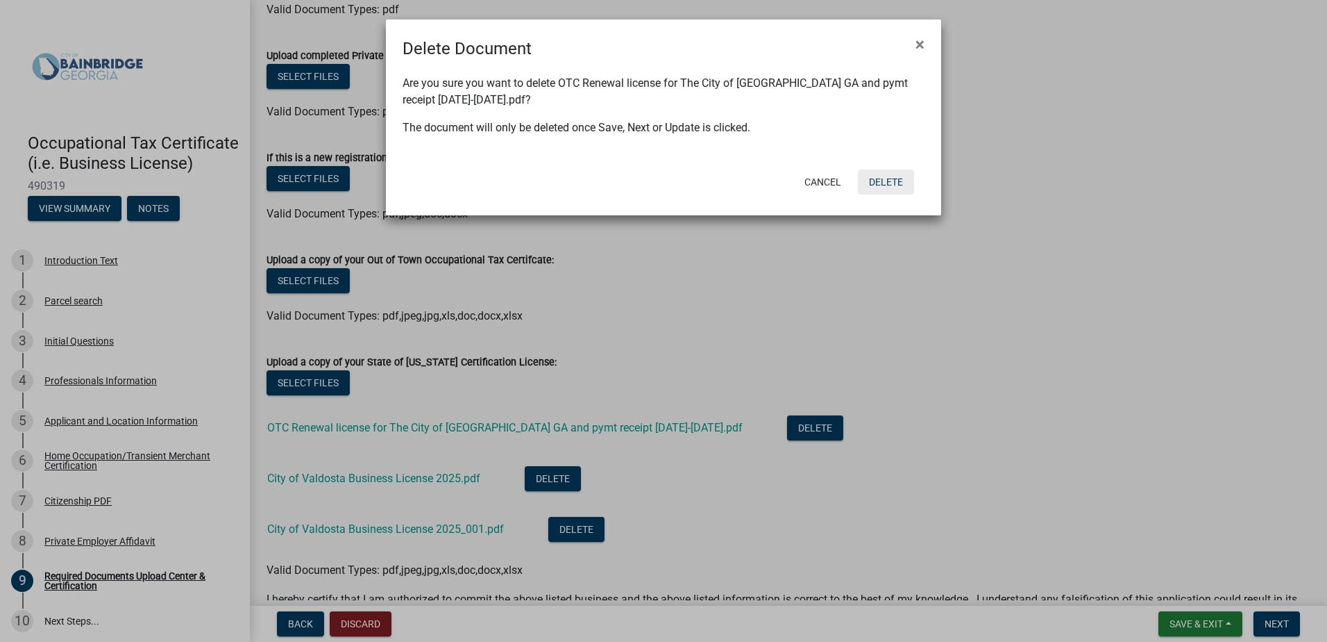
click at [887, 182] on button "Delete" at bounding box center [886, 181] width 56 height 25
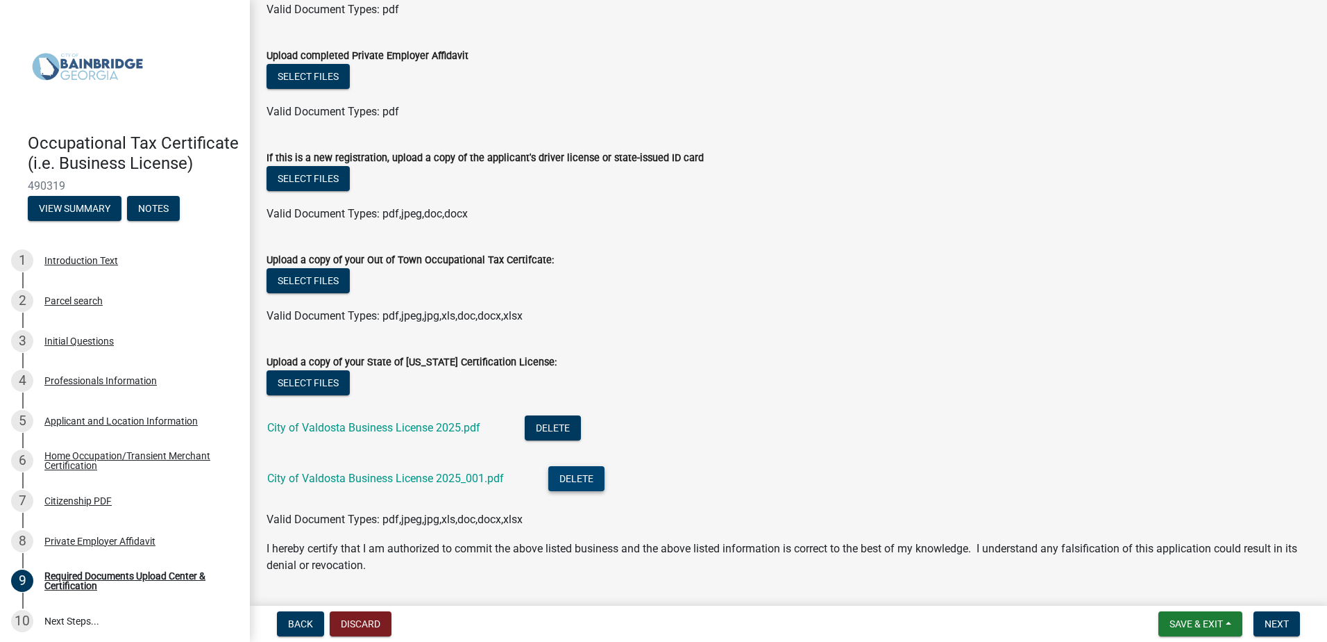
click at [582, 476] on button "Delete" at bounding box center [576, 478] width 56 height 25
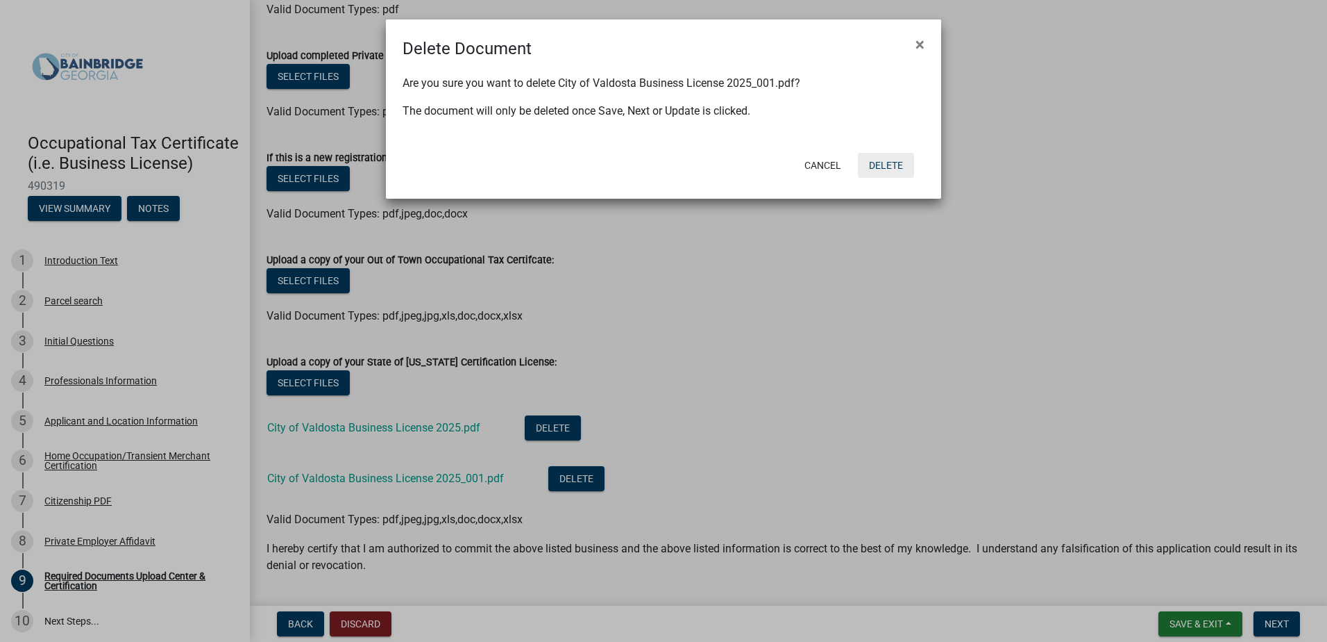
drag, startPoint x: 889, startPoint y: 164, endPoint x: 885, endPoint y: 176, distance: 12.8
click at [889, 165] on button "Delete" at bounding box center [886, 165] width 56 height 25
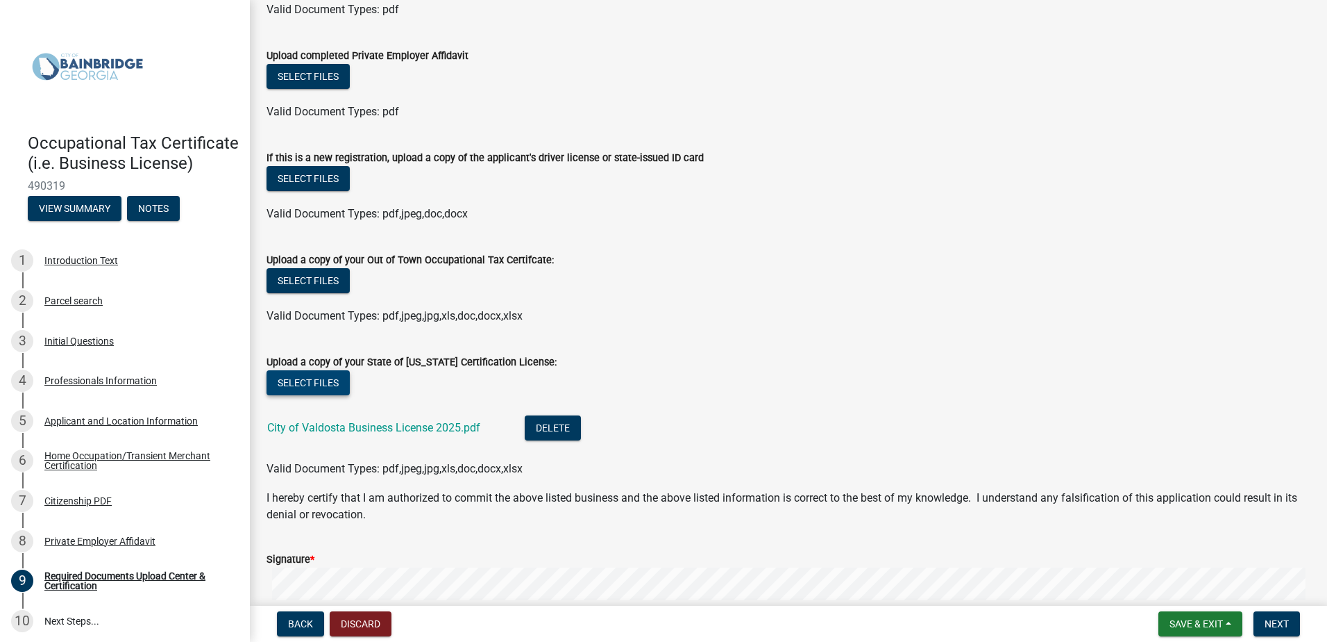
click at [315, 383] on button "Select files" at bounding box center [308, 382] width 83 height 25
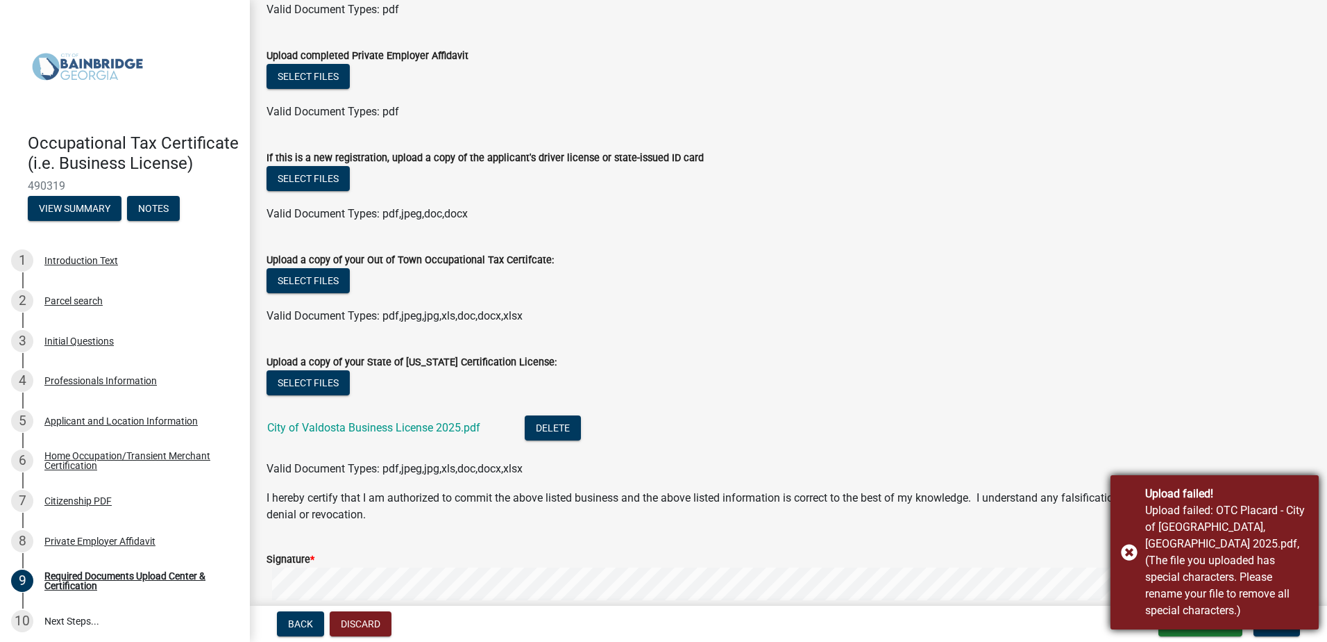
click at [1125, 555] on div "Upload failed! Upload failed: OTC Placard - City of [GEOGRAPHIC_DATA], [GEOGRAP…" at bounding box center [1215, 552] width 208 height 154
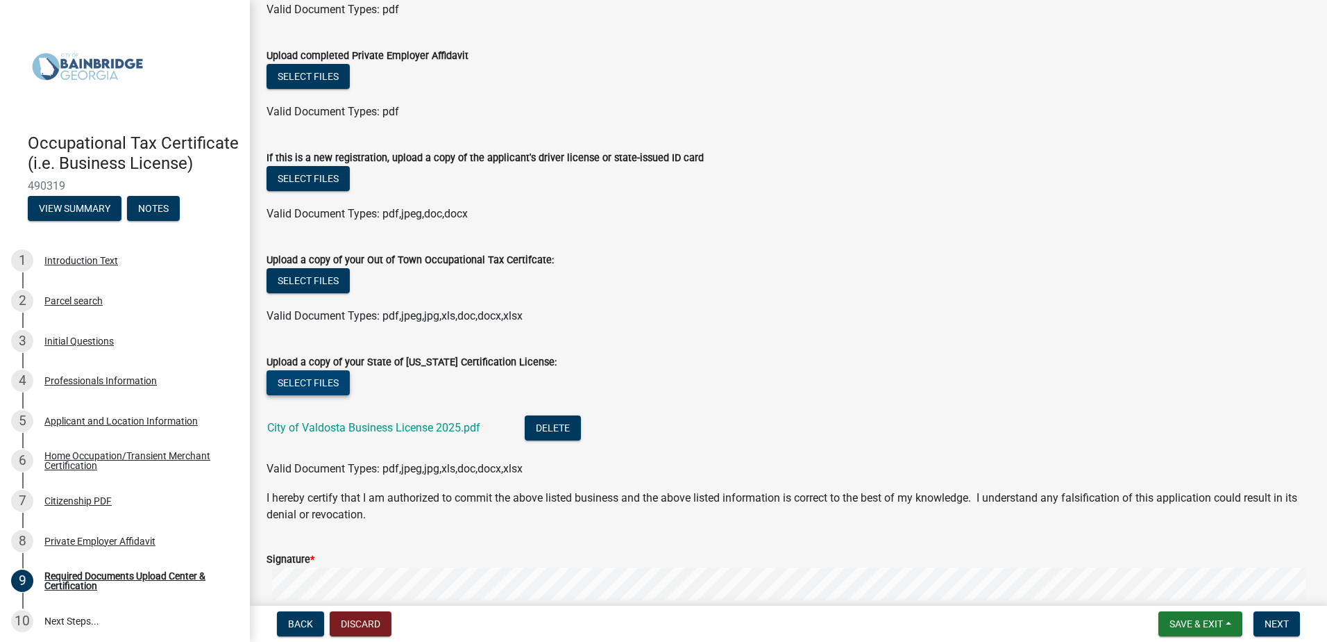
click at [294, 387] on button "Select files" at bounding box center [308, 382] width 83 height 25
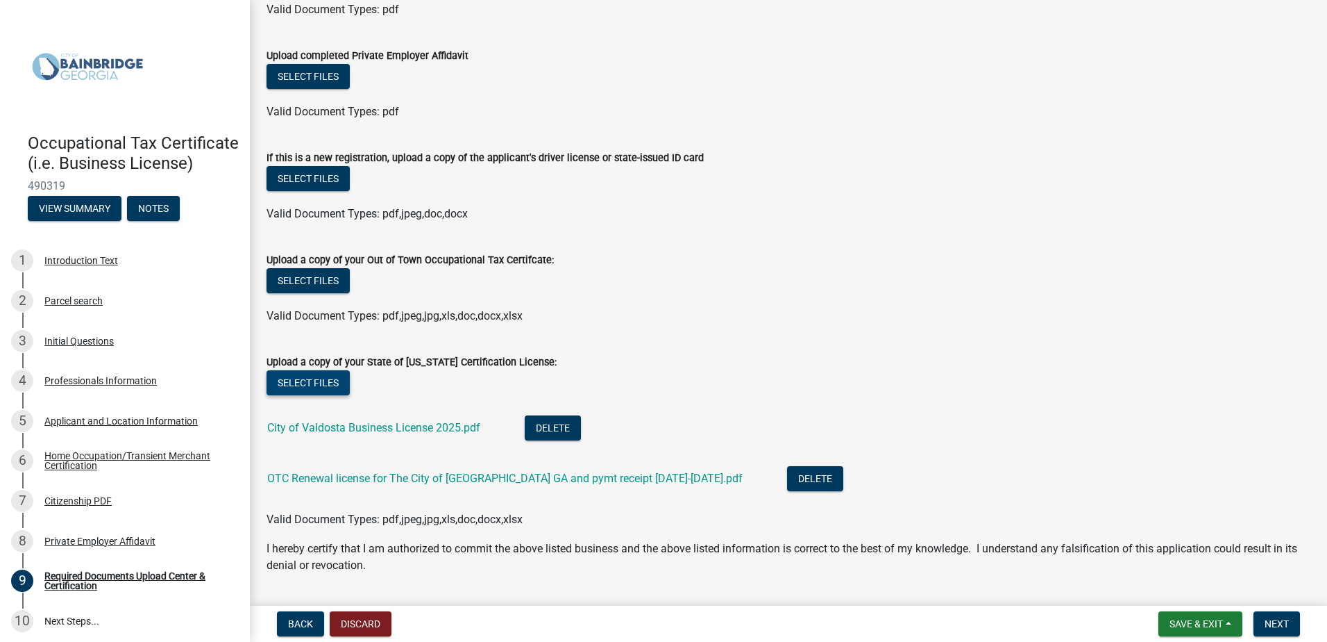
scroll to position [347, 0]
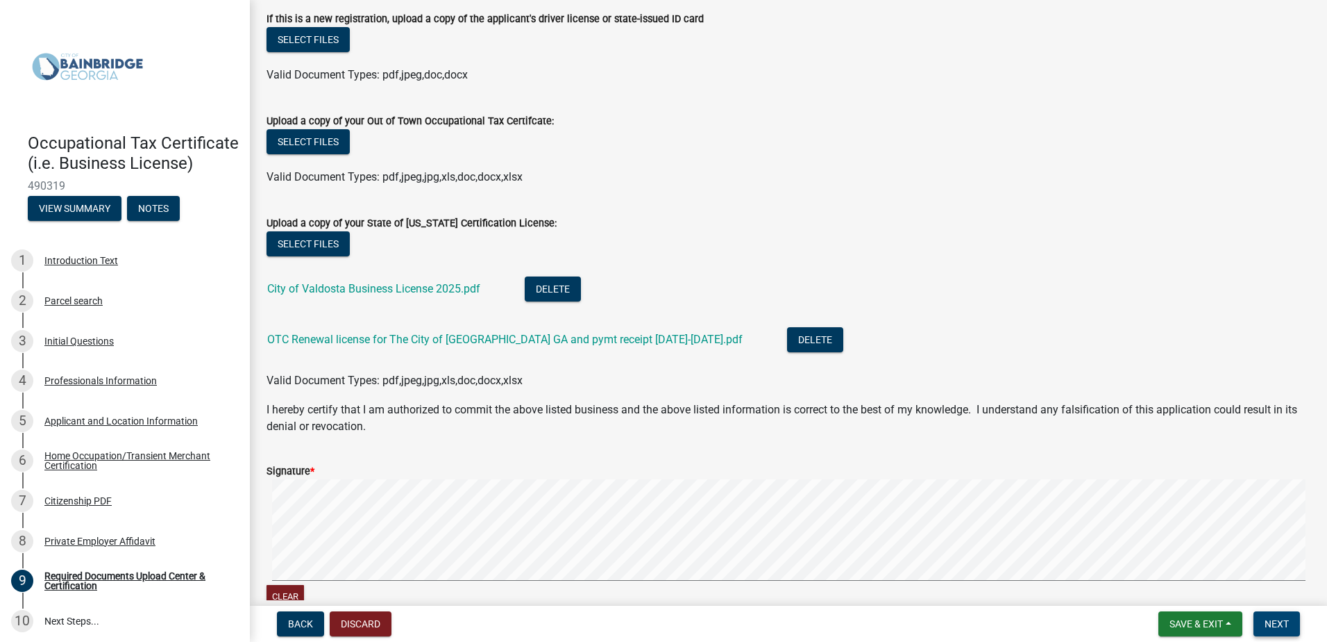
click at [1276, 618] on span "Next" at bounding box center [1277, 623] width 24 height 11
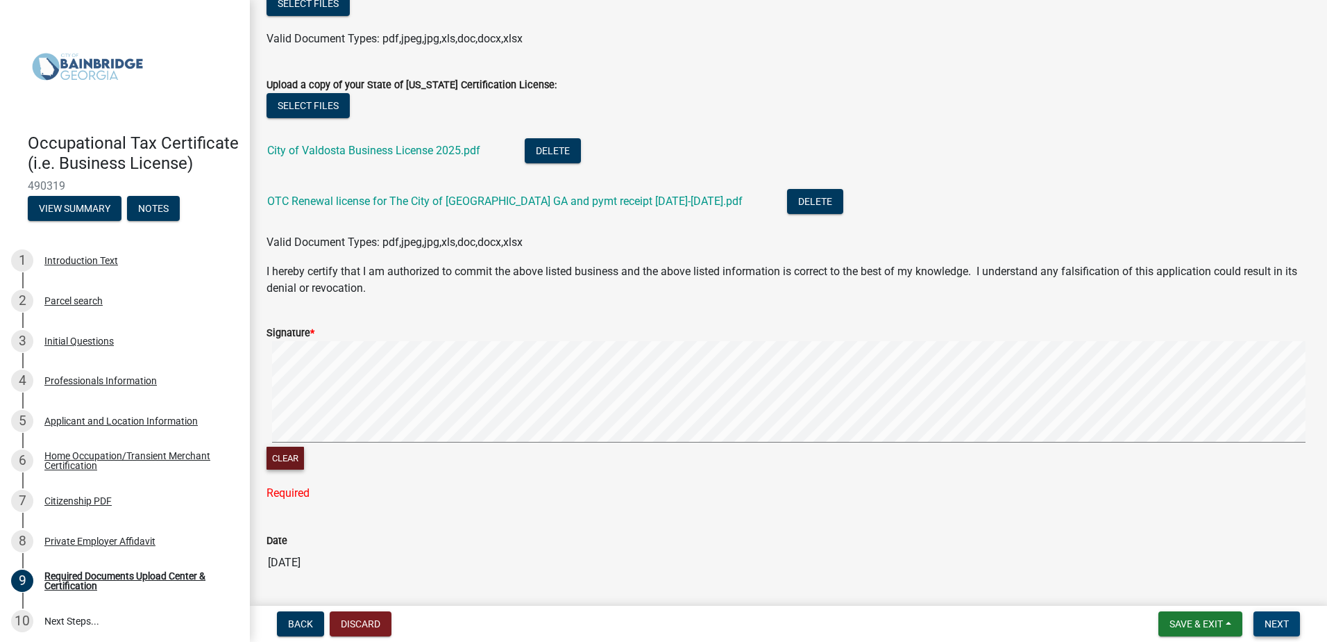
scroll to position [486, 0]
click at [1285, 621] on span "Next" at bounding box center [1277, 623] width 24 height 11
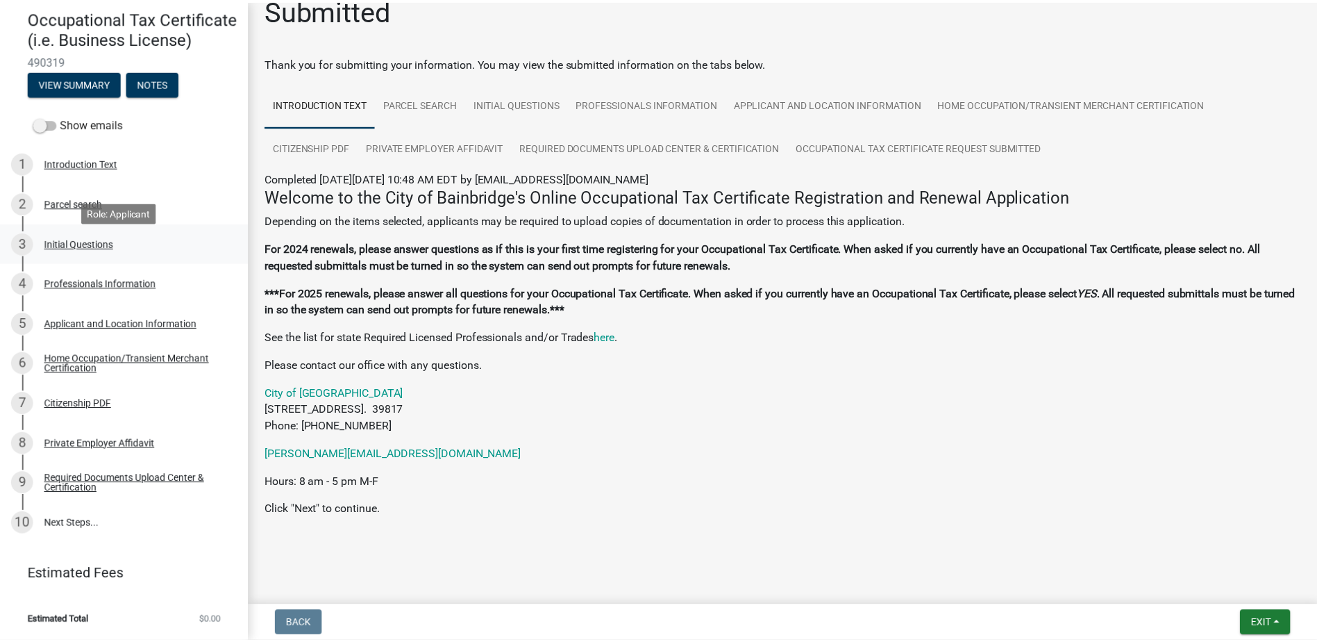
scroll to position [139, 0]
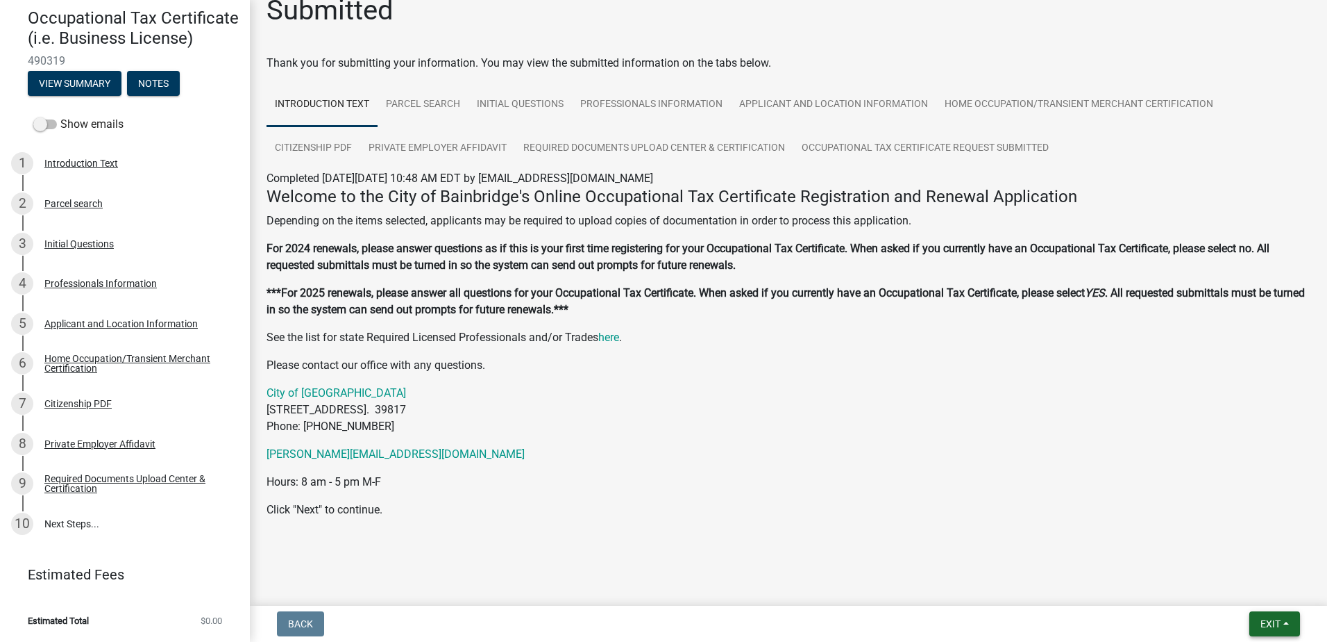
click at [1261, 619] on span "Exit" at bounding box center [1271, 623] width 20 height 11
click at [1232, 586] on button "Save & Exit" at bounding box center [1244, 587] width 111 height 33
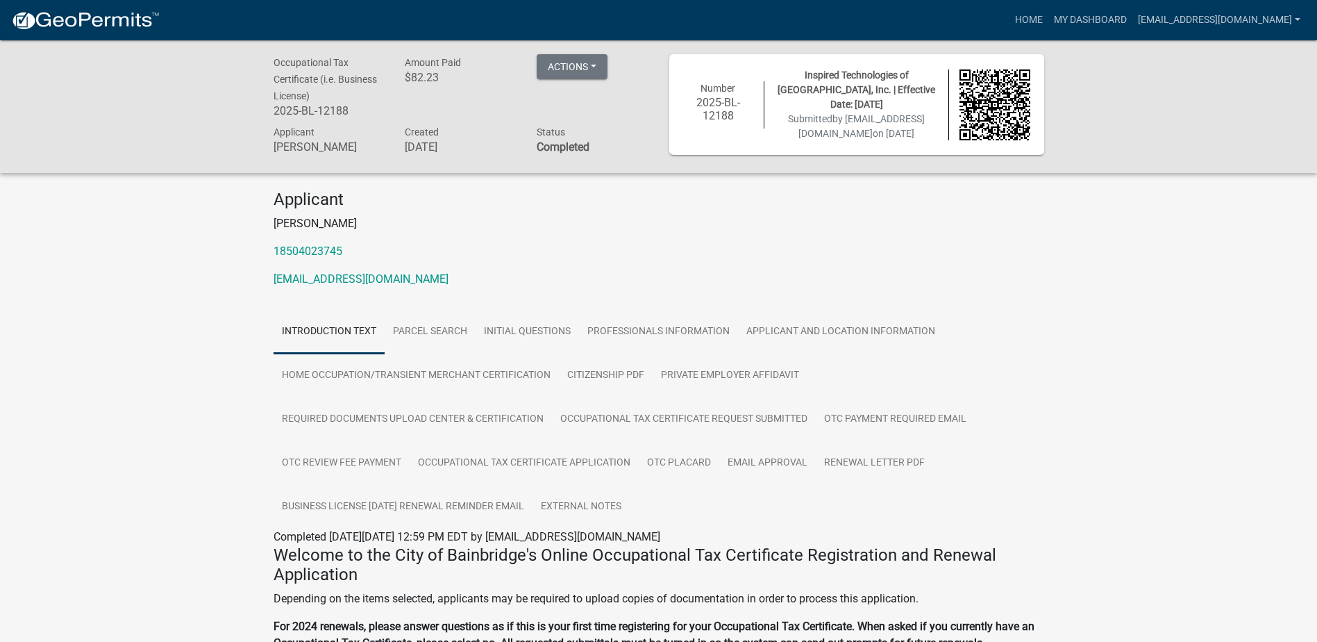
click at [85, 19] on img at bounding box center [85, 20] width 149 height 21
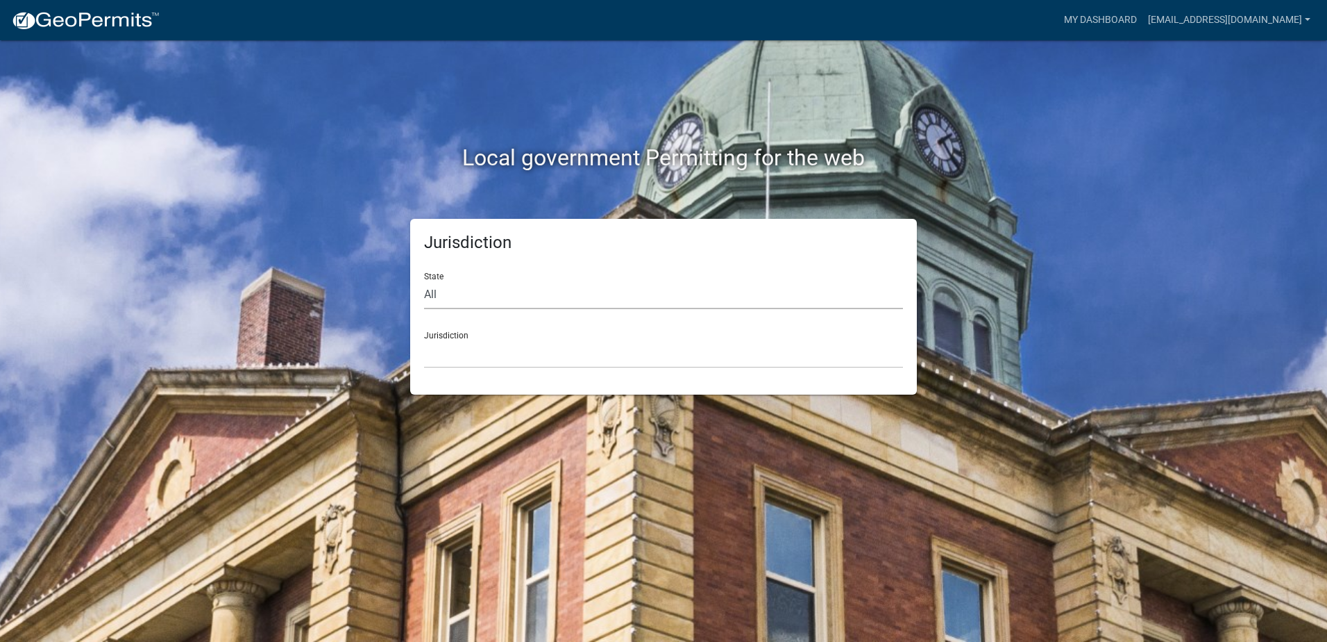
click at [464, 292] on select "All [US_STATE] [US_STATE] [US_STATE] [US_STATE] [US_STATE] [US_STATE] [US_STATE…" at bounding box center [663, 294] width 479 height 28
select select "[US_STATE]"
click at [424, 280] on select "All [US_STATE] [US_STATE] [US_STATE] [US_STATE] [US_STATE] [US_STATE] [US_STATE…" at bounding box center [663, 294] width 479 height 28
click at [1108, 14] on link "My Dashboard" at bounding box center [1101, 20] width 84 height 26
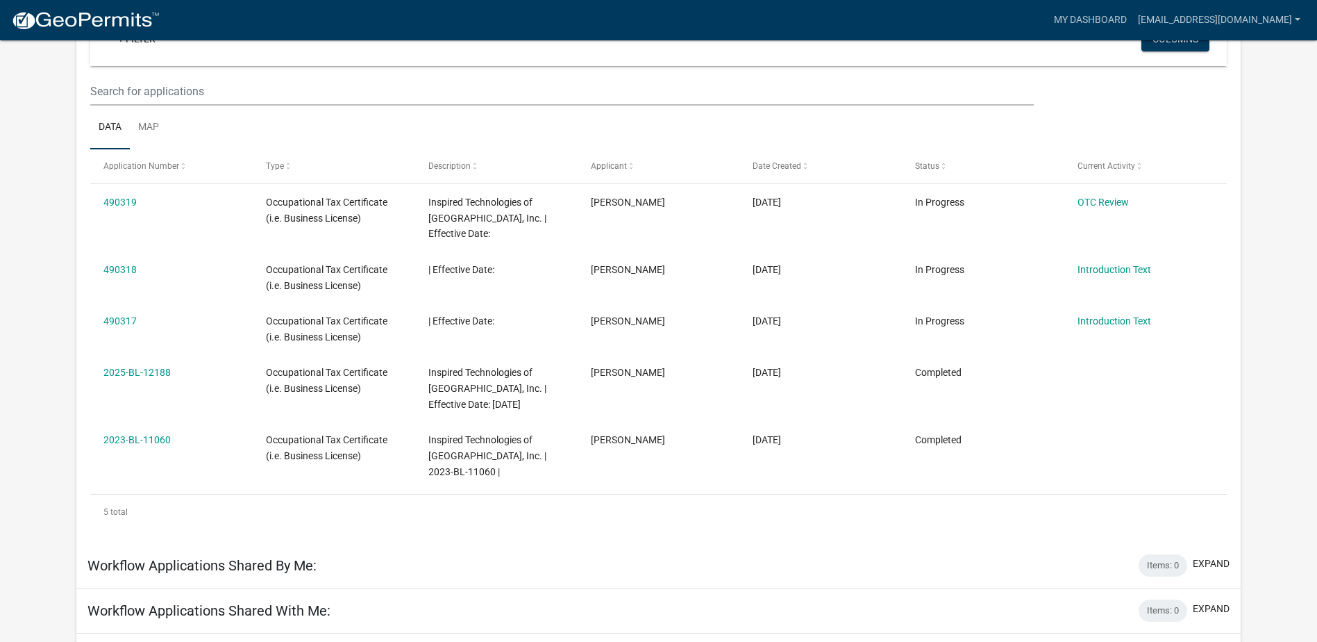
scroll to position [184, 0]
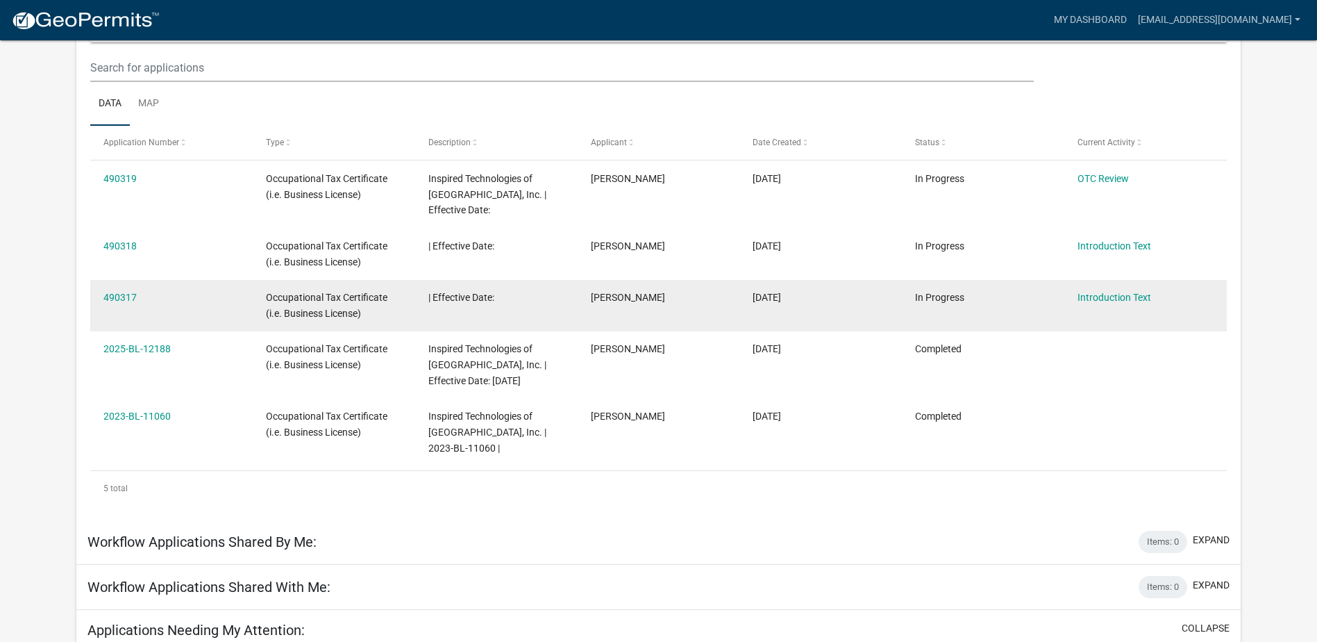
click at [505, 290] on div "| Effective Date:" at bounding box center [495, 298] width 135 height 16
click at [108, 292] on link "490317" at bounding box center [119, 297] width 33 height 11
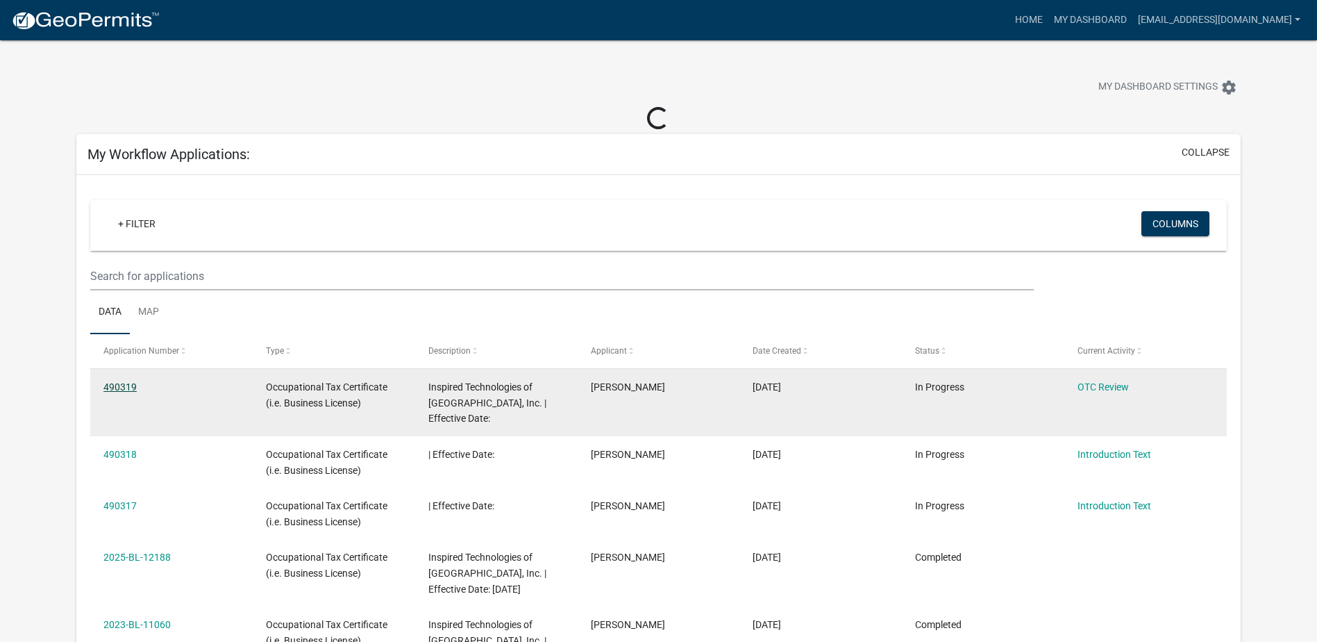
click at [113, 390] on link "490319" at bounding box center [119, 386] width 33 height 11
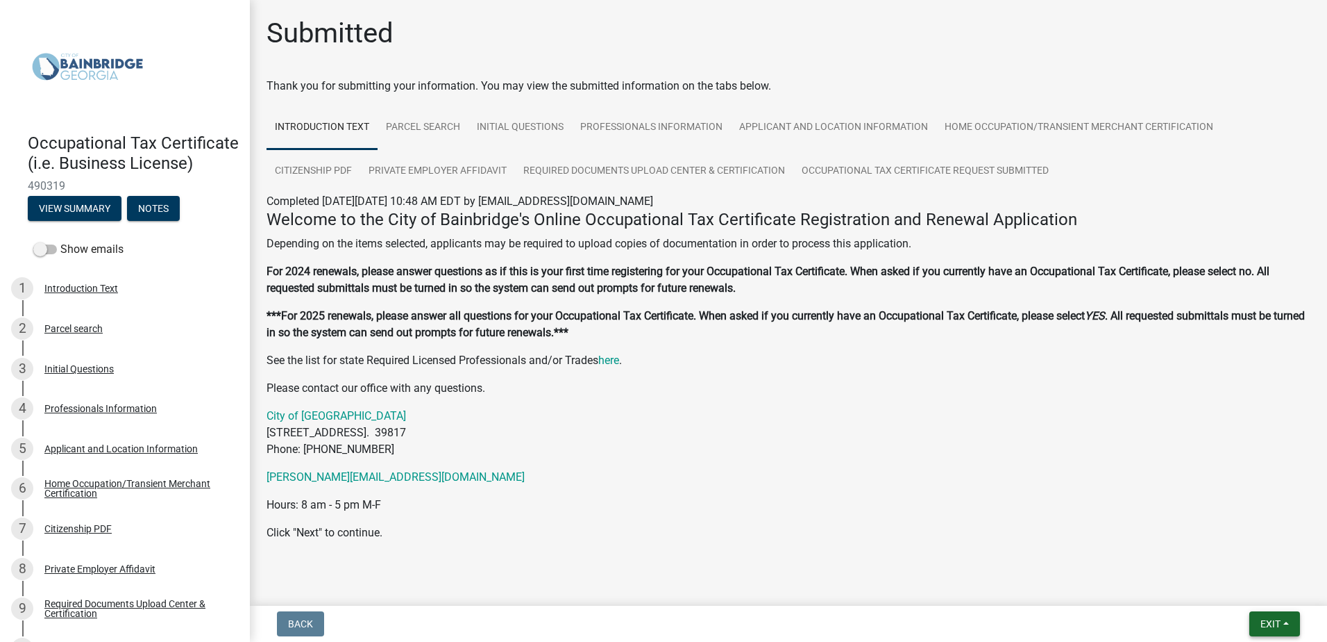
click at [1270, 619] on span "Exit" at bounding box center [1271, 623] width 20 height 11
click at [1025, 519] on div "Welcome to the City of Bainbridge's Online Occupational Tax Certificate Registr…" at bounding box center [789, 375] width 1044 height 331
click at [1282, 619] on button "Exit" at bounding box center [1275, 623] width 51 height 25
click at [1214, 585] on button "Save & Exit" at bounding box center [1244, 587] width 111 height 33
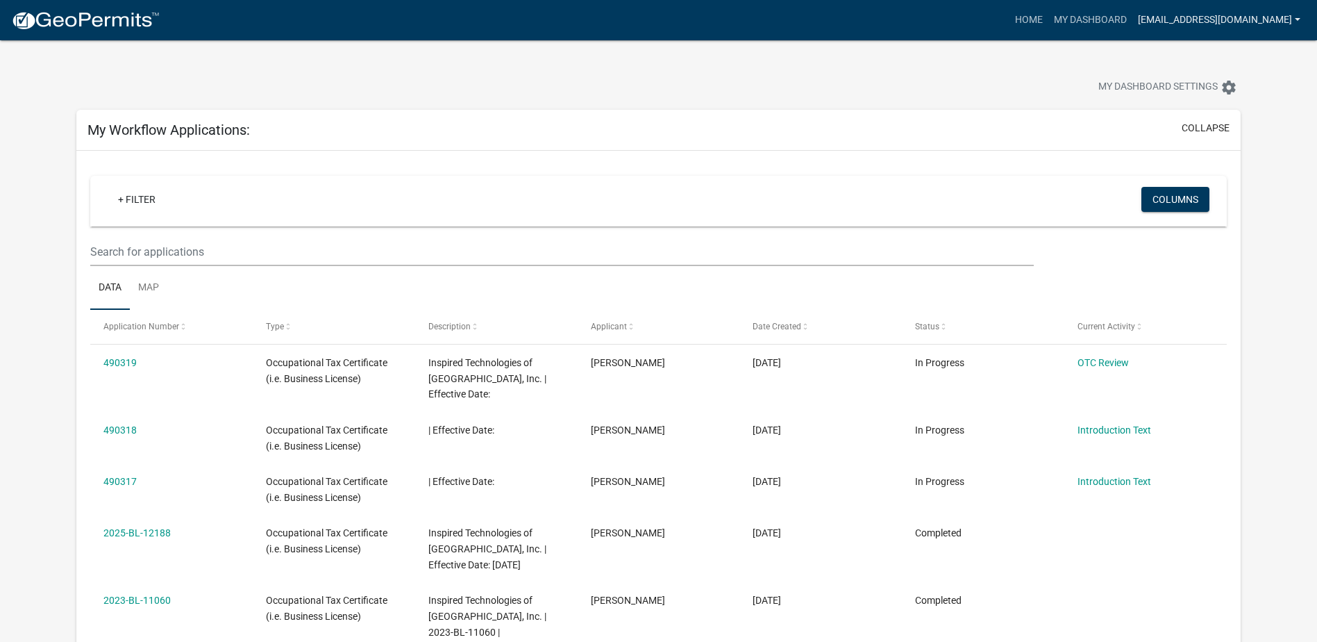
click at [1297, 18] on link "[EMAIL_ADDRESS][DOMAIN_NAME]" at bounding box center [1219, 20] width 174 height 26
click at [1228, 129] on link "Logout" at bounding box center [1246, 135] width 119 height 33
